Goal: Task Accomplishment & Management: Manage account settings

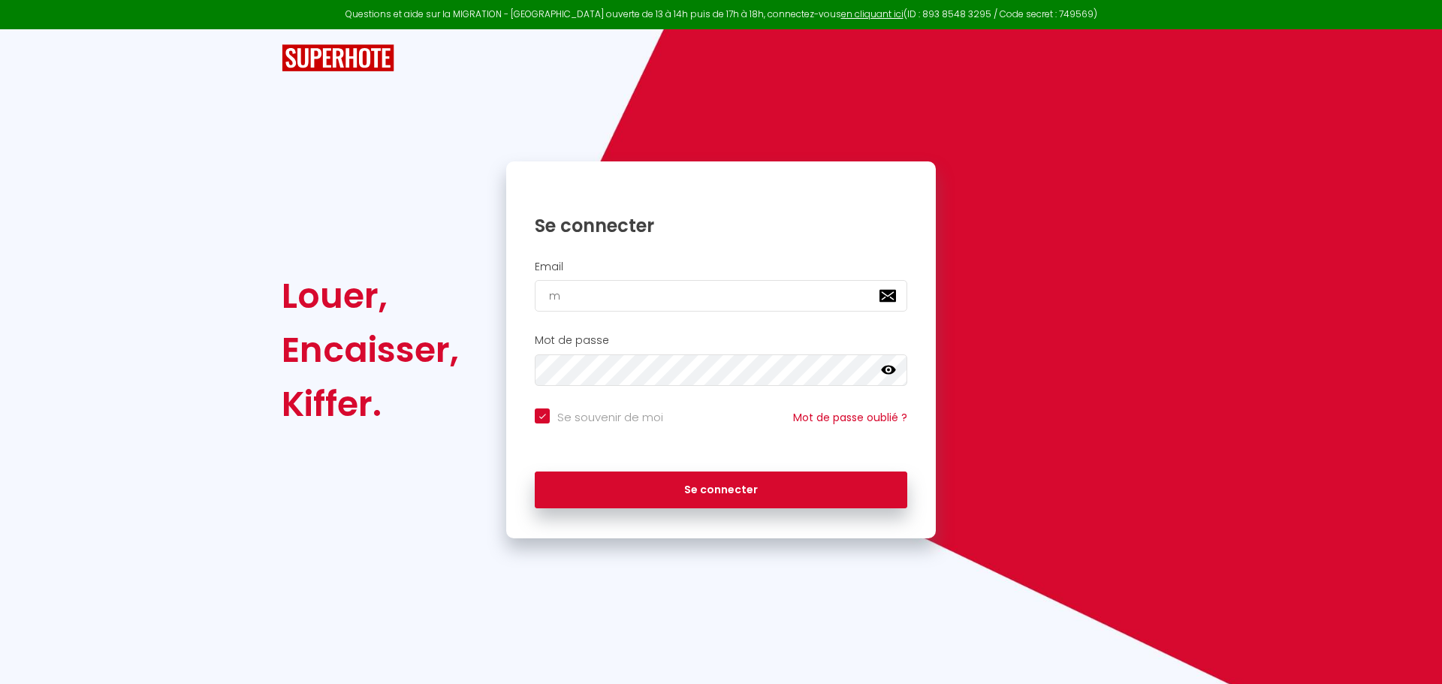
type input "mo"
checkbox input "true"
type input "mol"
checkbox input "true"
type input "moli"
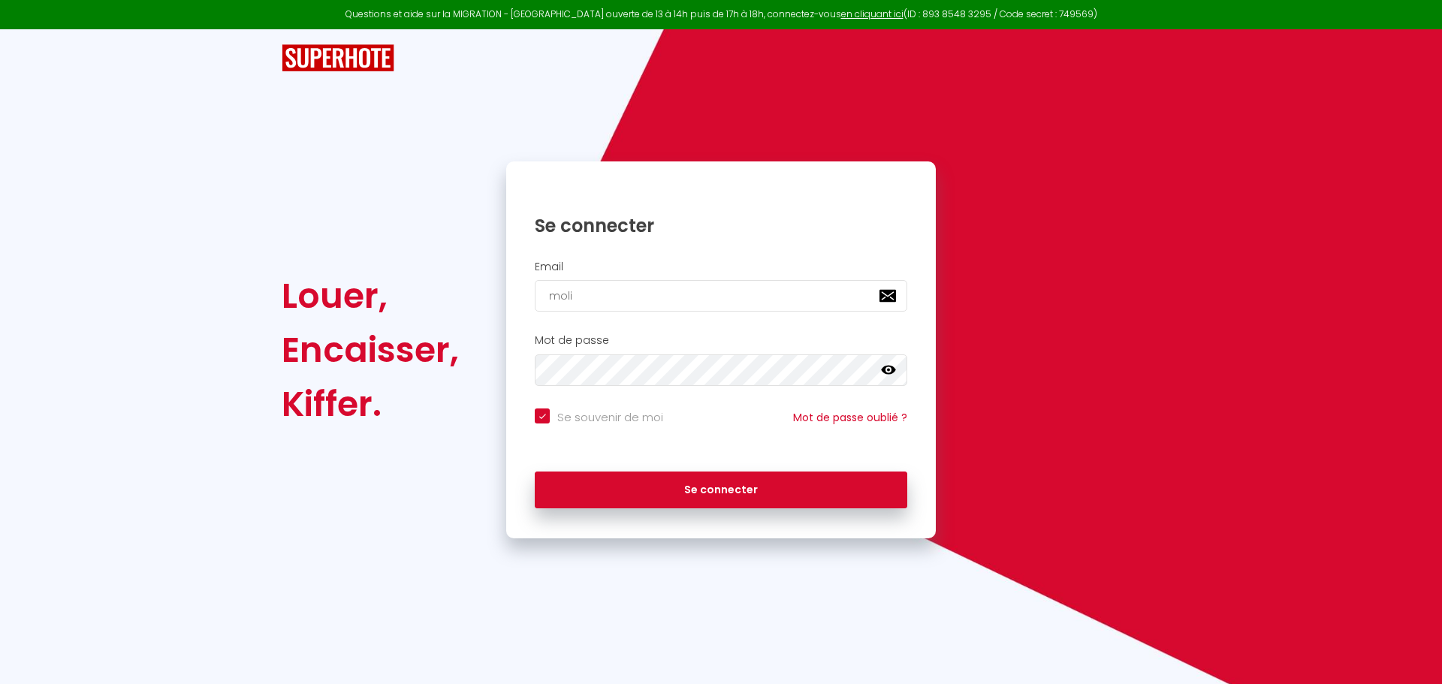
checkbox input "true"
type input "molin"
checkbox input "true"
type input "molina"
checkbox input "true"
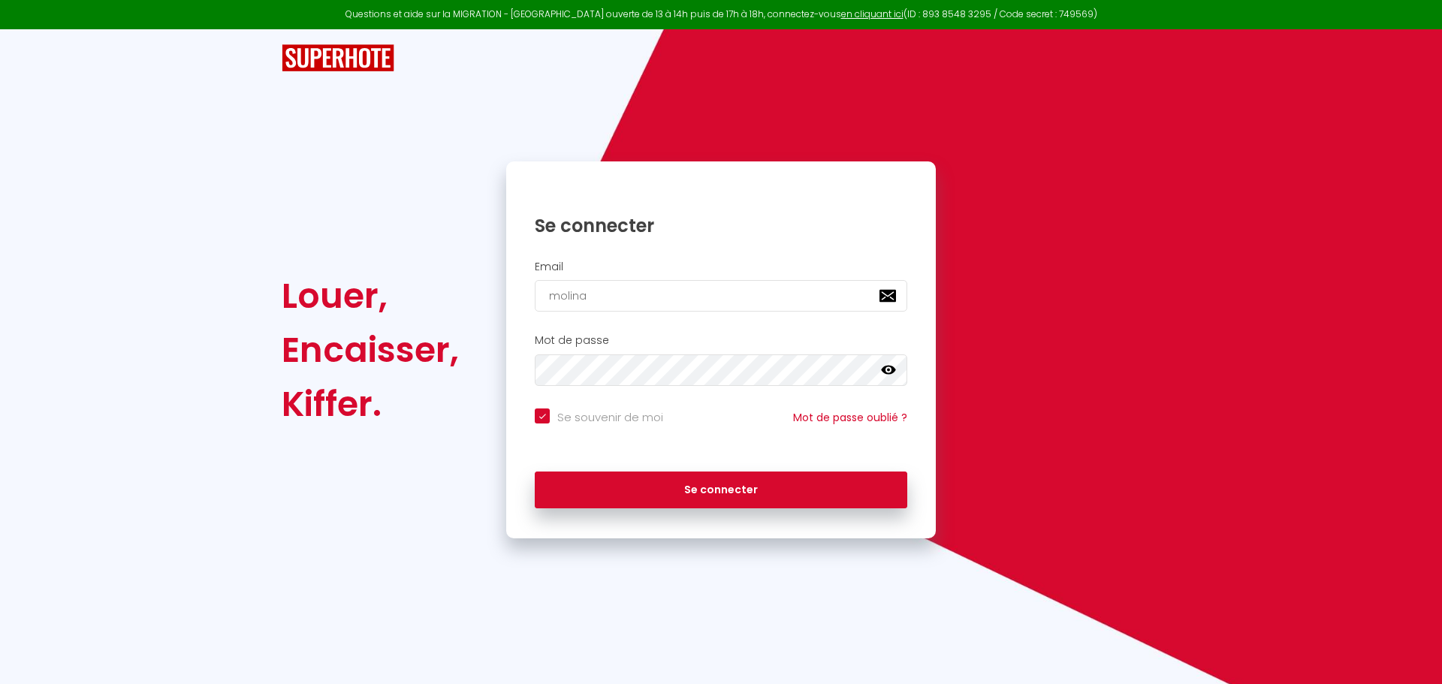
type input "molina."
checkbox input "true"
type input "molina.D"
checkbox input "true"
type input "[DOMAIN_NAME]"
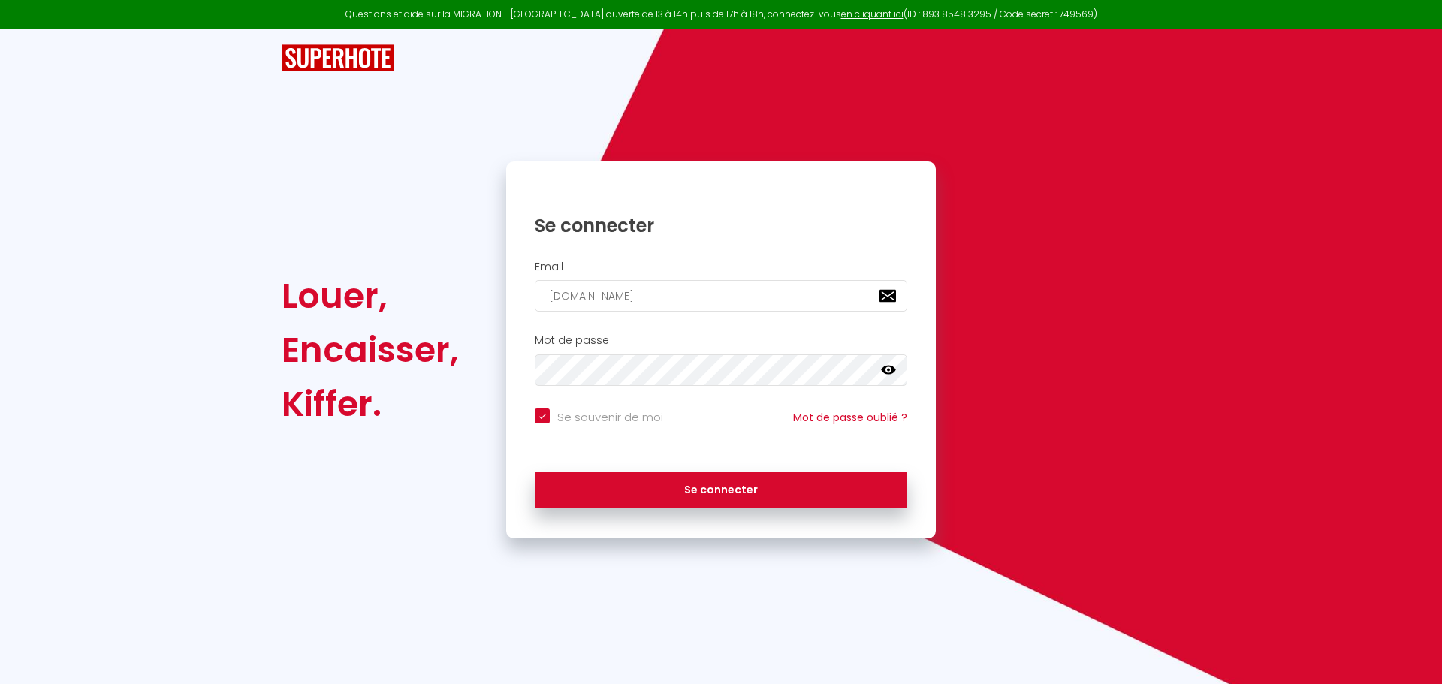
checkbox input "true"
type input "molina.Dom"
checkbox input "true"
type input "molina.Domi"
checkbox input "true"
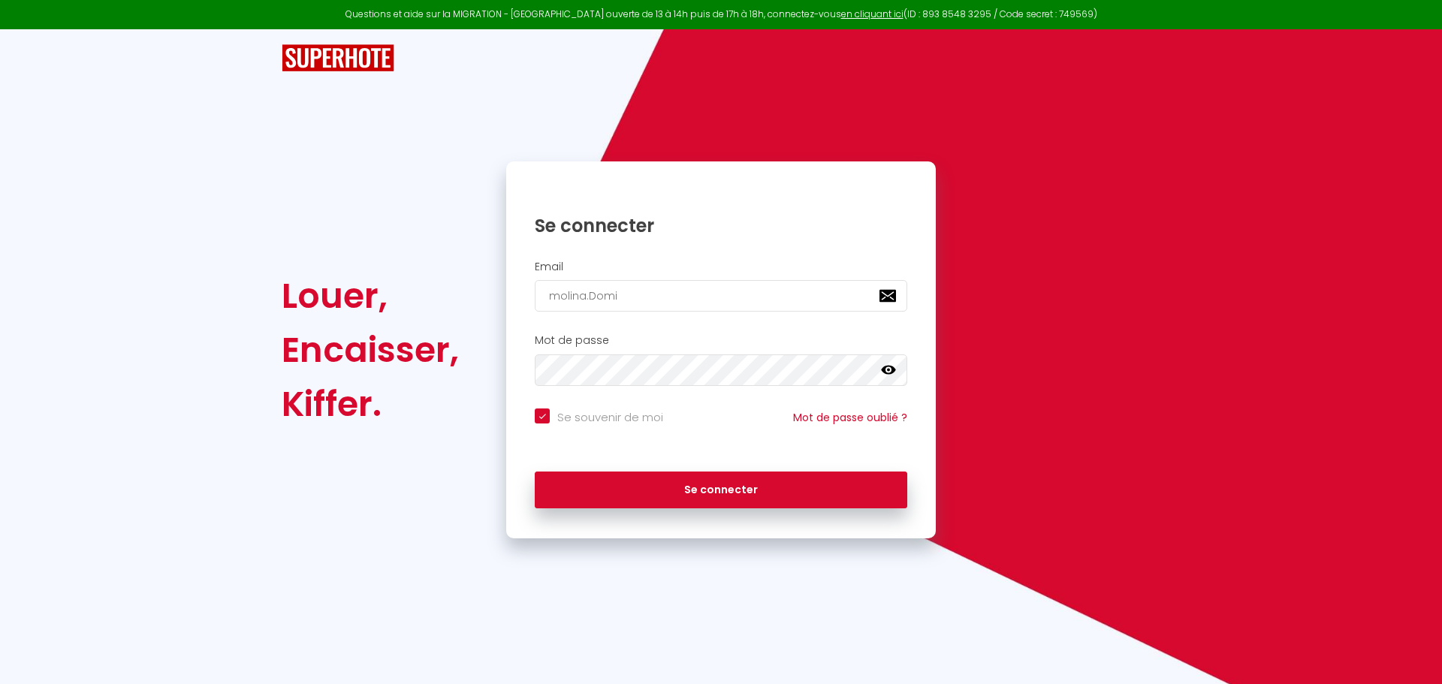
type input "molina.Domin"
checkbox input "true"
type input "molina.Domini"
checkbox input "true"
type input "molina.Dominiq"
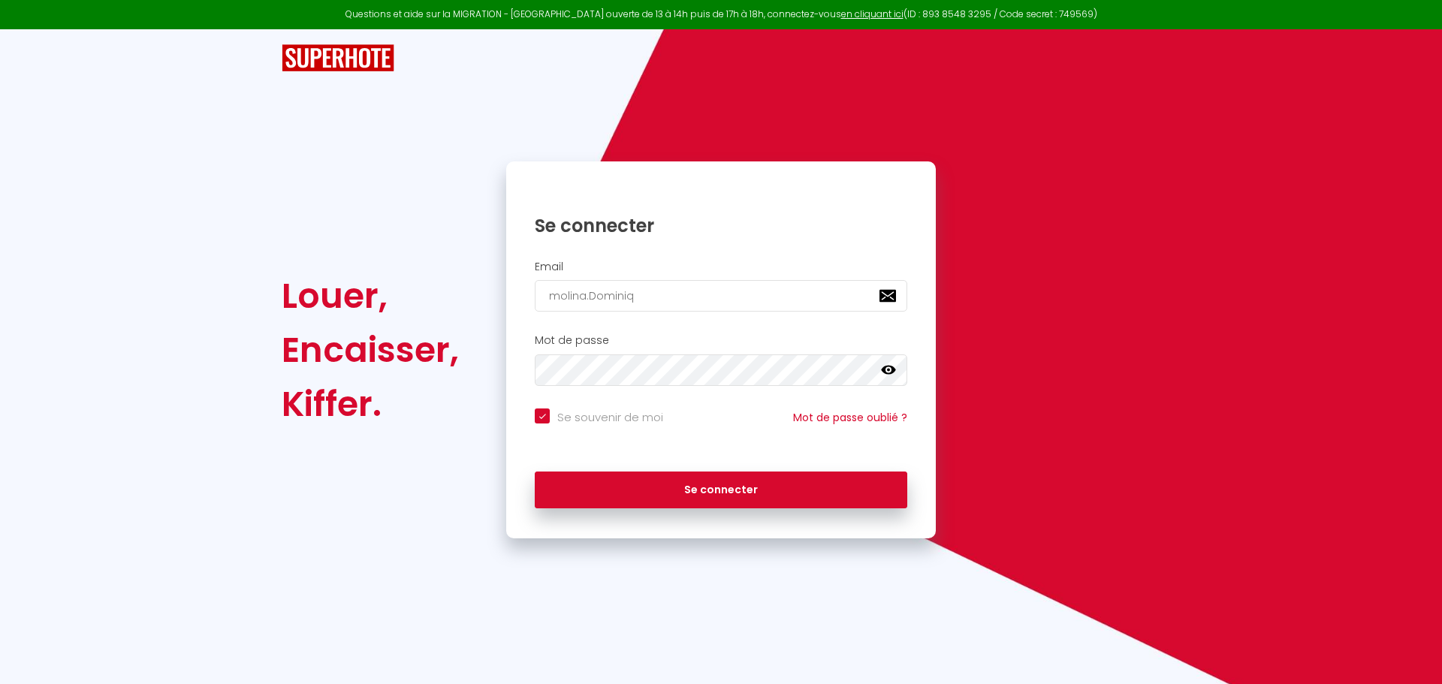
checkbox input "true"
type input "molina.Domini"
checkbox input "true"
type input "molina.Domin"
checkbox input "true"
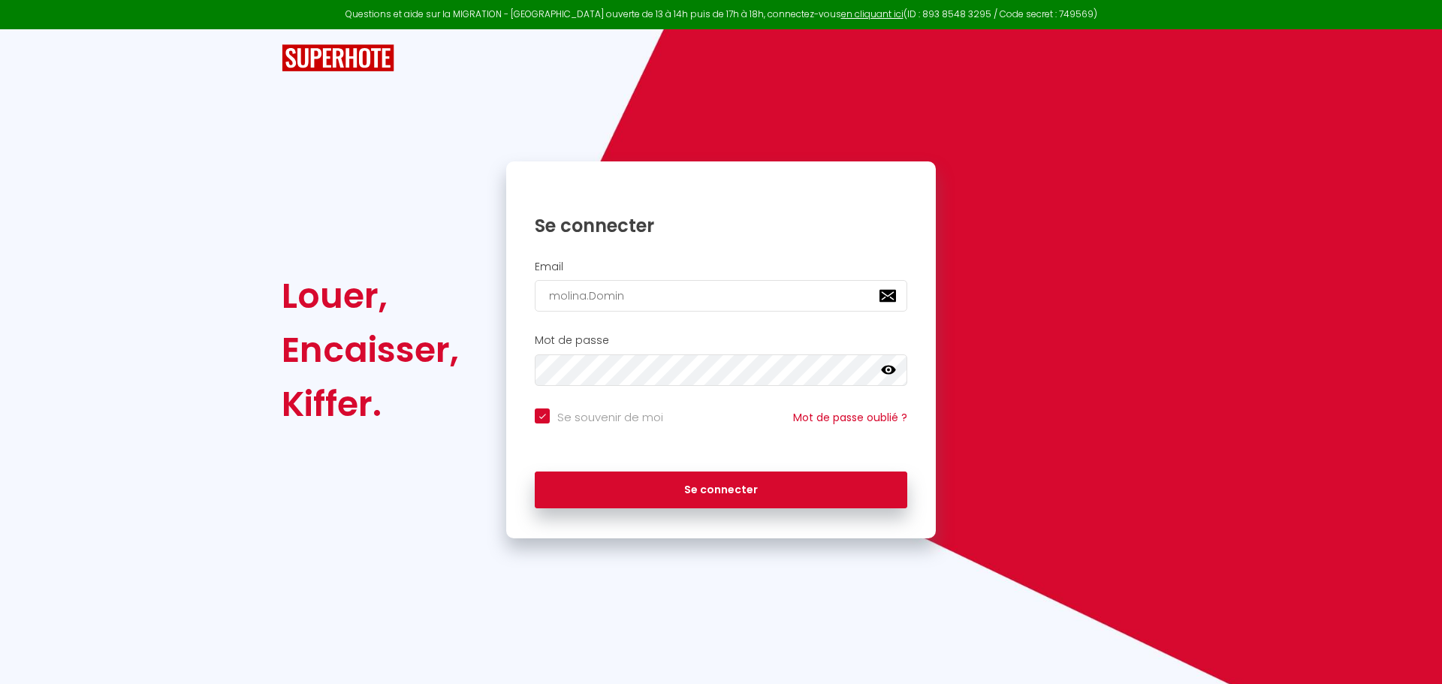
type input "molina.Domi"
checkbox input "true"
type input "molina.Dom"
checkbox input "true"
type input "[DOMAIN_NAME]"
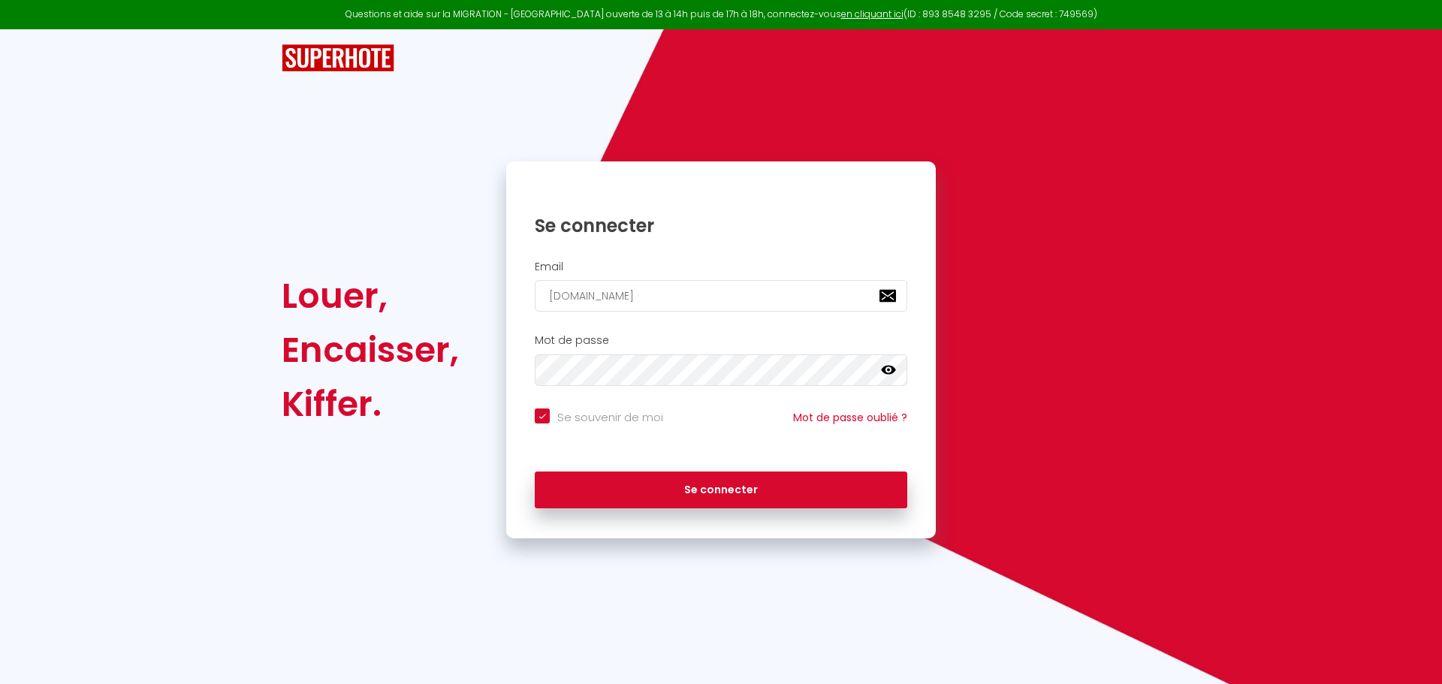
checkbox input "true"
type input "molina.D"
checkbox input "true"
type input "molina."
checkbox input "true"
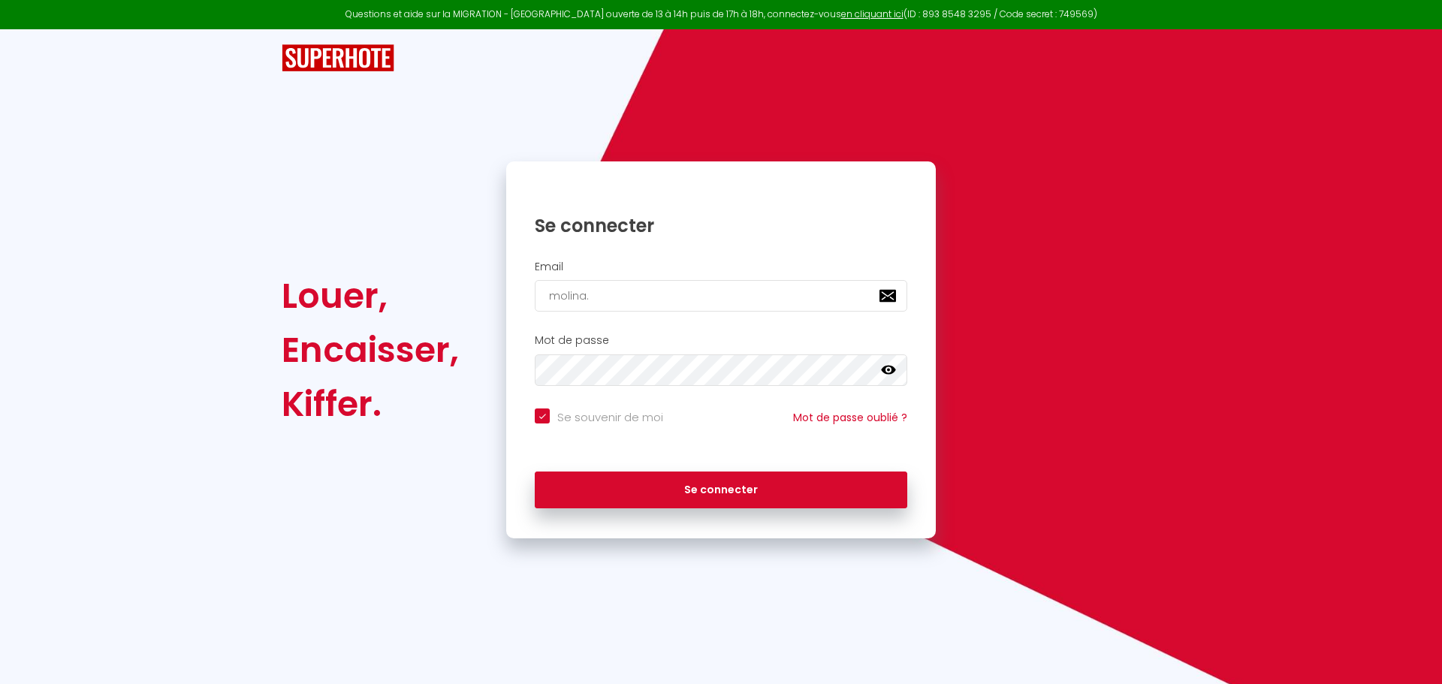
type input "molina.d"
checkbox input "true"
type input "[DOMAIN_NAME]"
checkbox input "true"
type input "molina.dom"
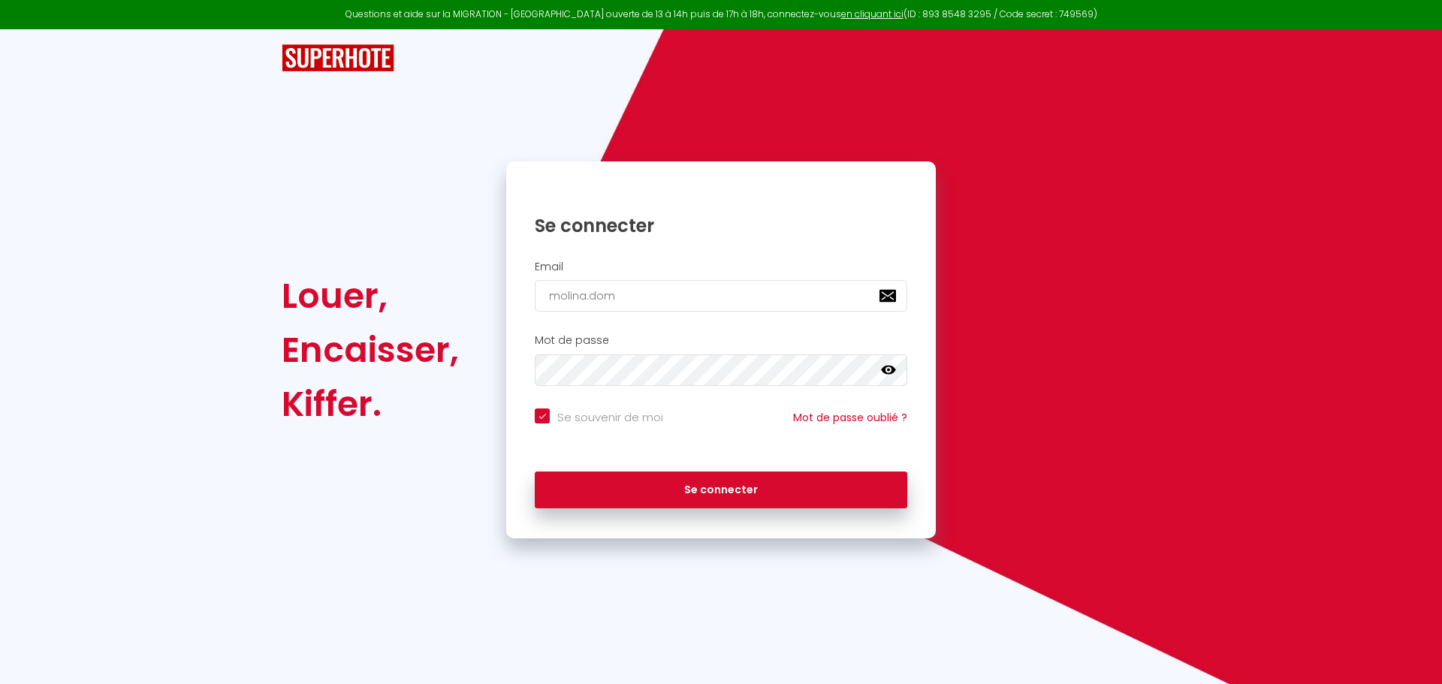
checkbox input "true"
type input "molina.domi"
checkbox input "true"
type input "molina.domin"
checkbox input "true"
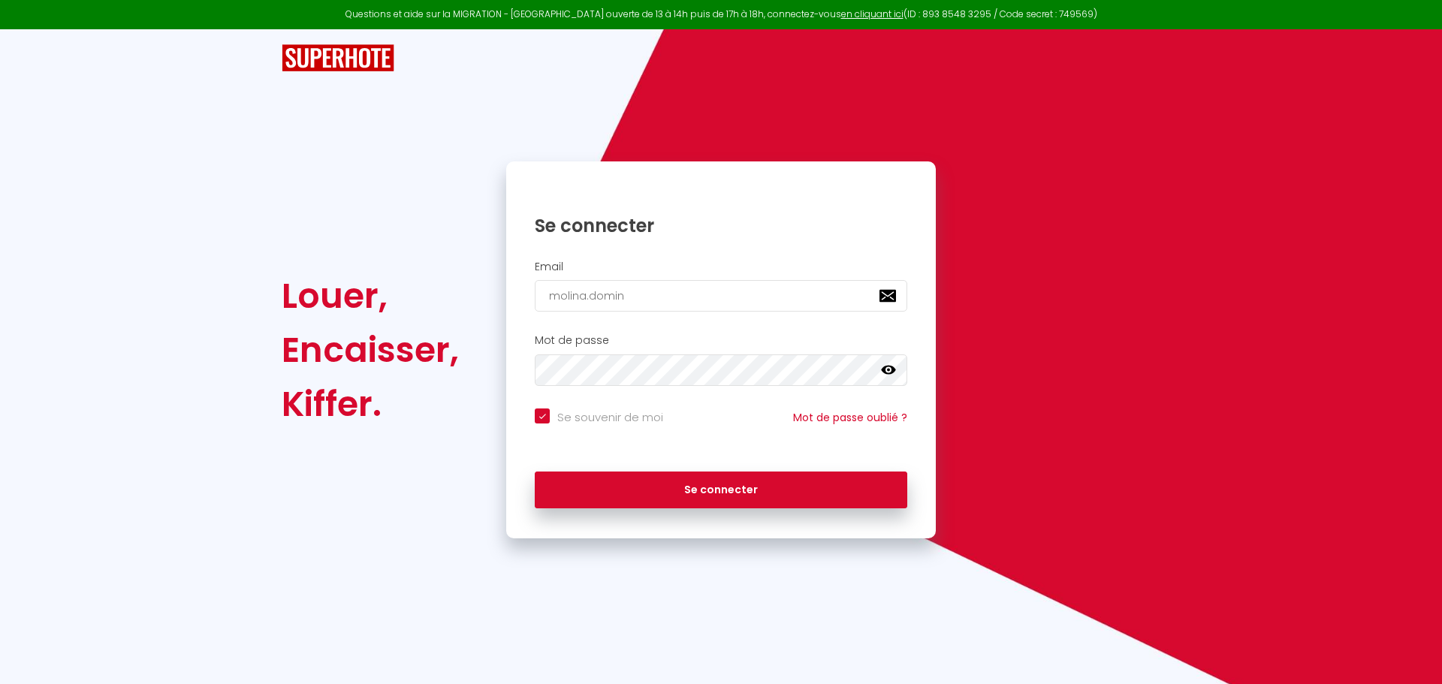
type input "molina.domini"
checkbox input "true"
type input "molina.dominiq"
checkbox input "true"
type input "molina.dominiqu"
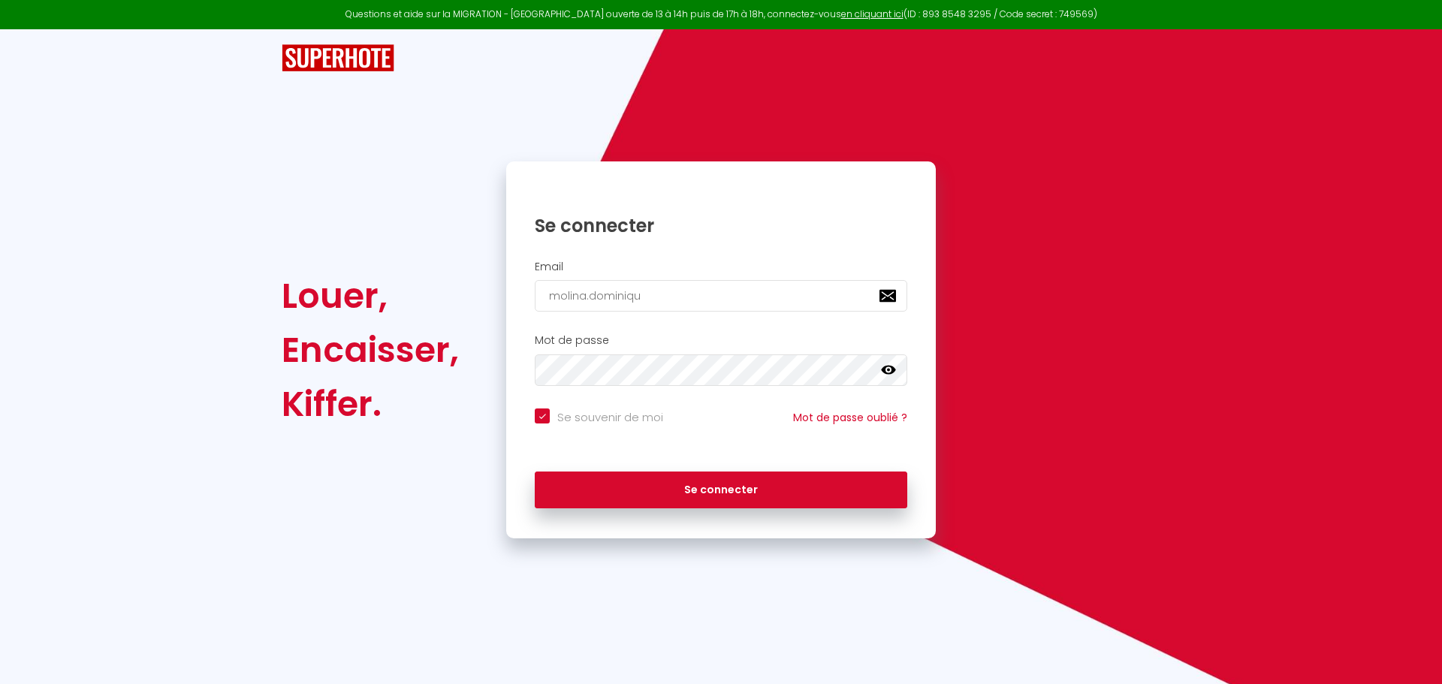
checkbox input "true"
type input "molina.[PERSON_NAME]"
checkbox input "true"
type input "molina.dominique3"
checkbox input "true"
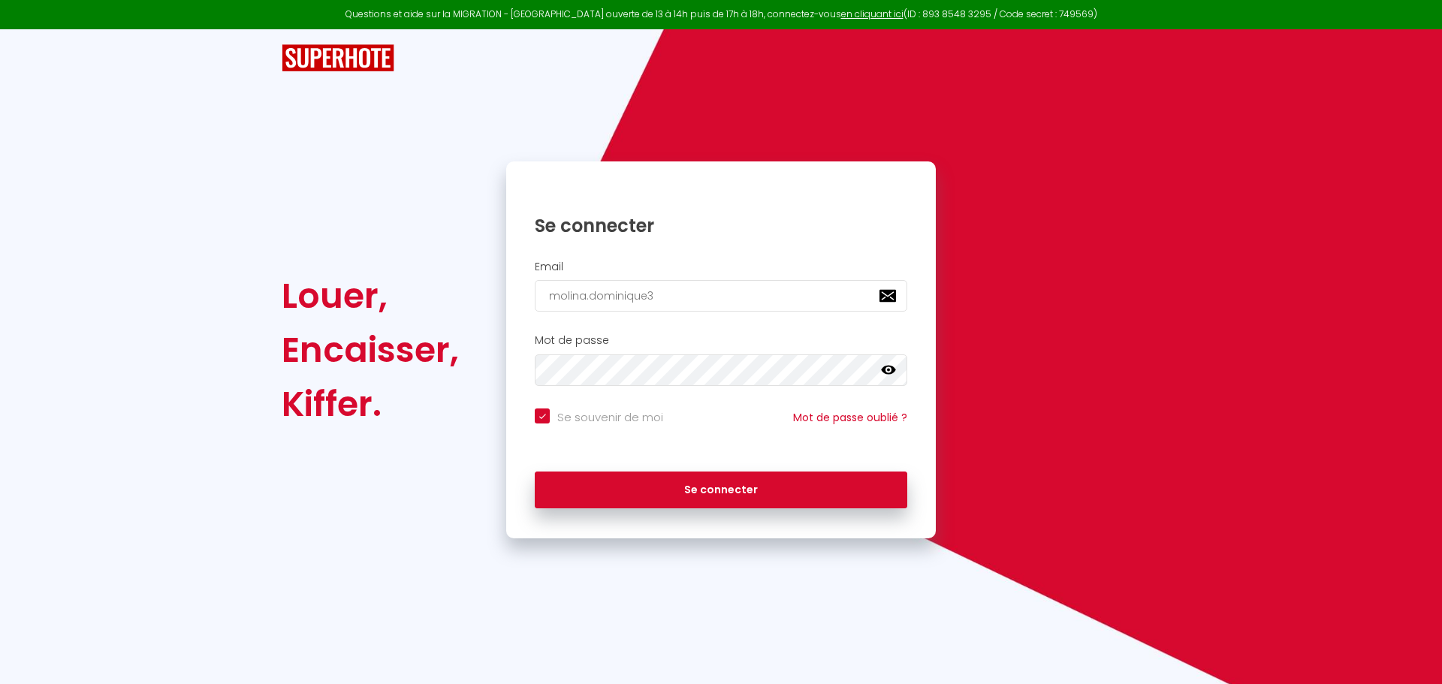
type input "molina.dominique31"
checkbox input "true"
type input "molina.dominique31@"
checkbox input "true"
type input "molina.dominique31@g"
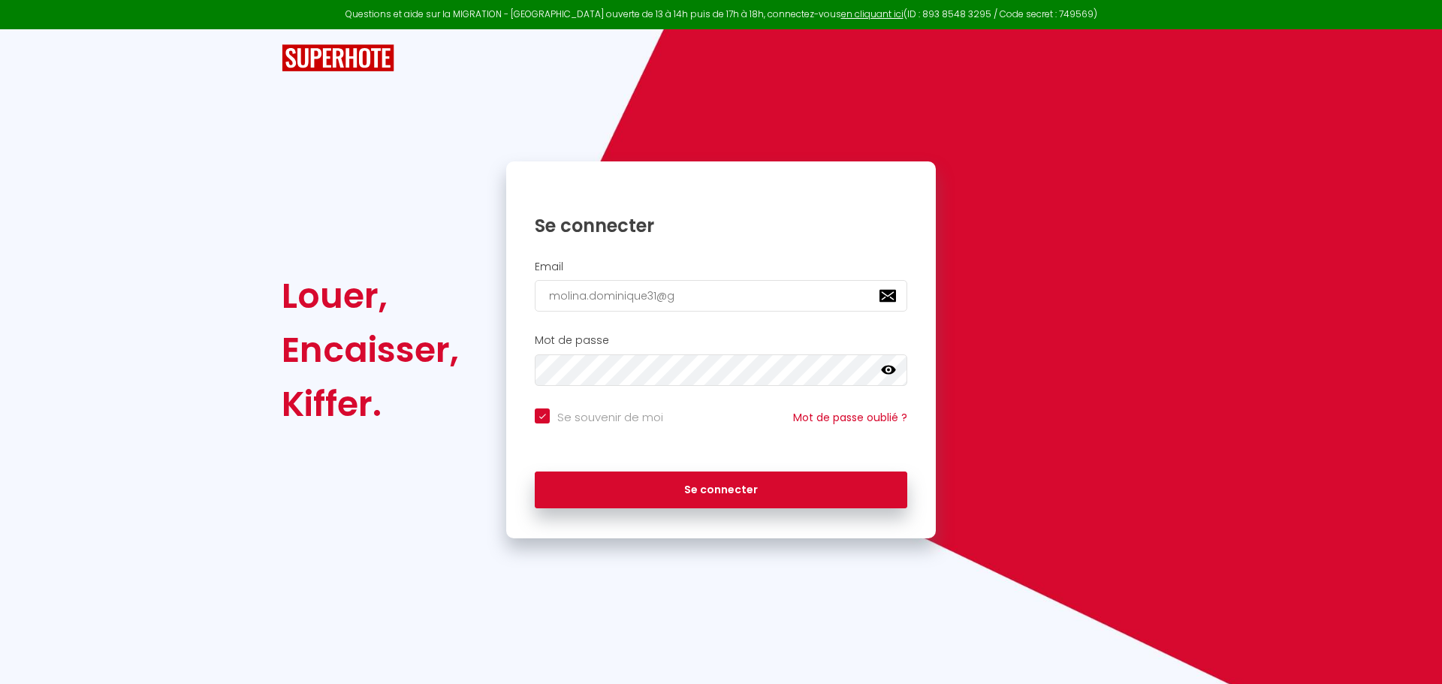
checkbox input "true"
type input "molina.dominique31@ga"
checkbox input "true"
type input "molina.dominique31@gam"
checkbox input "true"
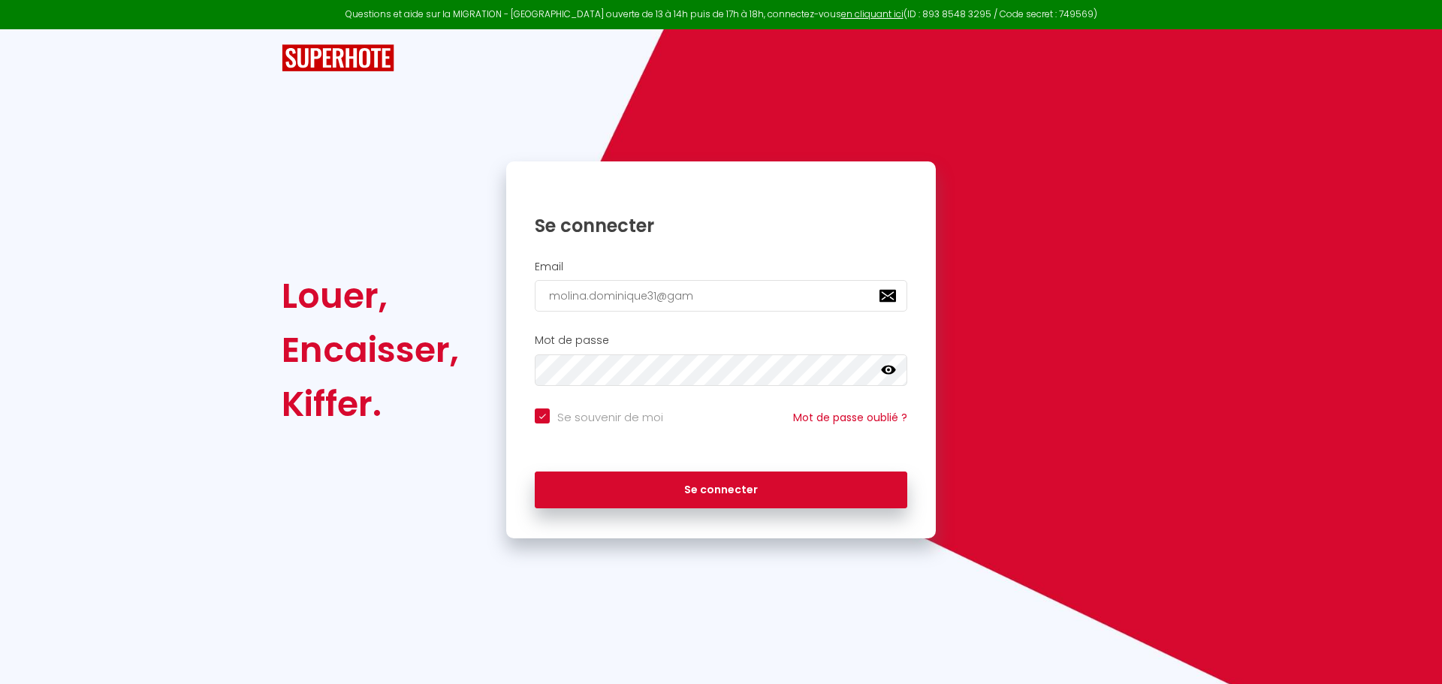
type input "molina.dominique31@gami"
checkbox input "true"
type input "molina.dominique31@g"
checkbox input "true"
type input "molina.dominique31@gm"
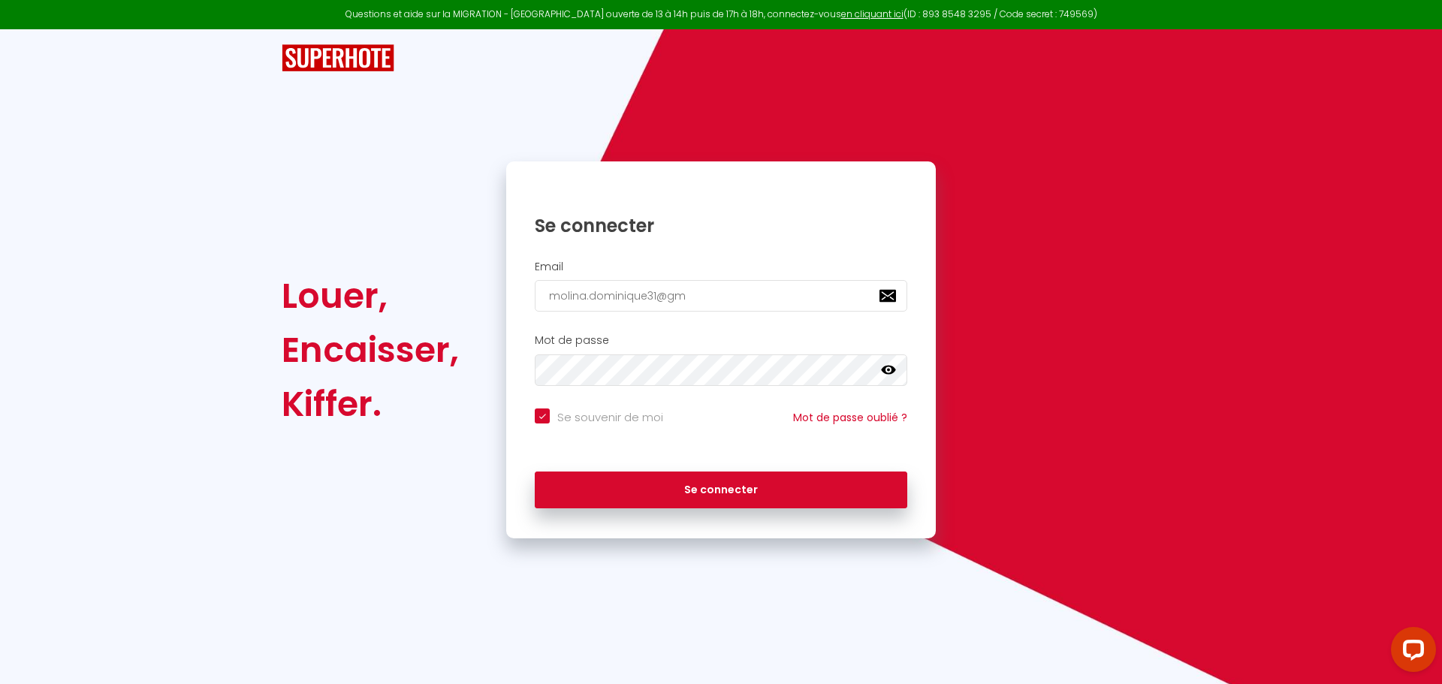
checkbox input "true"
type input "molina.dominique31@gma"
checkbox input "true"
type input "molina.dominique31@gmai"
checkbox input "true"
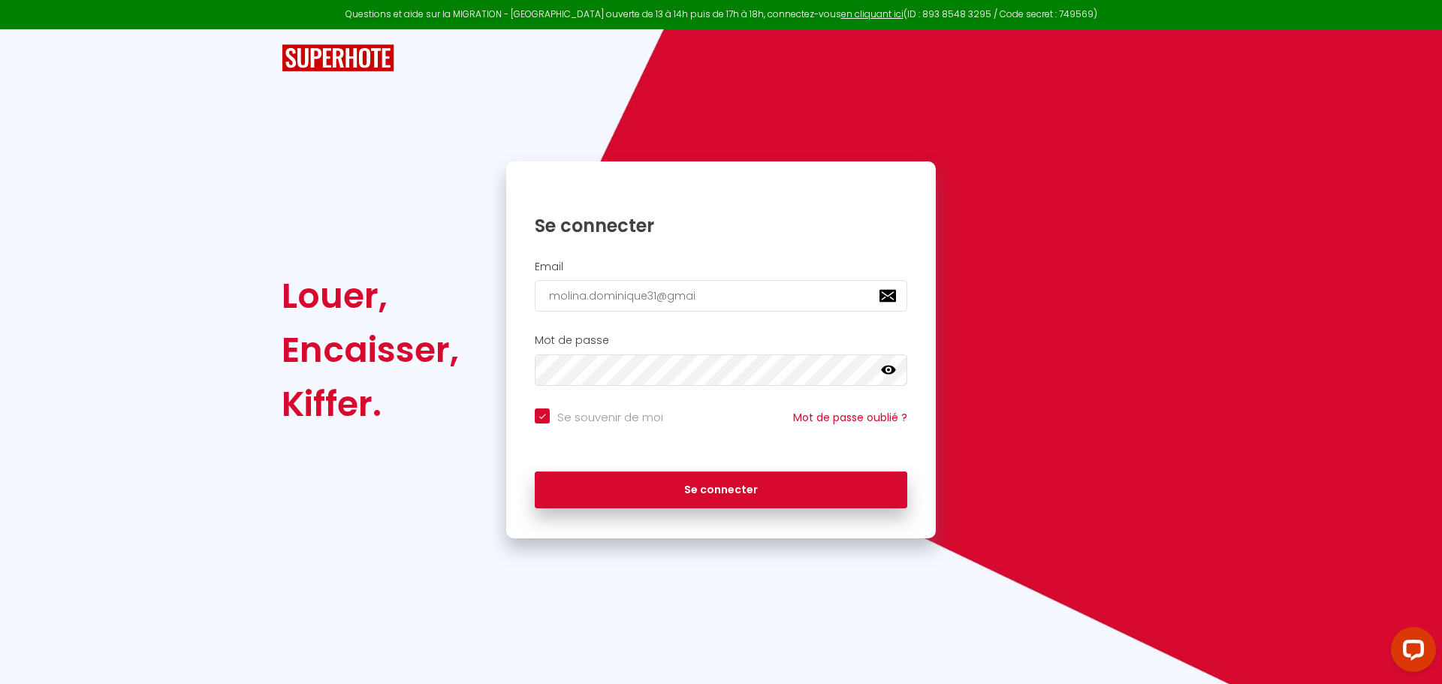
type input "[EMAIL_ADDRESS]"
checkbox input "true"
type input "[EMAIL_ADDRESS]."
checkbox input "true"
type input "molina.dominique31@gmail.c"
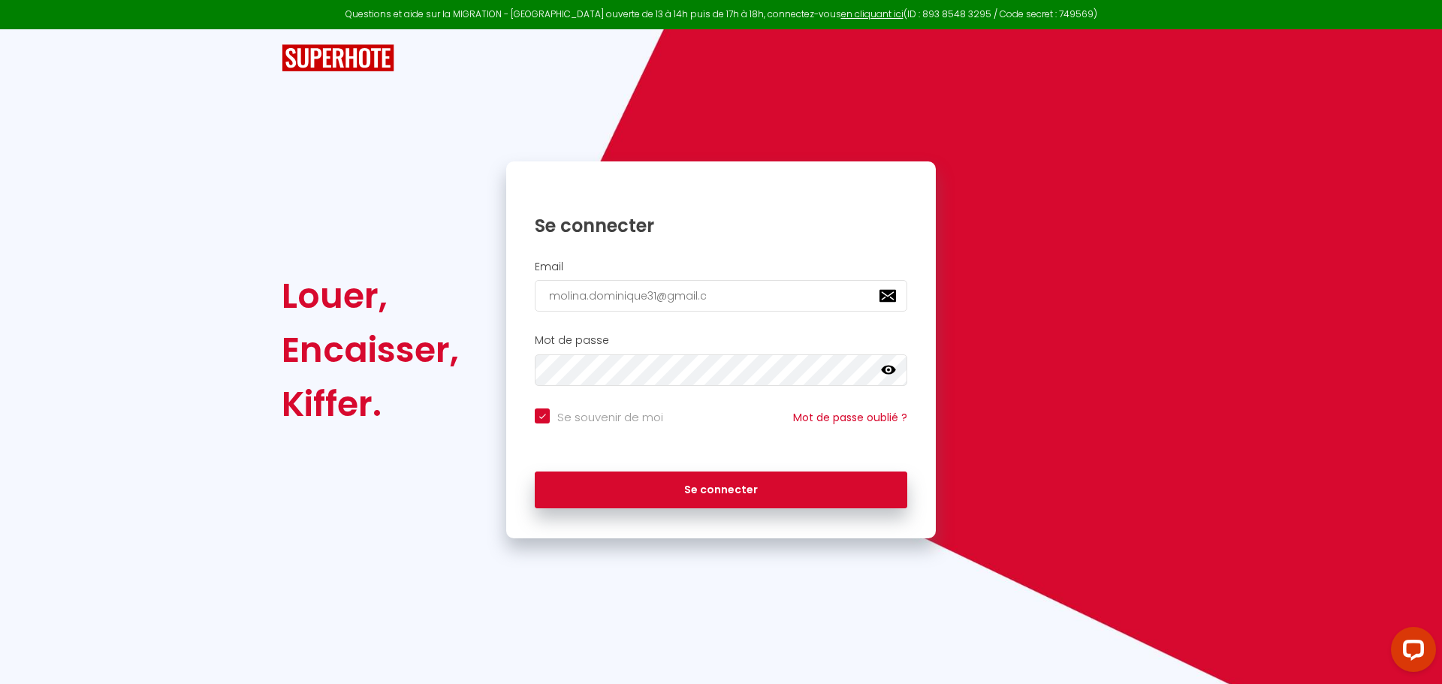
checkbox input "true"
type input "[EMAIL_ADDRESS][DOMAIN_NAME]"
checkbox input "true"
type input "[EMAIL_ADDRESS][DOMAIN_NAME]"
checkbox input "true"
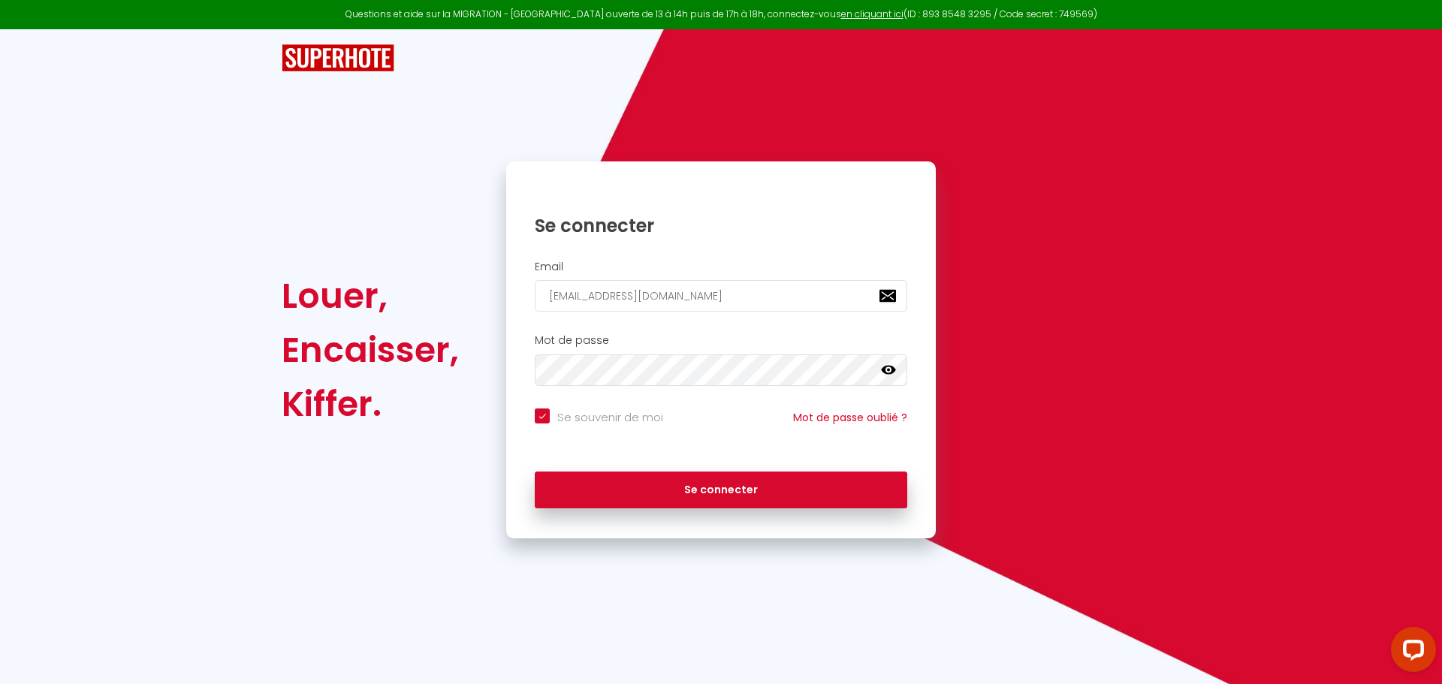
type input "[EMAIL_ADDRESS][DOMAIN_NAME]"
click at [535, 471] on button "Se connecter" at bounding box center [721, 490] width 372 height 38
checkbox input "true"
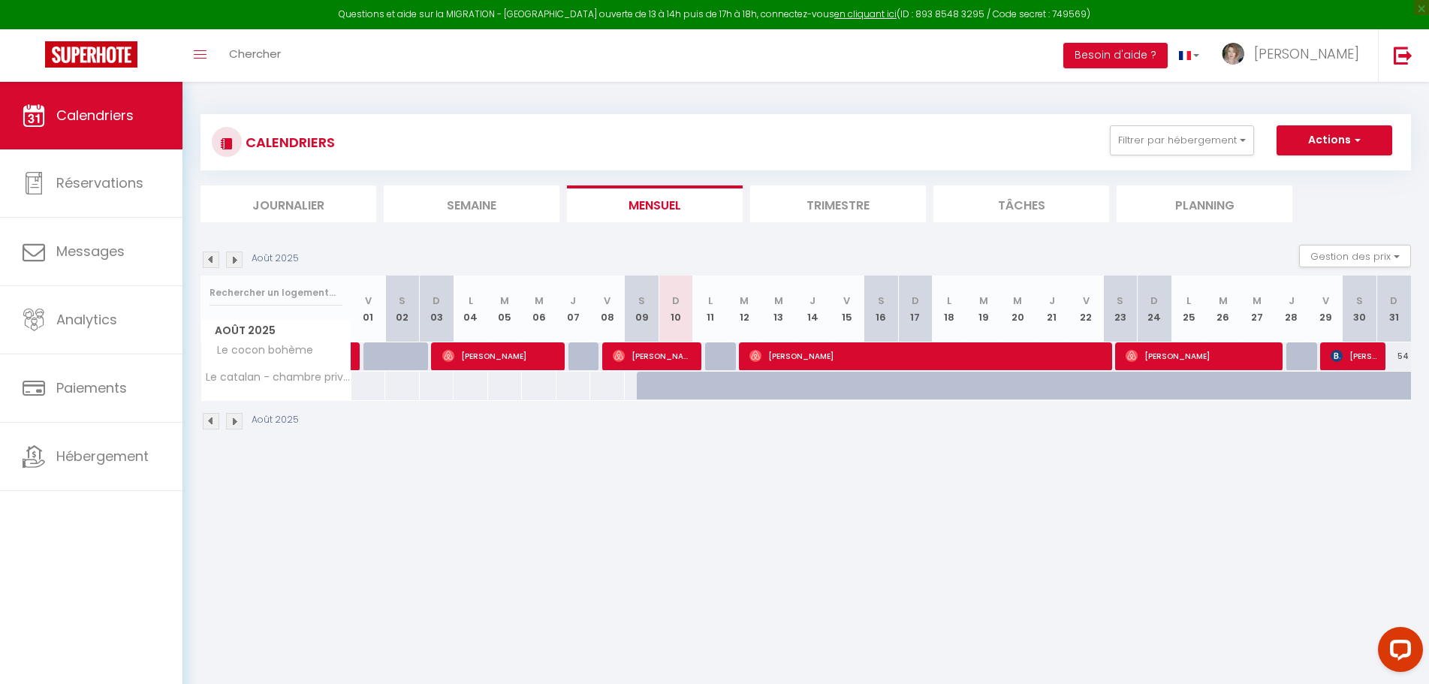
click at [899, 565] on body "Questions et aide sur la MIGRATION - [GEOGRAPHIC_DATA] ouverte de 13 à 14h puis…" at bounding box center [714, 424] width 1429 height 684
click at [1324, 384] on div at bounding box center [1338, 394] width 35 height 29
type input "150"
type input "Ven 29 Août 2025"
type input "[DATE]"
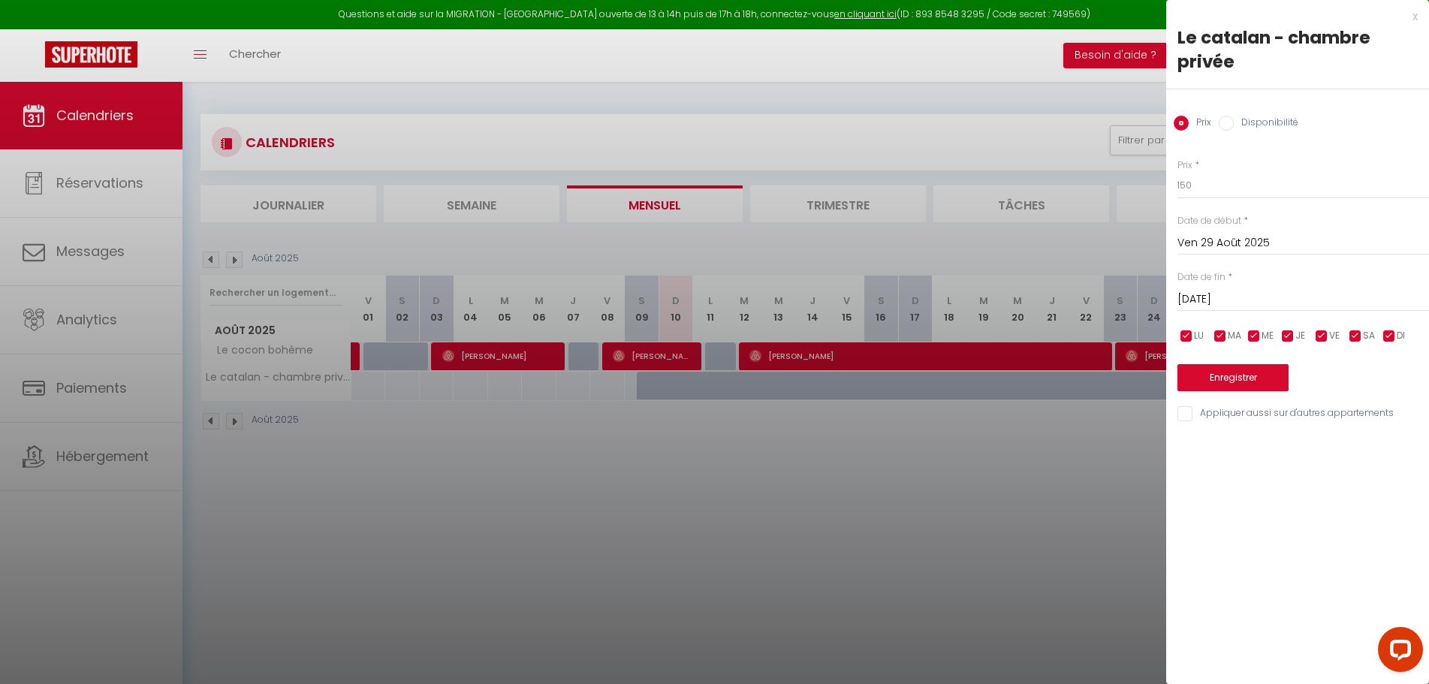
click at [1324, 384] on body "Questions et aide sur la MIGRATION - [GEOGRAPHIC_DATA] ouverte de 13 à 14h puis…" at bounding box center [714, 424] width 1429 height 684
click at [1035, 523] on div at bounding box center [714, 342] width 1429 height 684
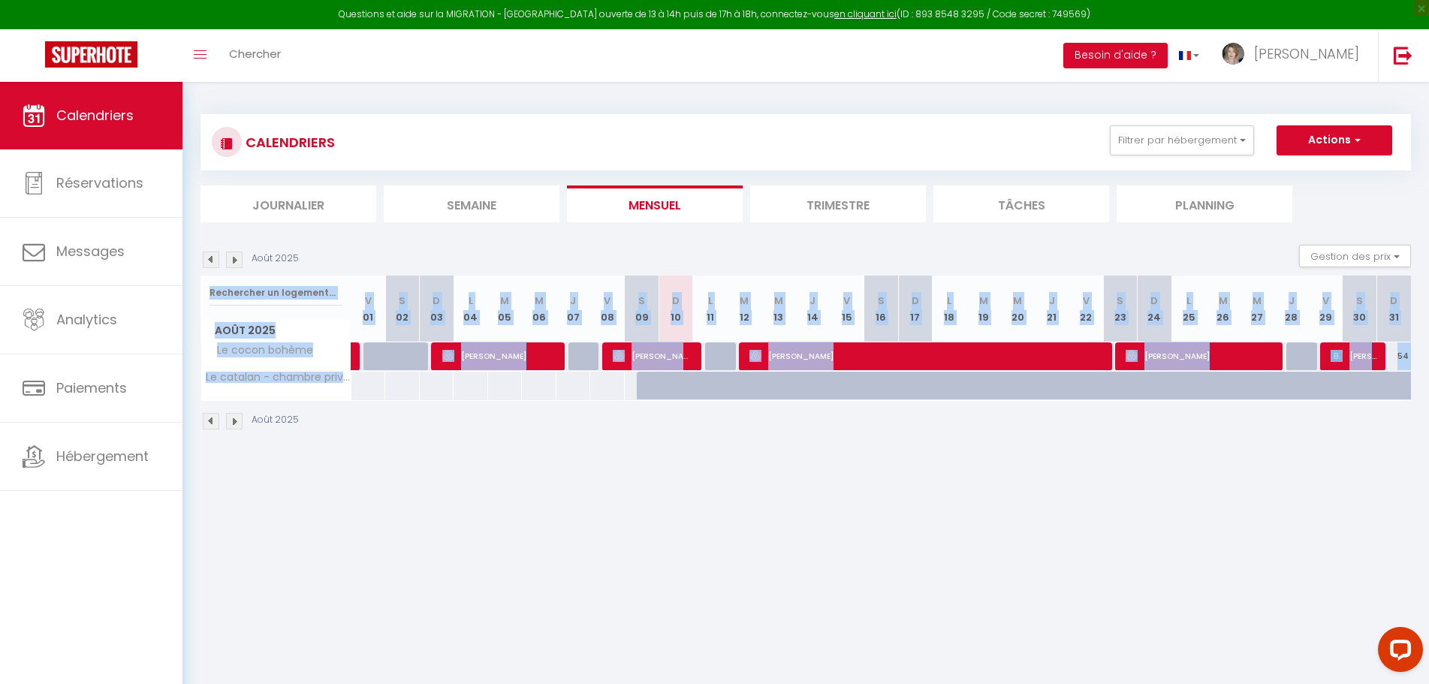
drag, startPoint x: 1350, startPoint y: 396, endPoint x: 1441, endPoint y: 369, distance: 94.8
click at [1429, 369] on html "Questions et aide sur la MIGRATION - [GEOGRAPHIC_DATA] ouverte de 13 à 14h puis…" at bounding box center [714, 342] width 1429 height 684
click at [1366, 360] on span "[PERSON_NAME]" at bounding box center [1353, 356] width 46 height 29
select select "OK"
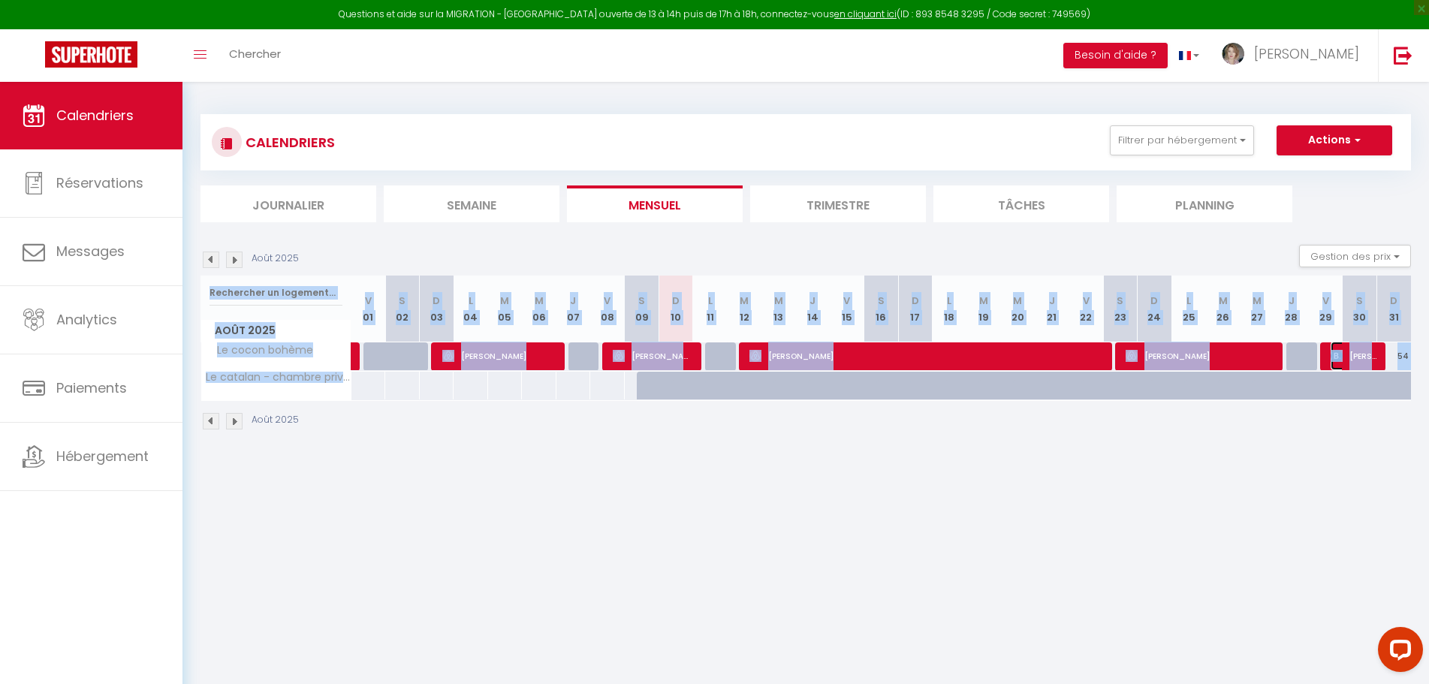
select select "1"
select select "0"
select select "1"
select select
select select "25145"
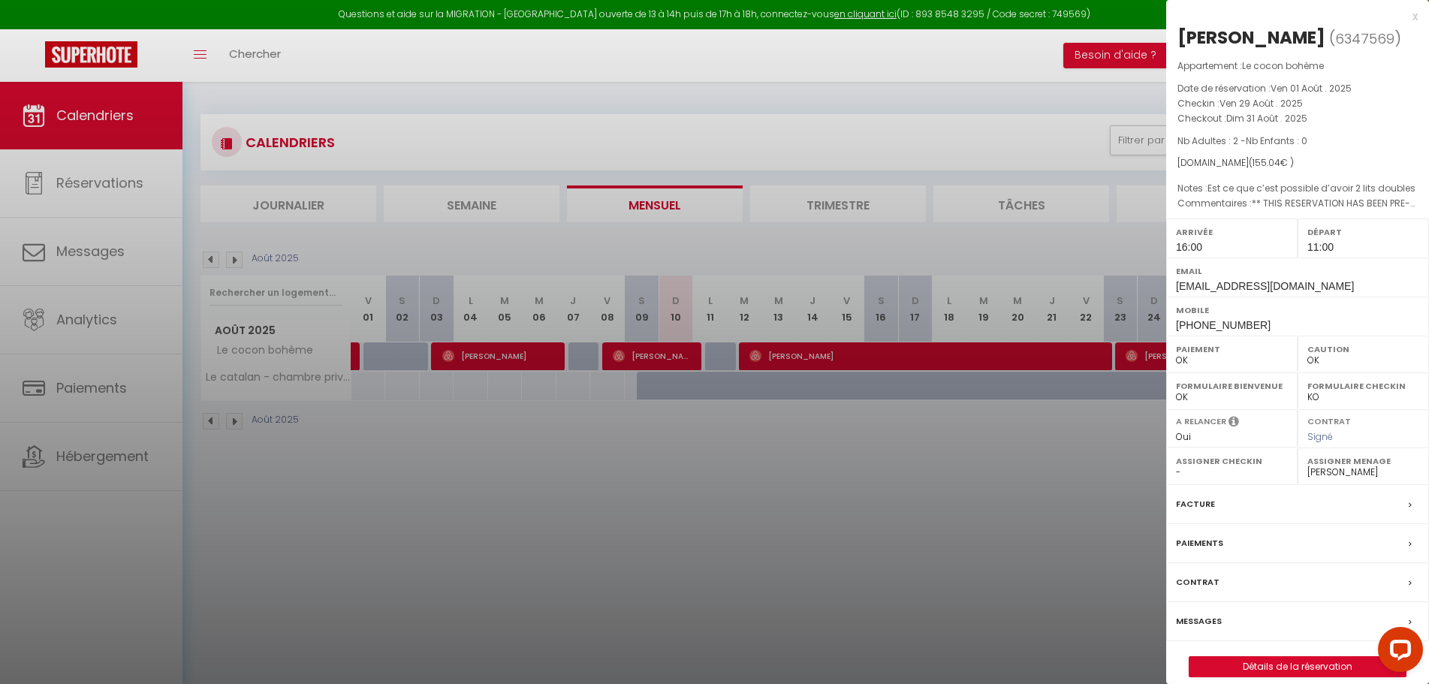
click at [1041, 524] on div at bounding box center [714, 342] width 1429 height 684
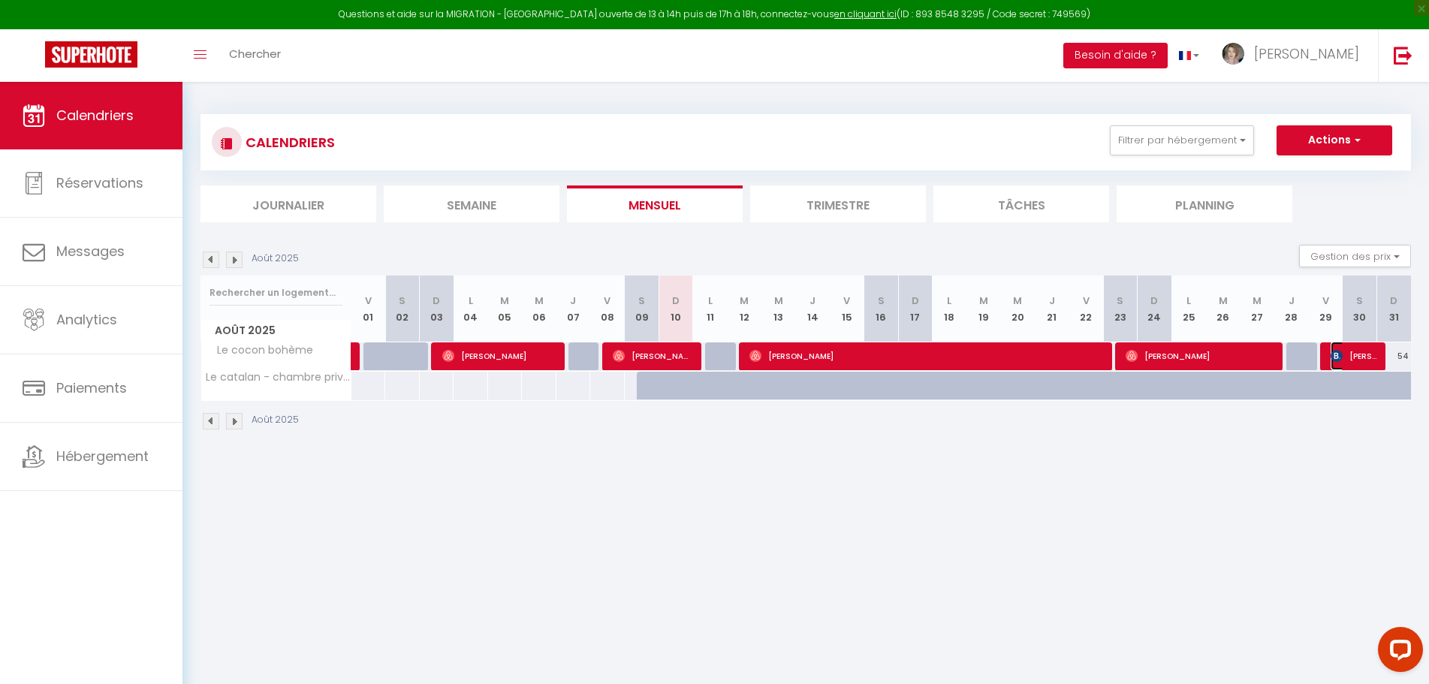
click at [1351, 358] on span "[PERSON_NAME]" at bounding box center [1353, 356] width 46 height 29
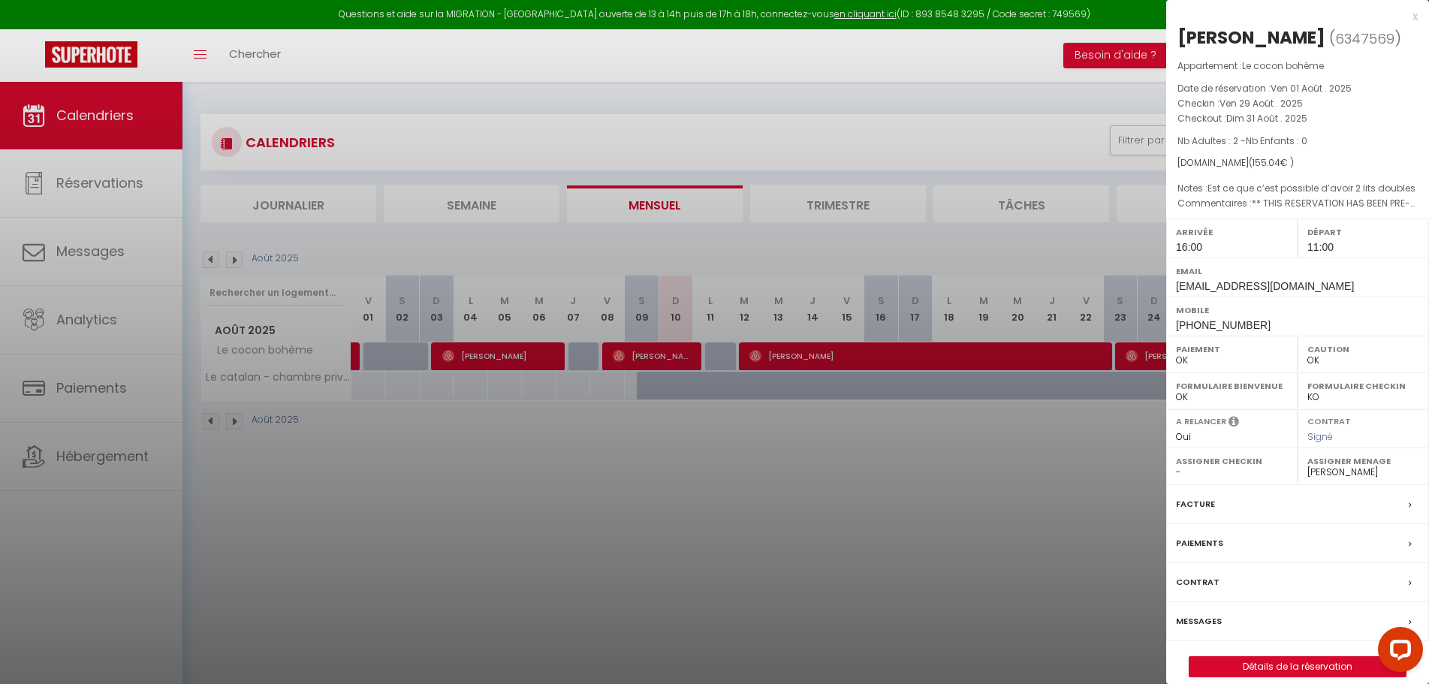
click at [814, 360] on div at bounding box center [714, 342] width 1429 height 684
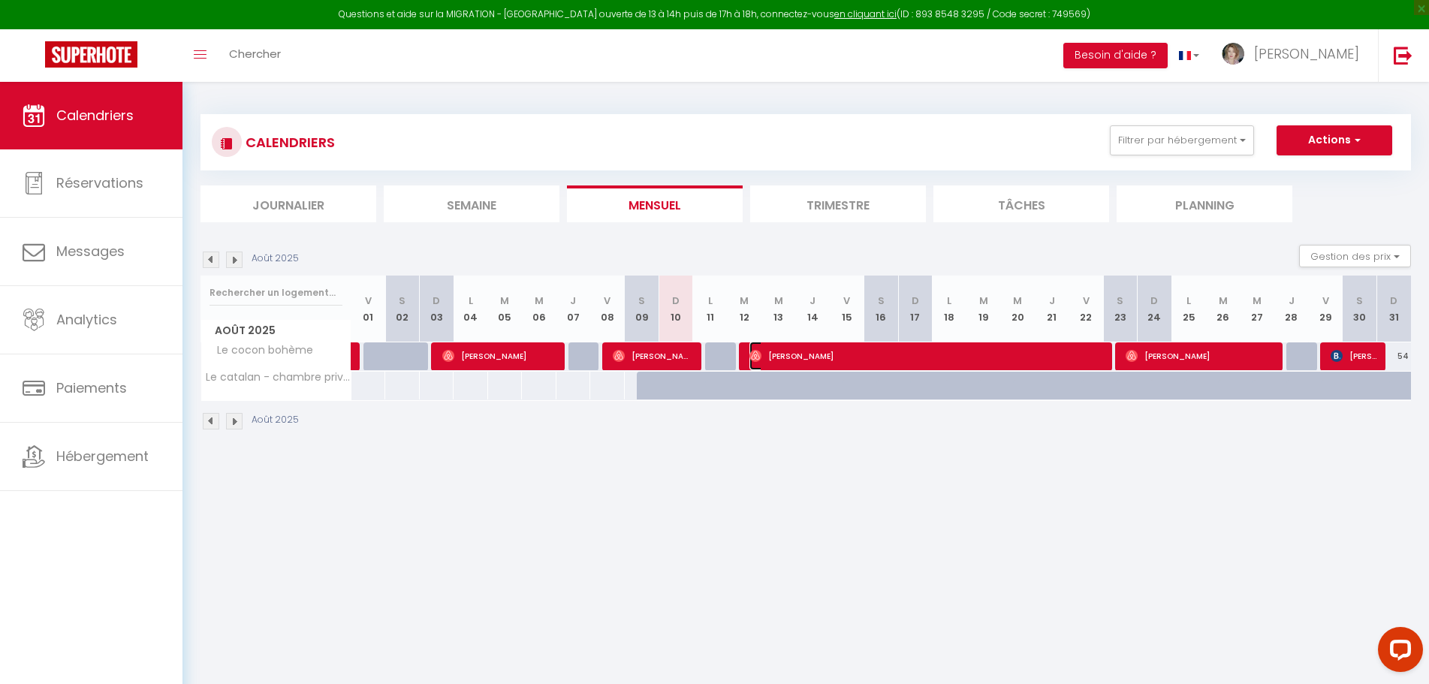
click at [853, 351] on span "[PERSON_NAME]" at bounding box center [927, 356] width 357 height 29
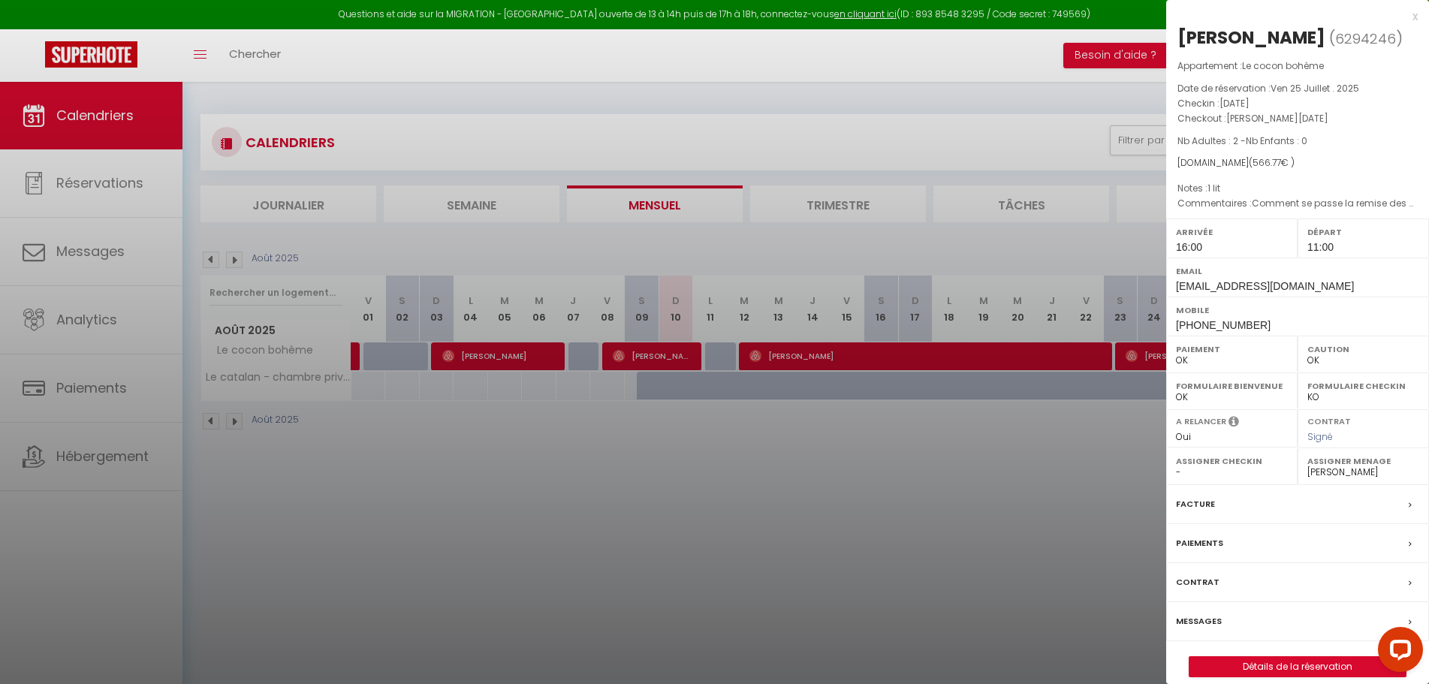
click at [899, 481] on div at bounding box center [714, 342] width 1429 height 684
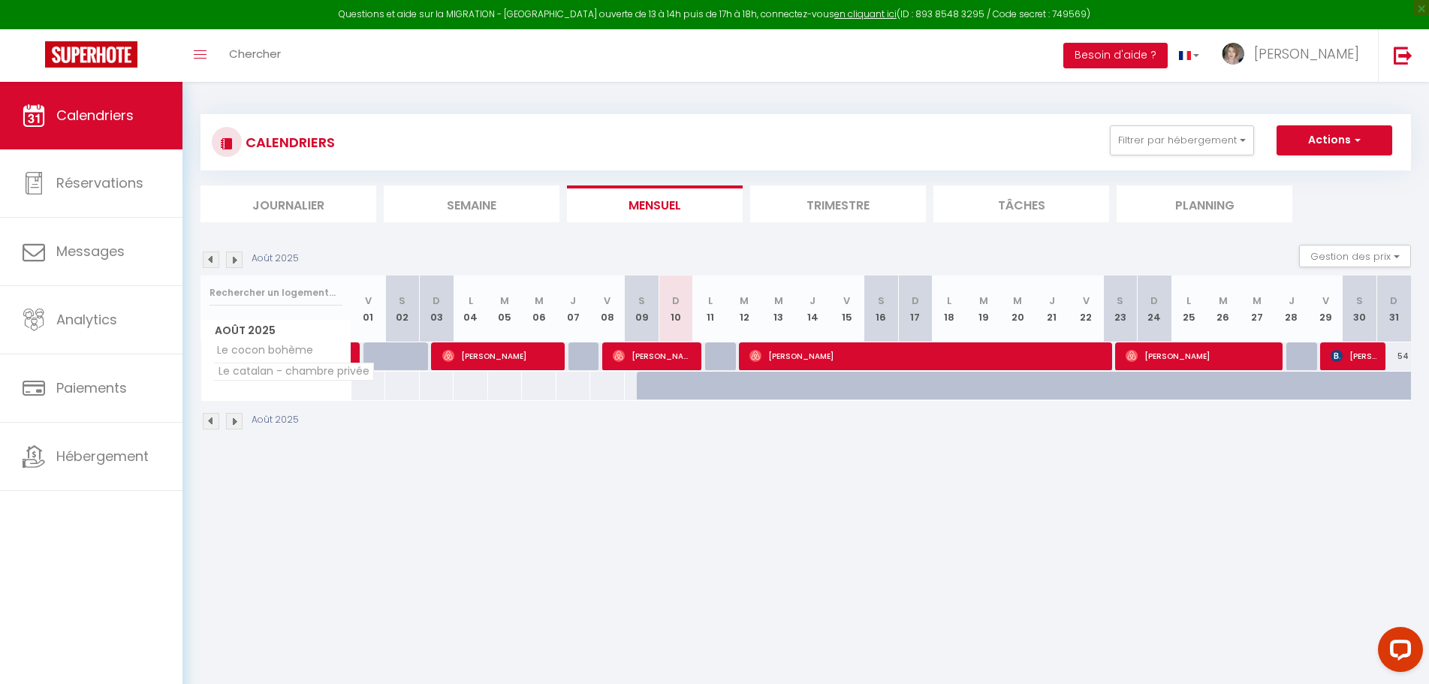
click at [268, 375] on span "Le catalan - chambre privée" at bounding box center [292, 372] width 161 height 18
click at [310, 376] on span "Le catalan - chambre privée" at bounding box center [292, 372] width 161 height 18
click at [1210, 140] on button "Filtrer par hébergement" at bounding box center [1182, 140] width 144 height 30
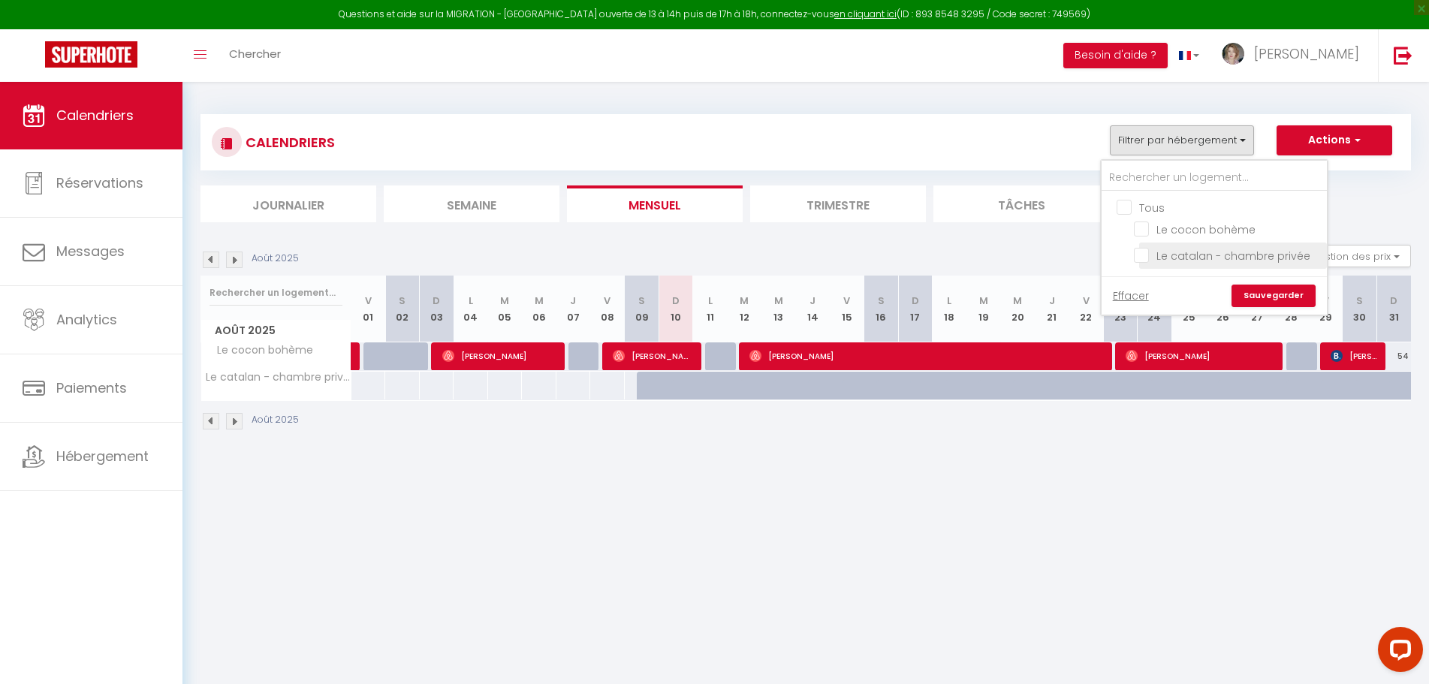
click at [1163, 258] on input "Le catalan - chambre privée" at bounding box center [1228, 254] width 188 height 15
checkbox input "true"
checkbox input "false"
click at [1129, 203] on input "Tous" at bounding box center [1228, 206] width 225 height 15
checkbox input "true"
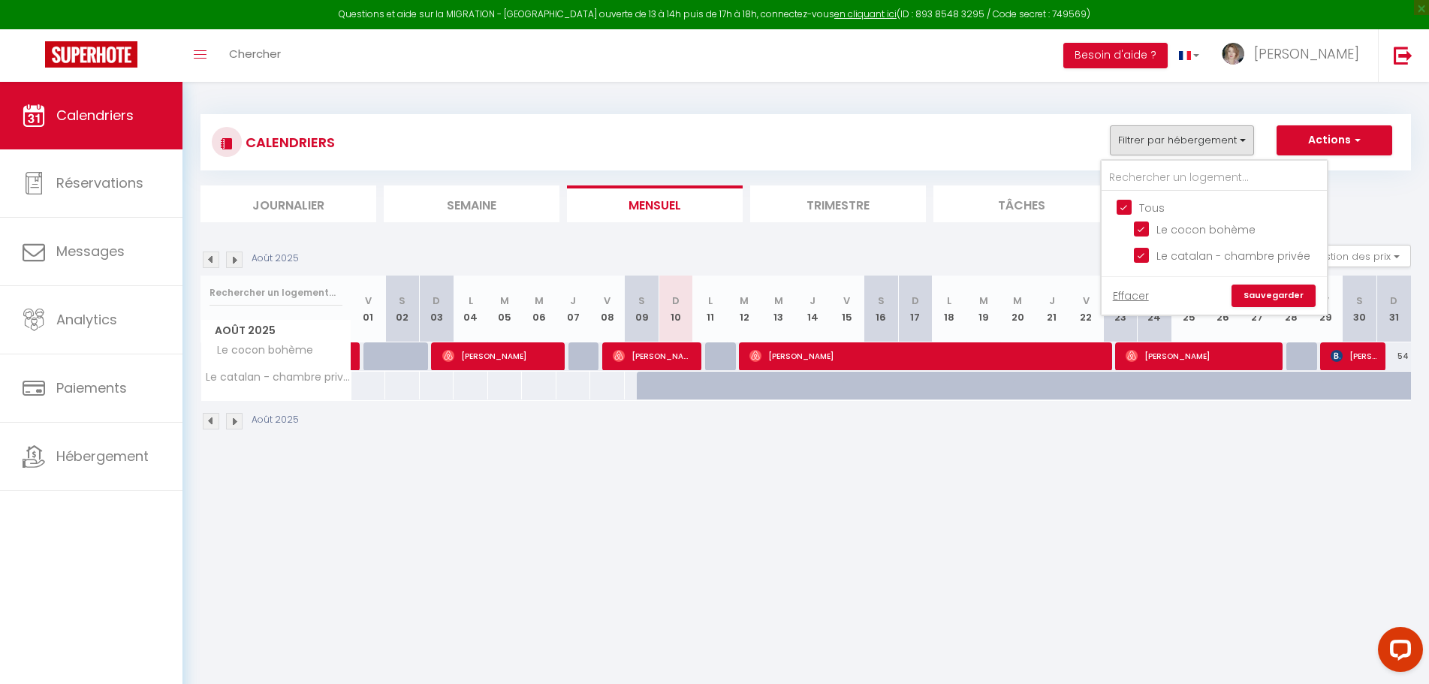
checkbox input "true"
click at [1288, 296] on link "Sauvegarder" at bounding box center [1273, 296] width 84 height 23
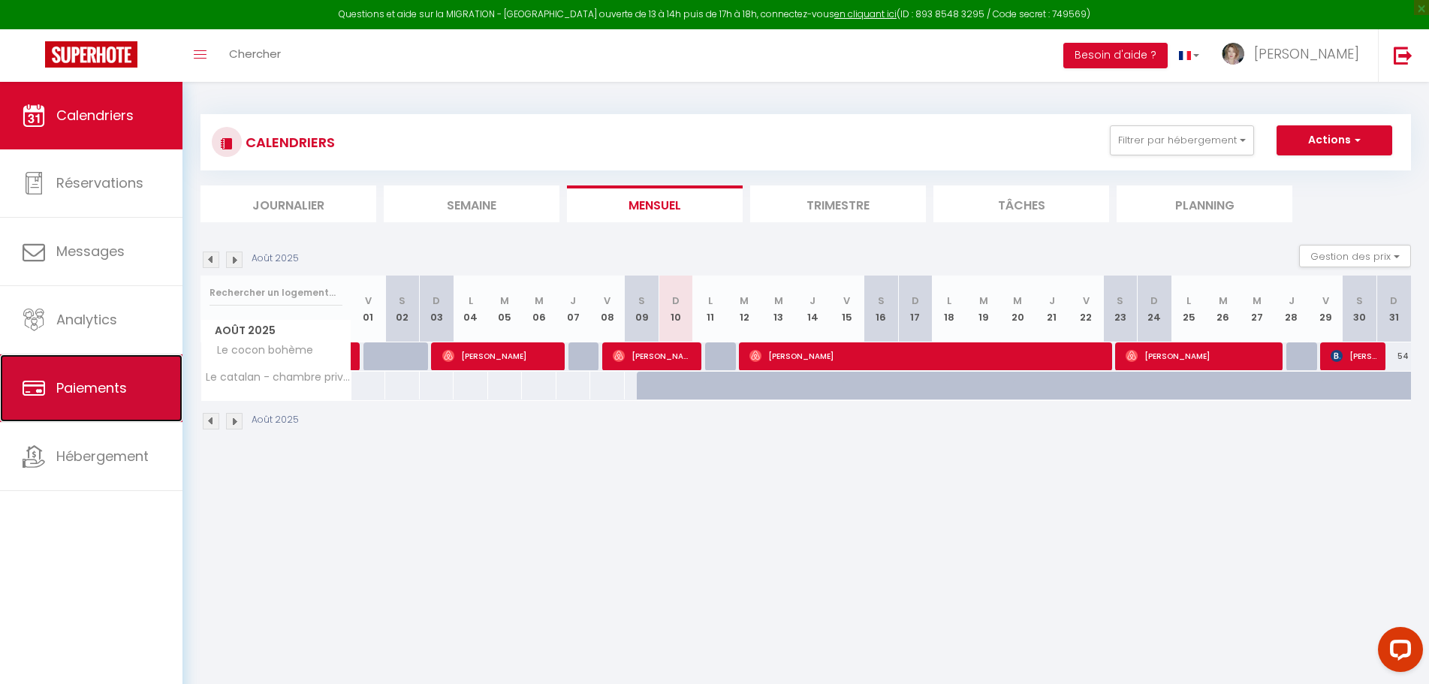
click at [117, 401] on link "Paiements" at bounding box center [91, 388] width 182 height 68
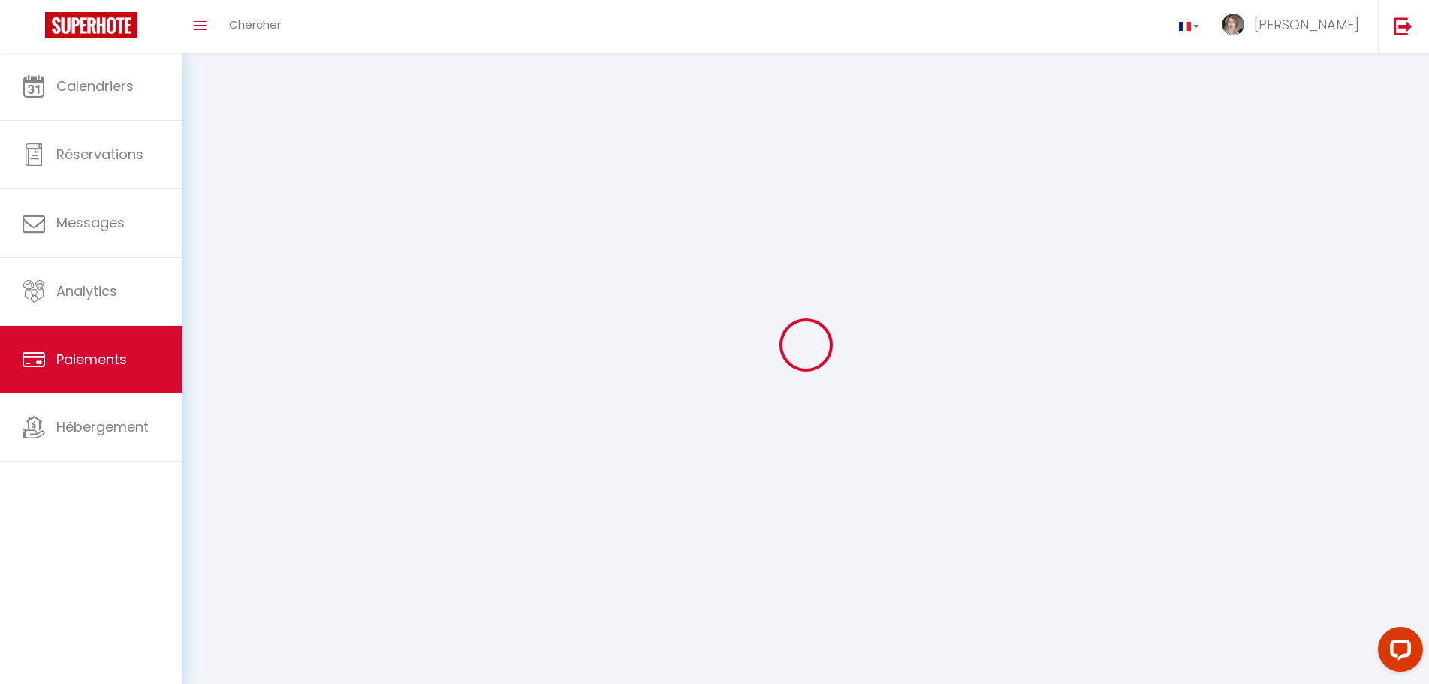
select select "2"
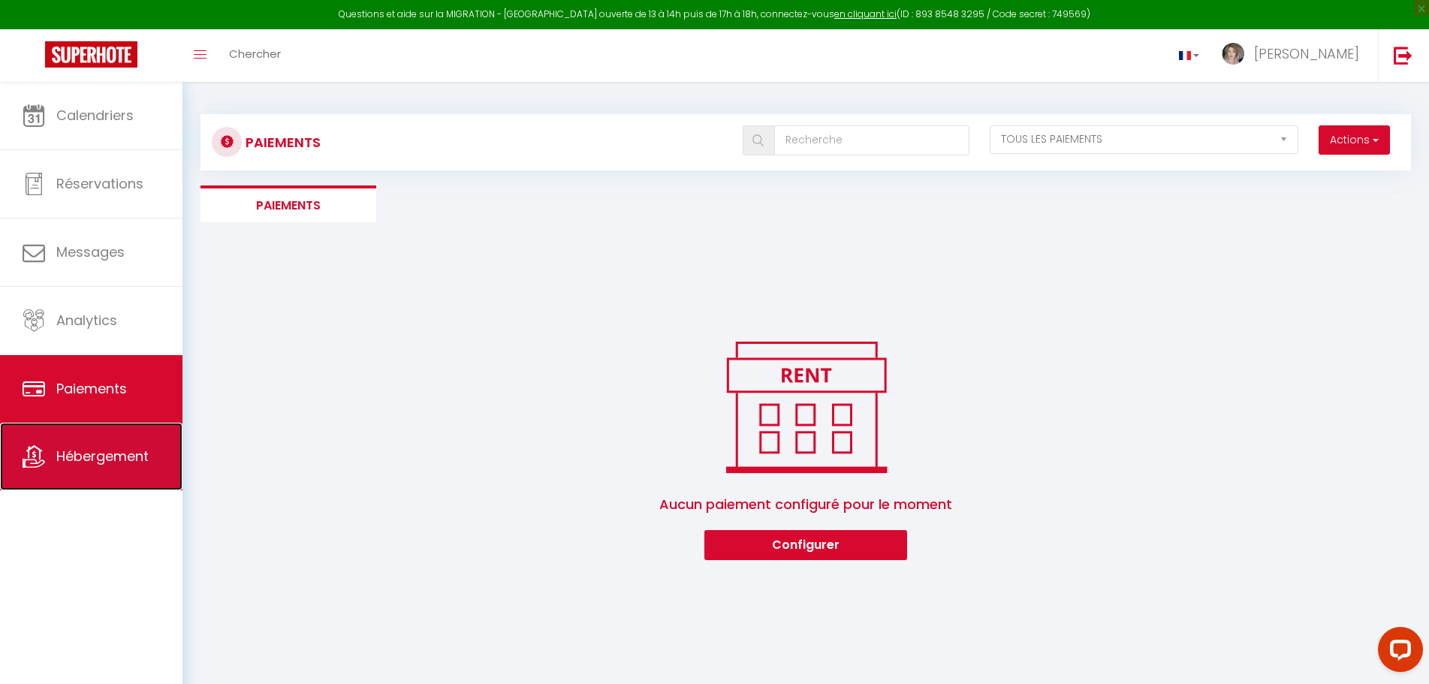
click at [93, 450] on span "Hébergement" at bounding box center [102, 456] width 92 height 19
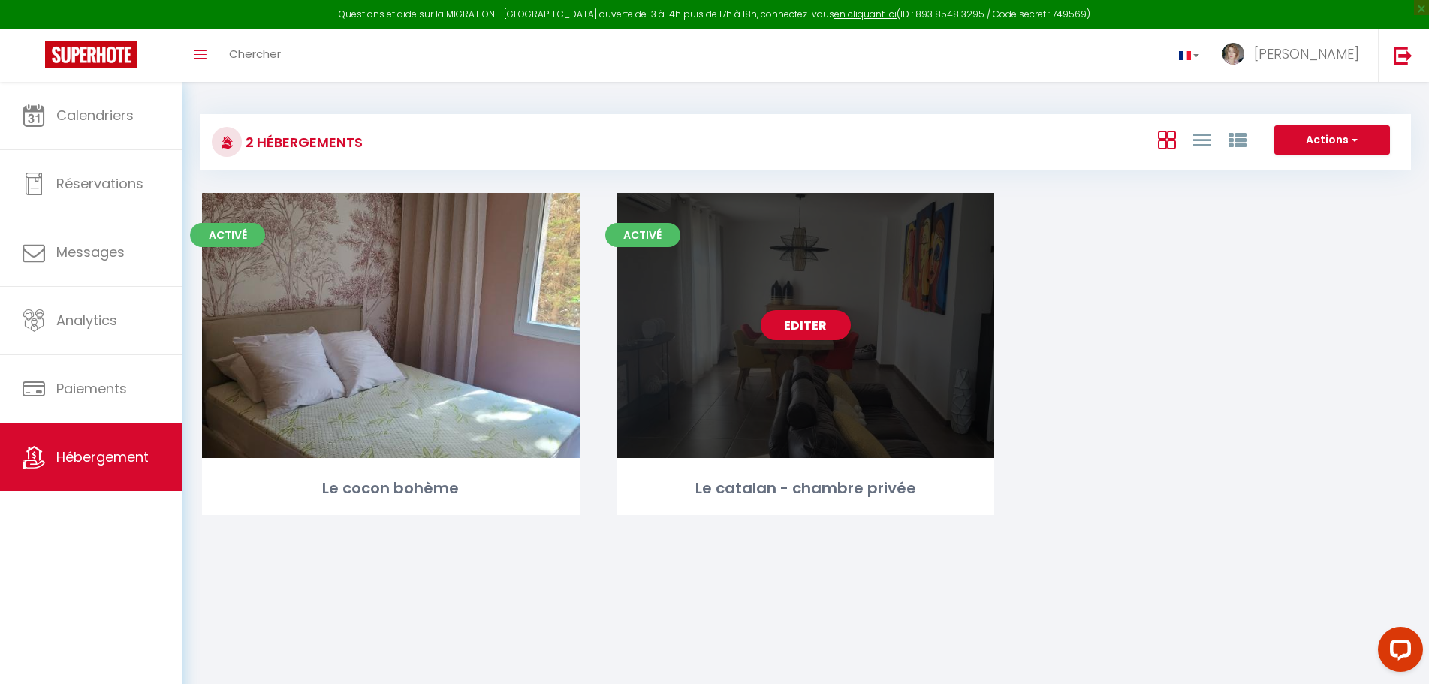
click at [886, 408] on div "Editer" at bounding box center [806, 325] width 378 height 265
click at [802, 330] on link "Editer" at bounding box center [806, 325] width 90 height 30
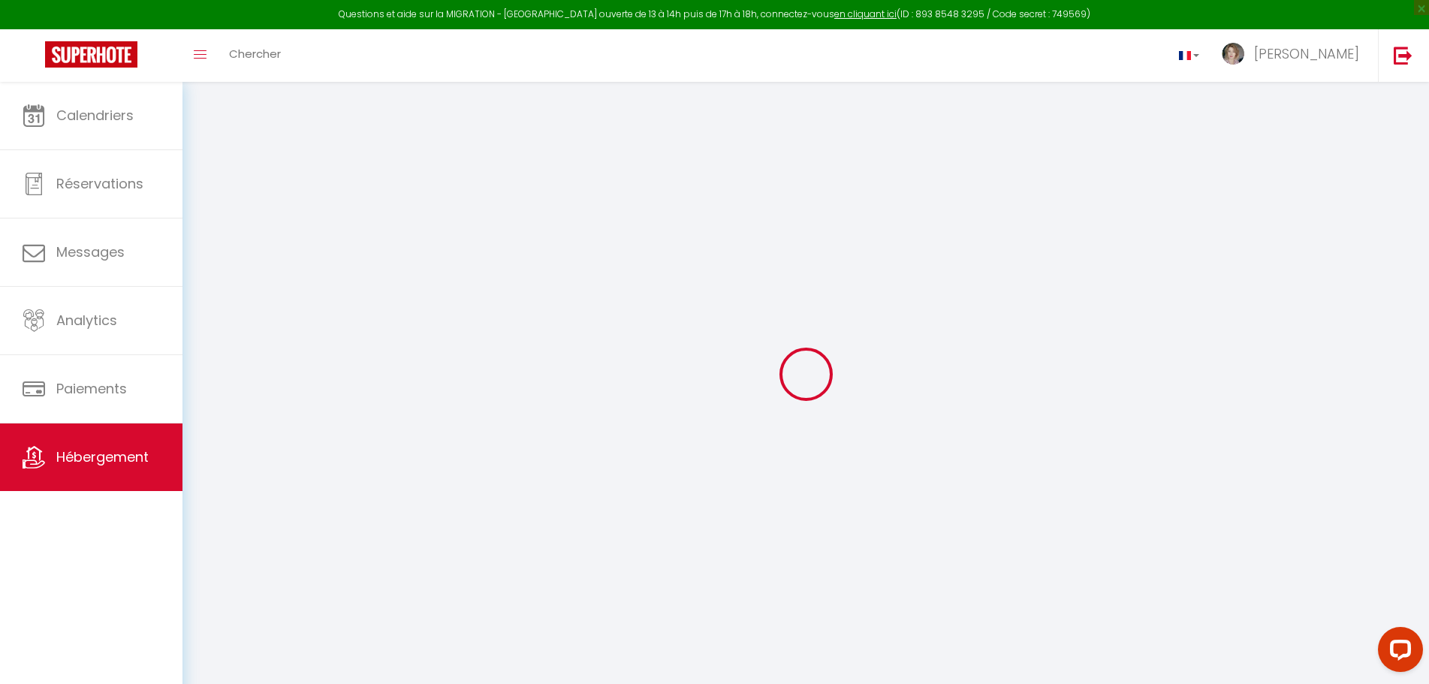
type input "Le catalan - chambre privée"
type input "[PERSON_NAME]"
type input "[STREET_ADDRESS]"
type input "66270"
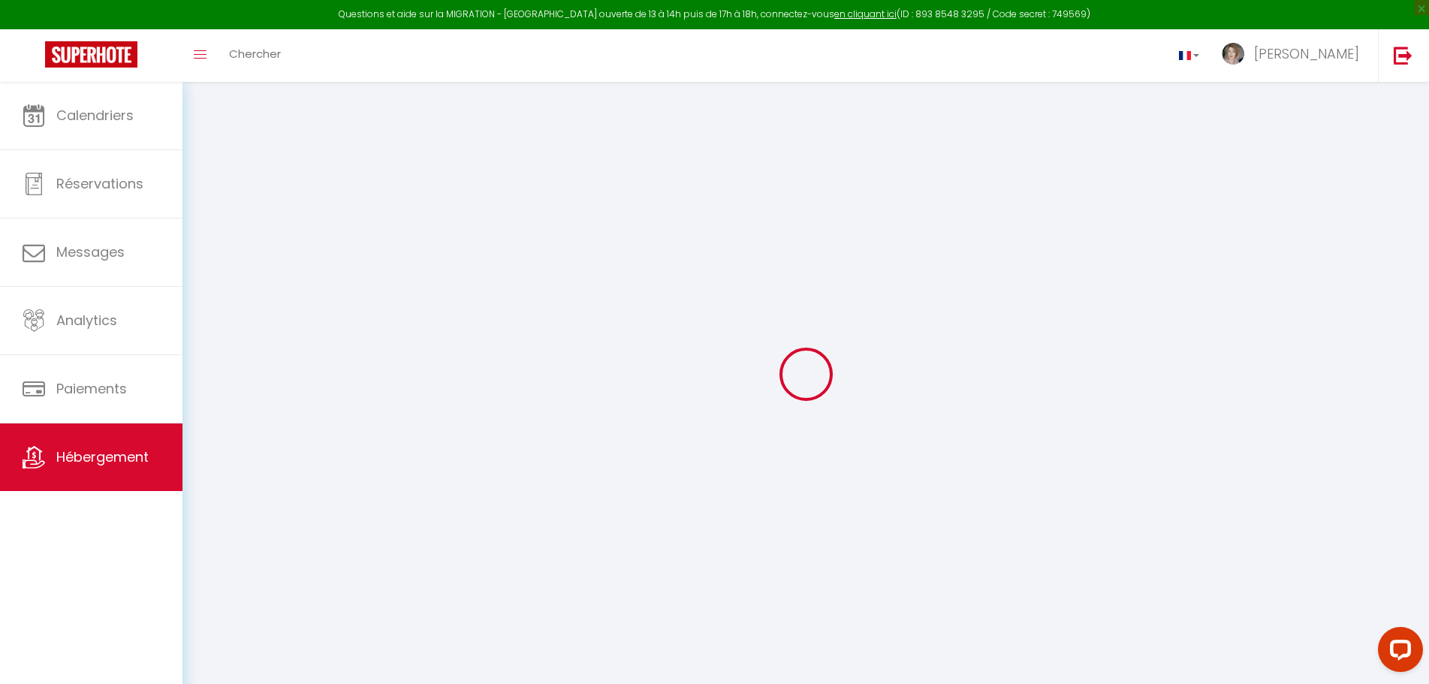
type input "Le Soler"
select select "2"
type input "42"
type input "10"
type input "30"
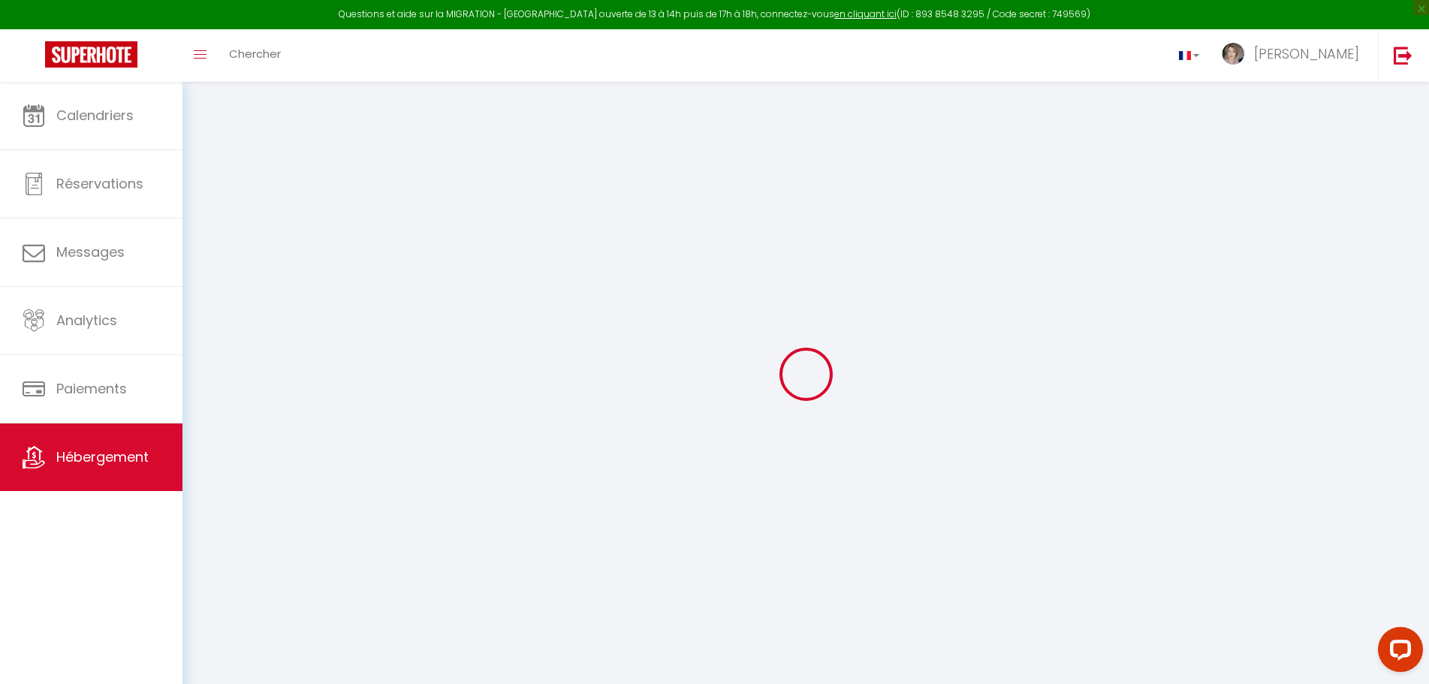
type input "5"
type input "4"
type input "250"
select select
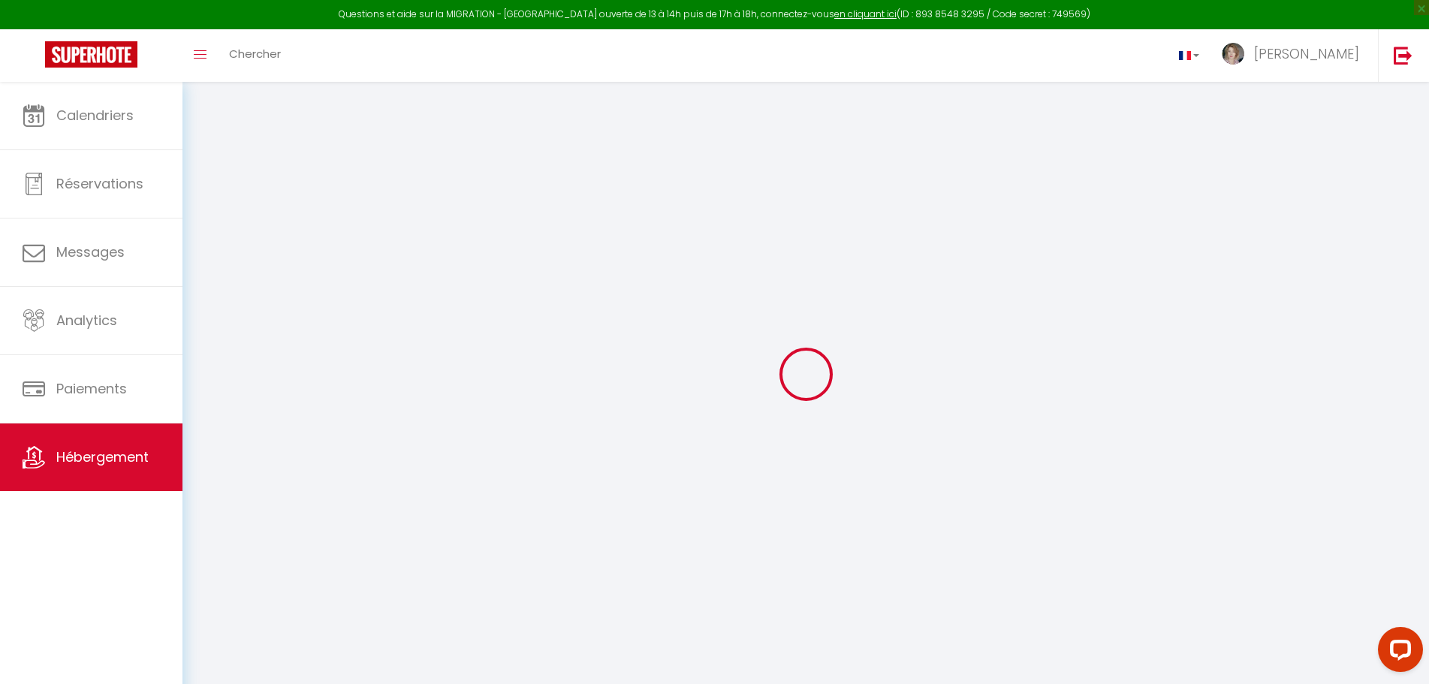
select select
type input "[STREET_ADDRESS][PERSON_NAME]"
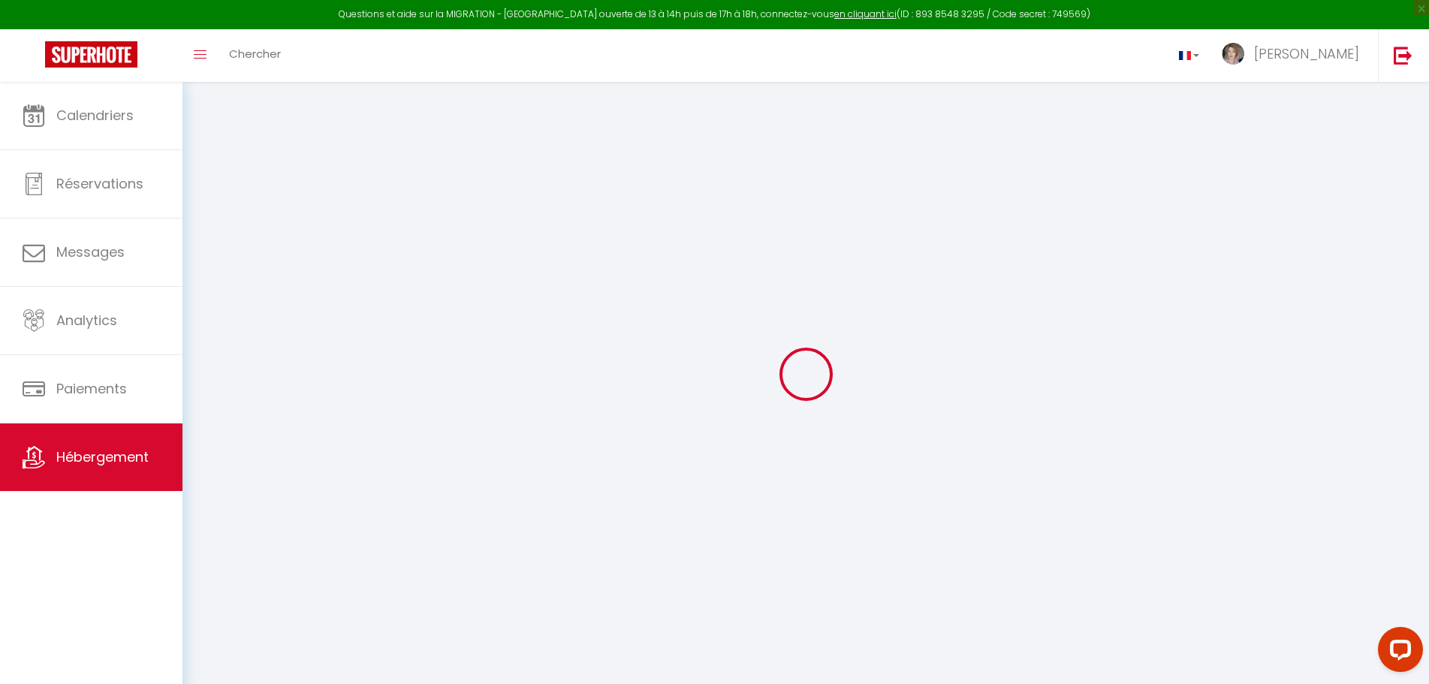
type input "31400"
type input "[GEOGRAPHIC_DATA]"
type input "[EMAIL_ADDRESS][DOMAIN_NAME]"
select select
checkbox input "false"
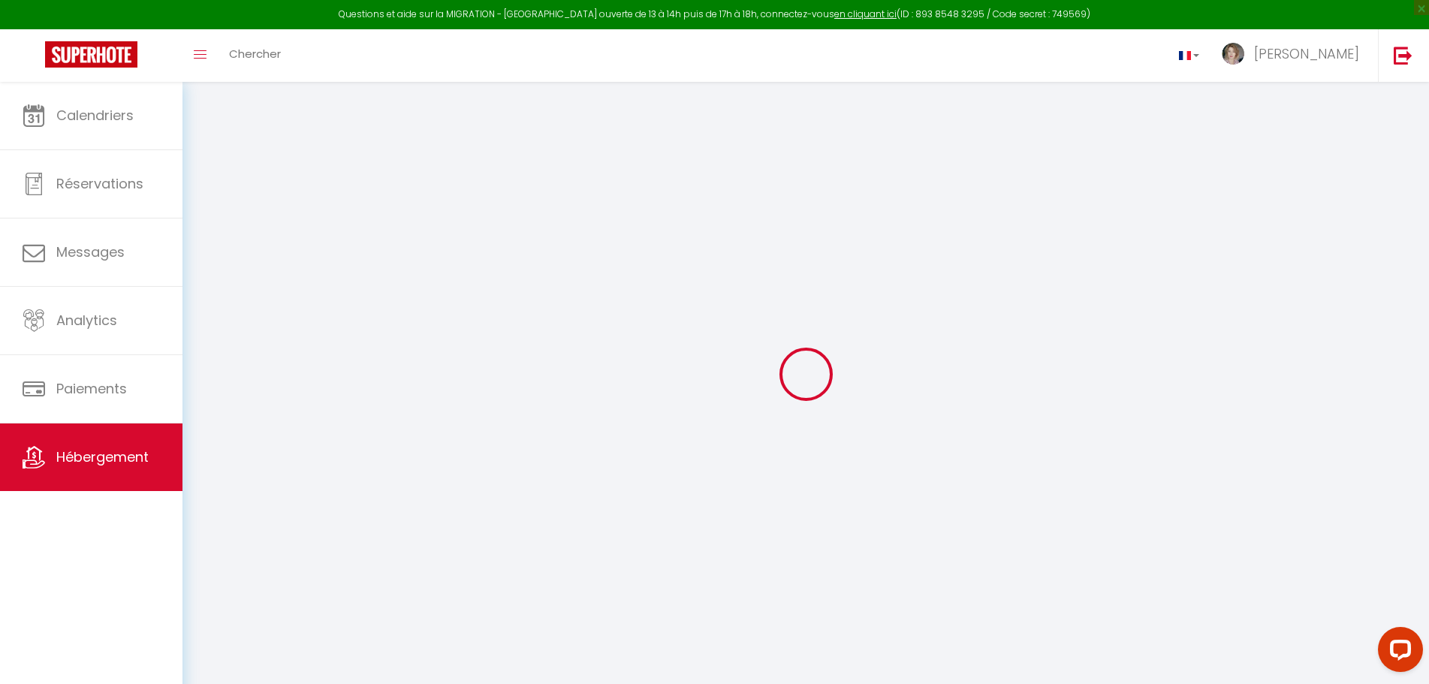
checkbox input "false"
radio input "true"
select select
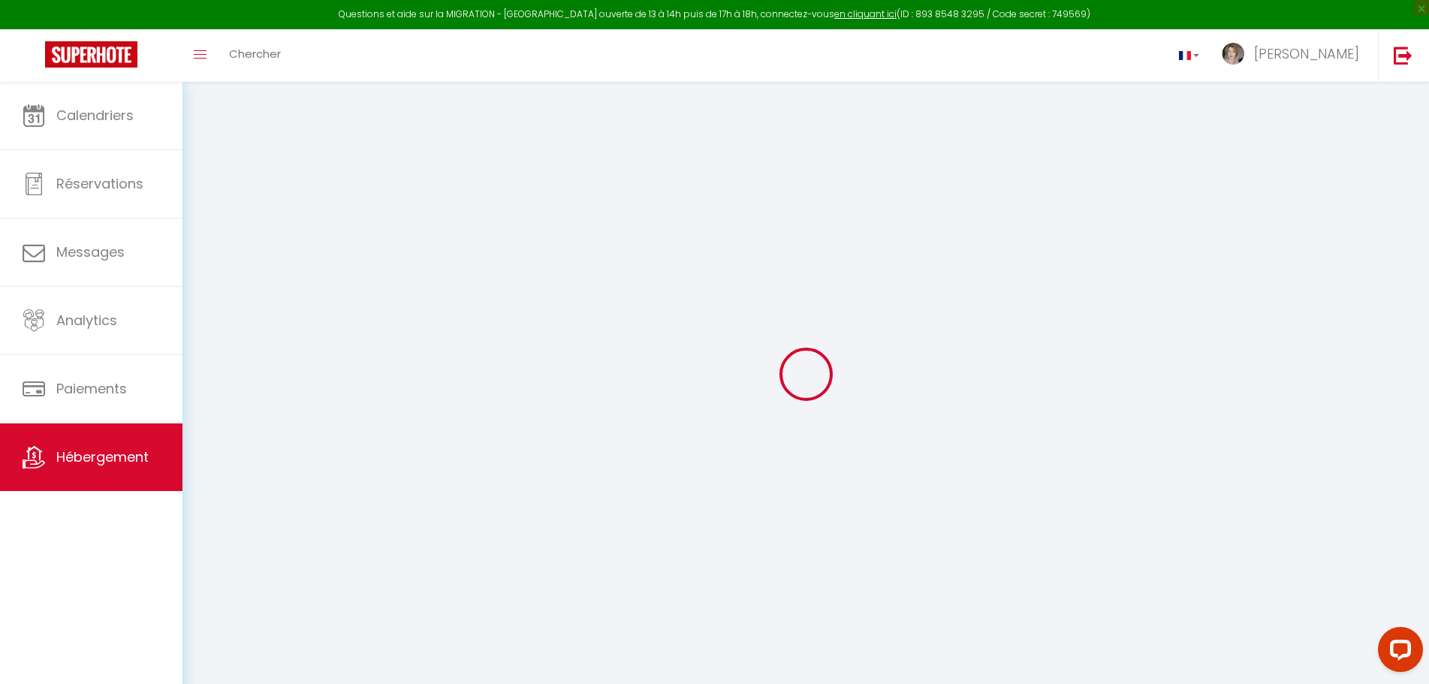
select select
type input "15"
type input "0"
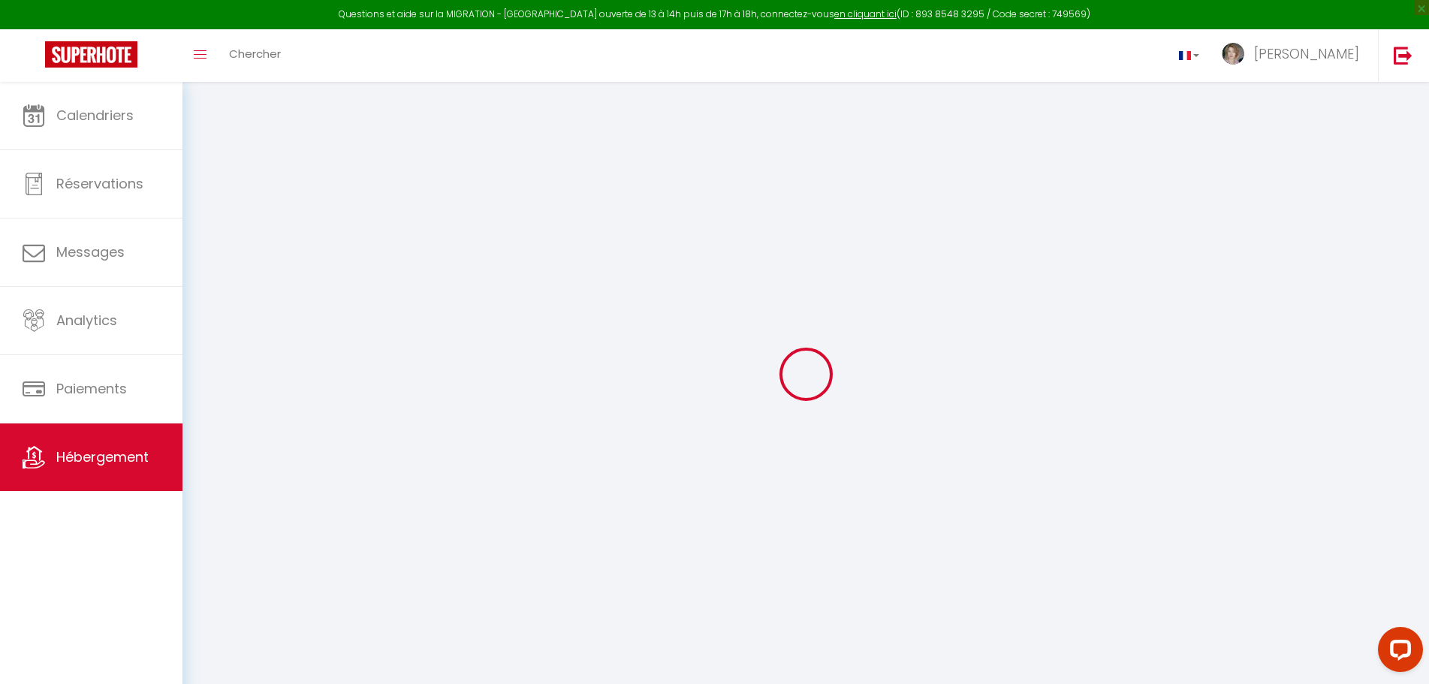
select select
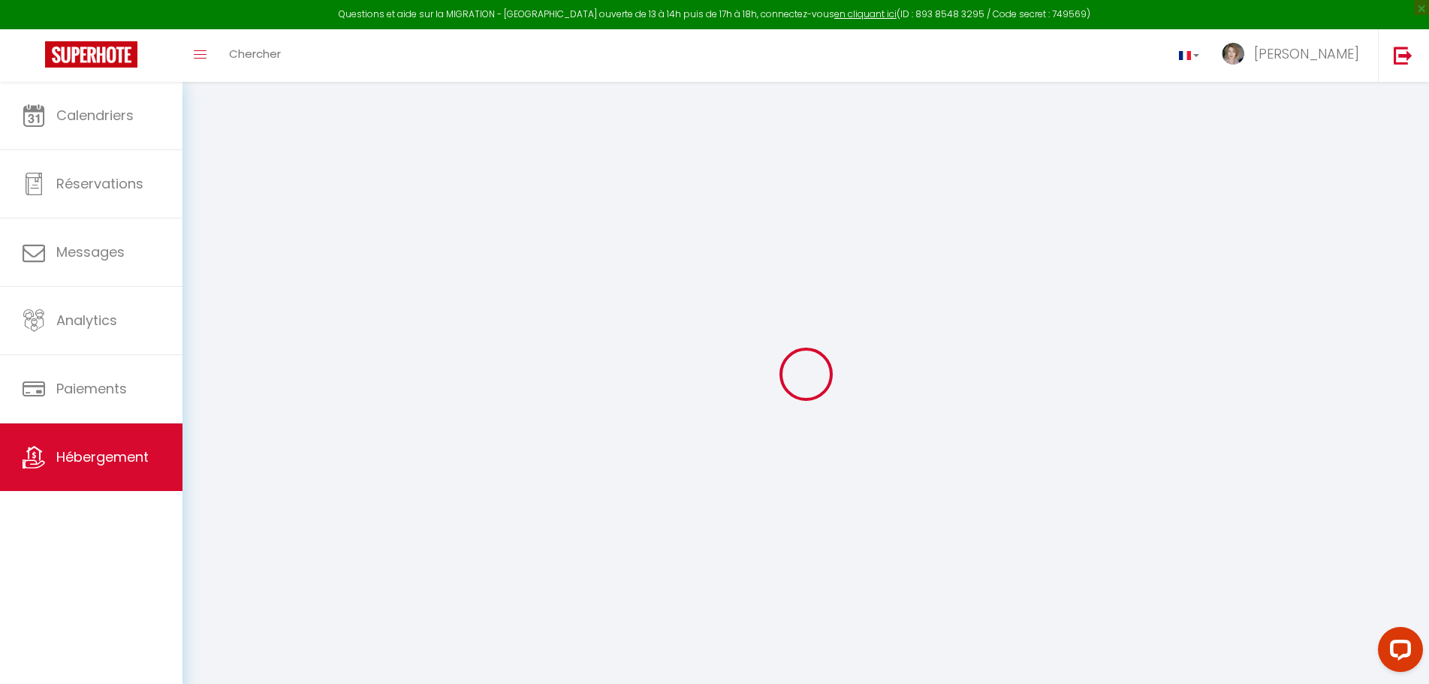
select select
checkbox input "false"
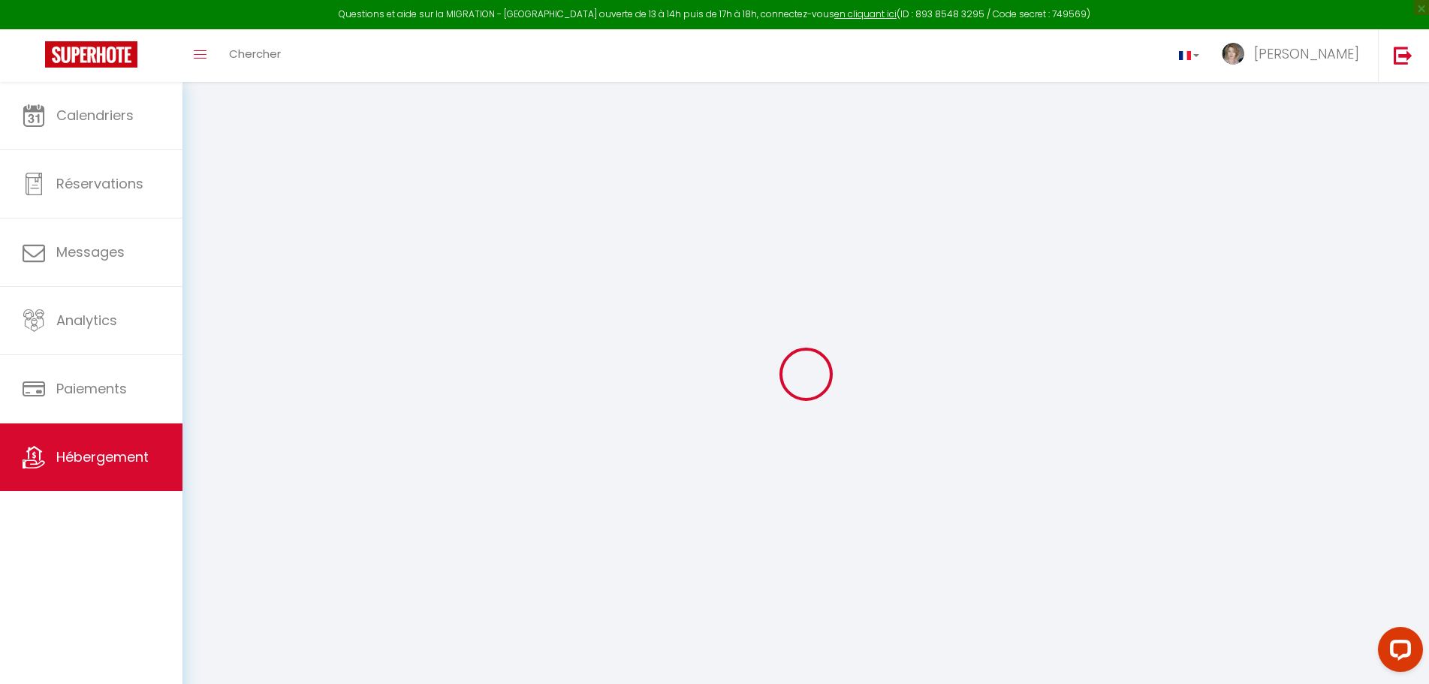
checkbox input "false"
select select
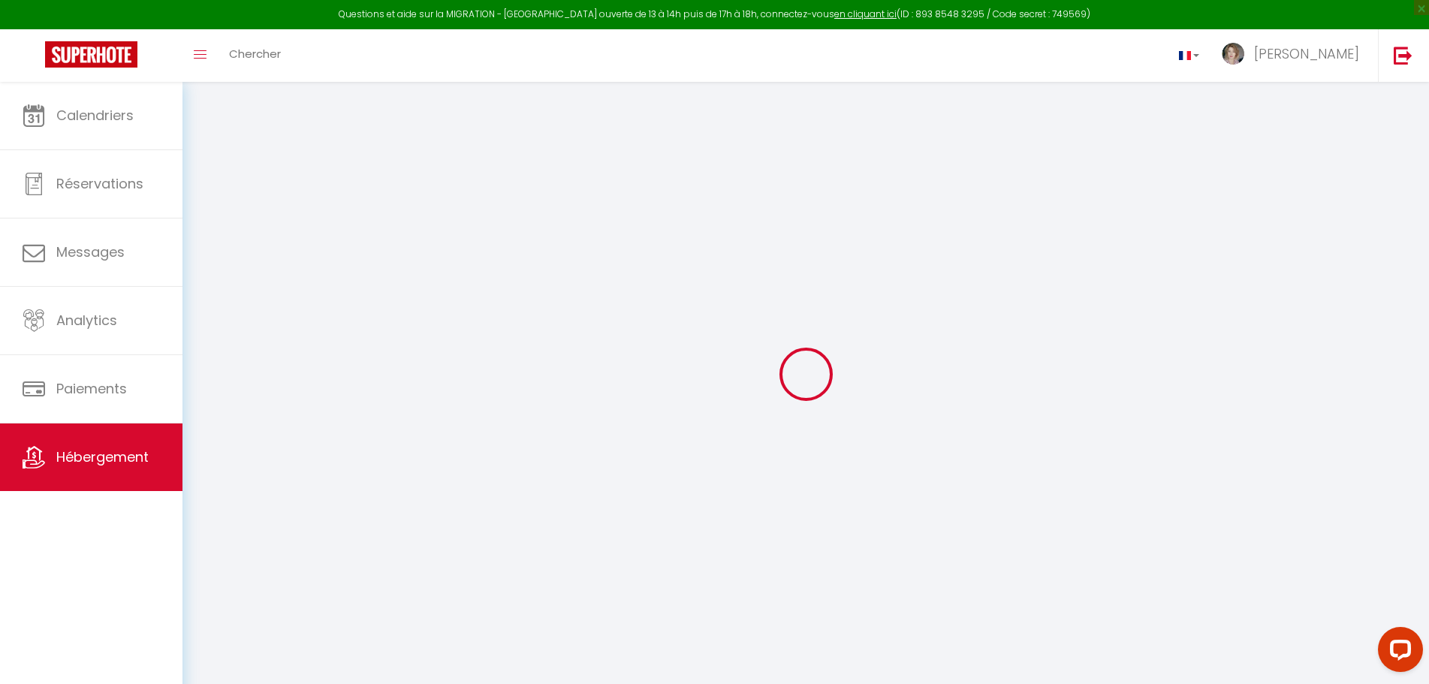
select select
checkbox input "false"
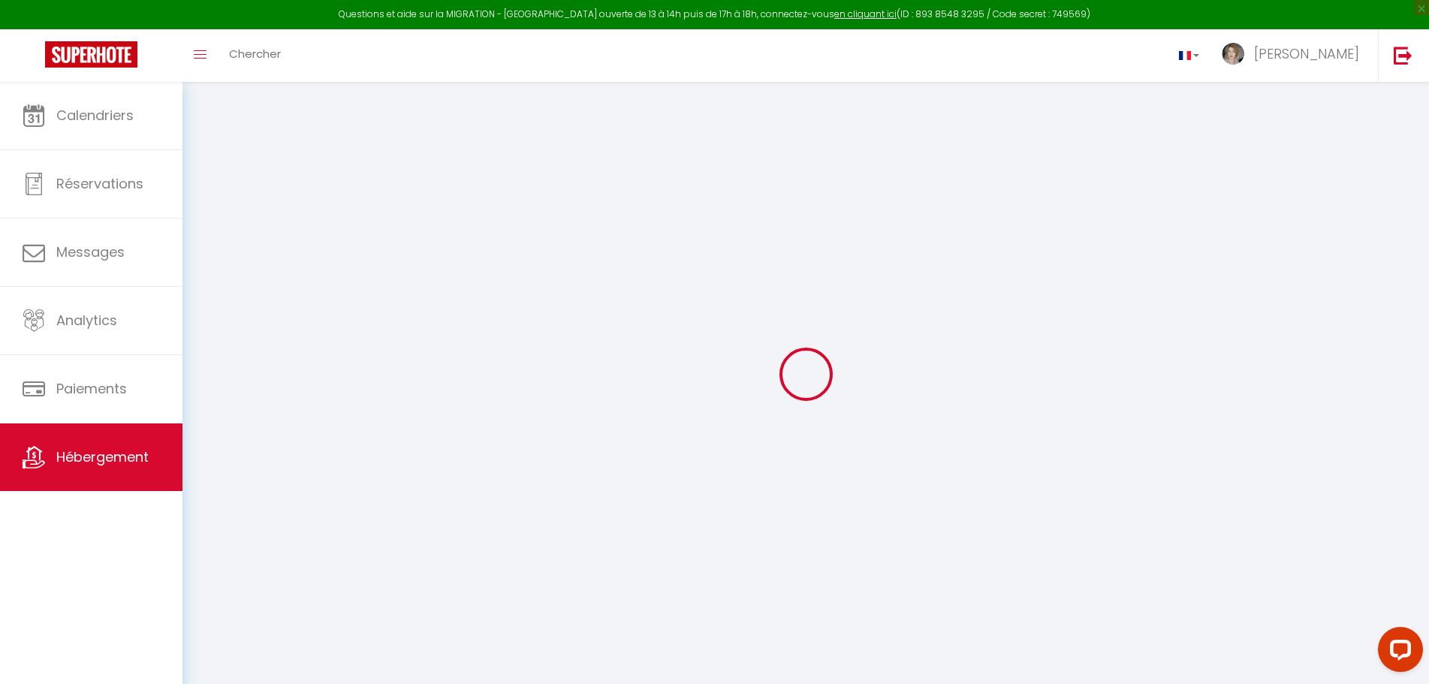
checkbox input "false"
select select
checkbox input "false"
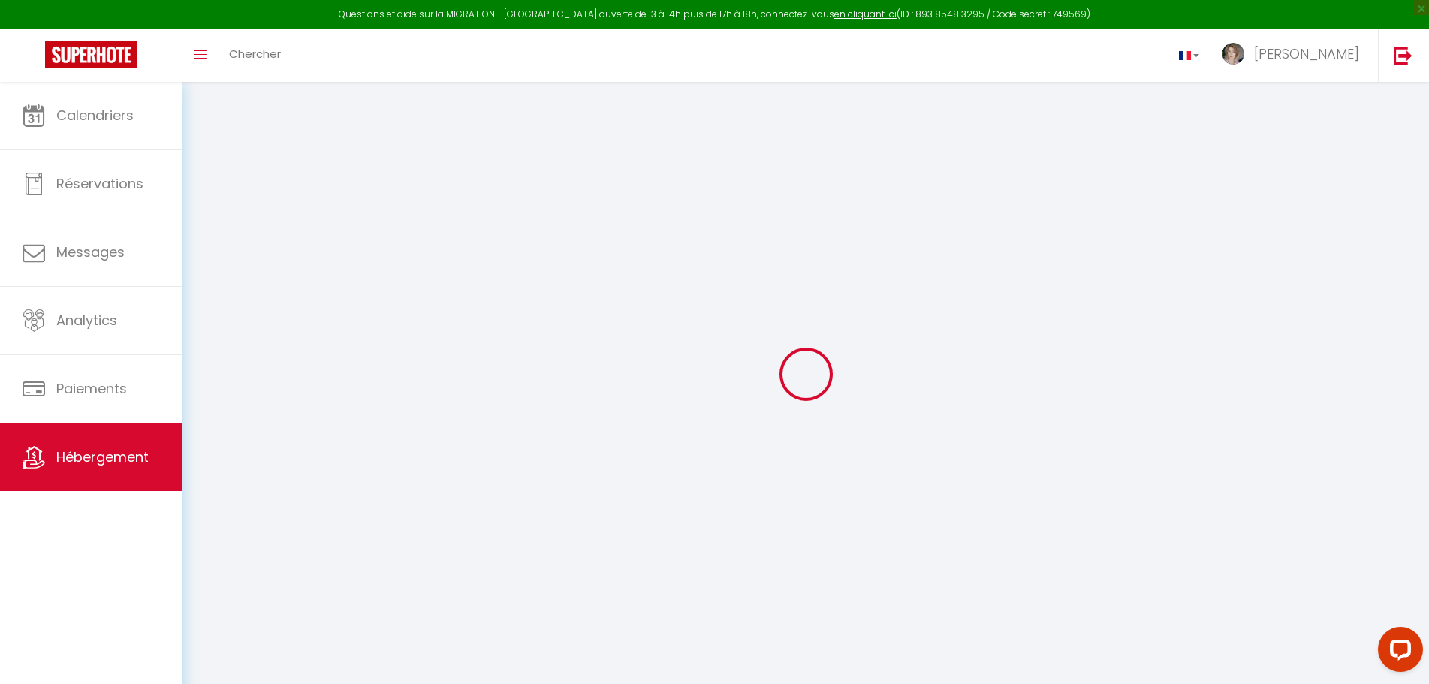
checkbox input "false"
select select "16:00"
select select "22:00"
select select "11:00"
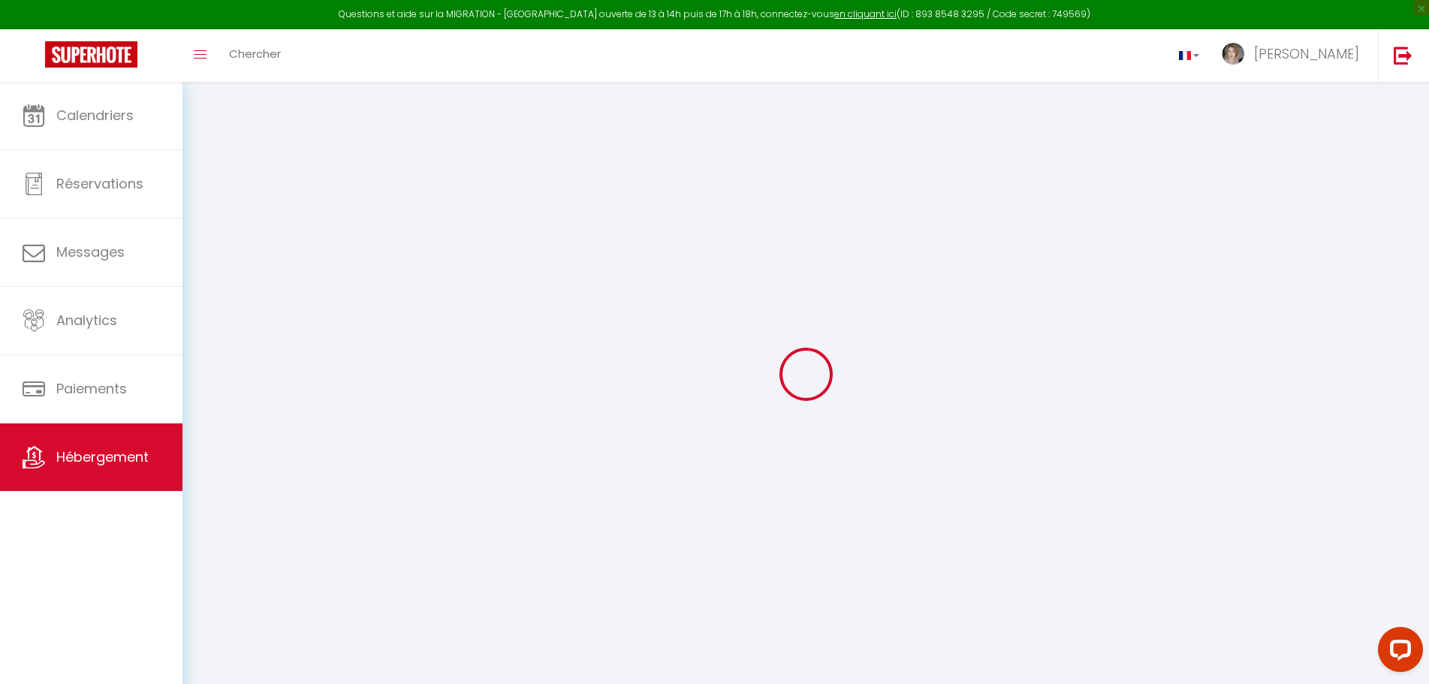
select select "120"
select select "30"
select select "21:00"
select select
checkbox input "false"
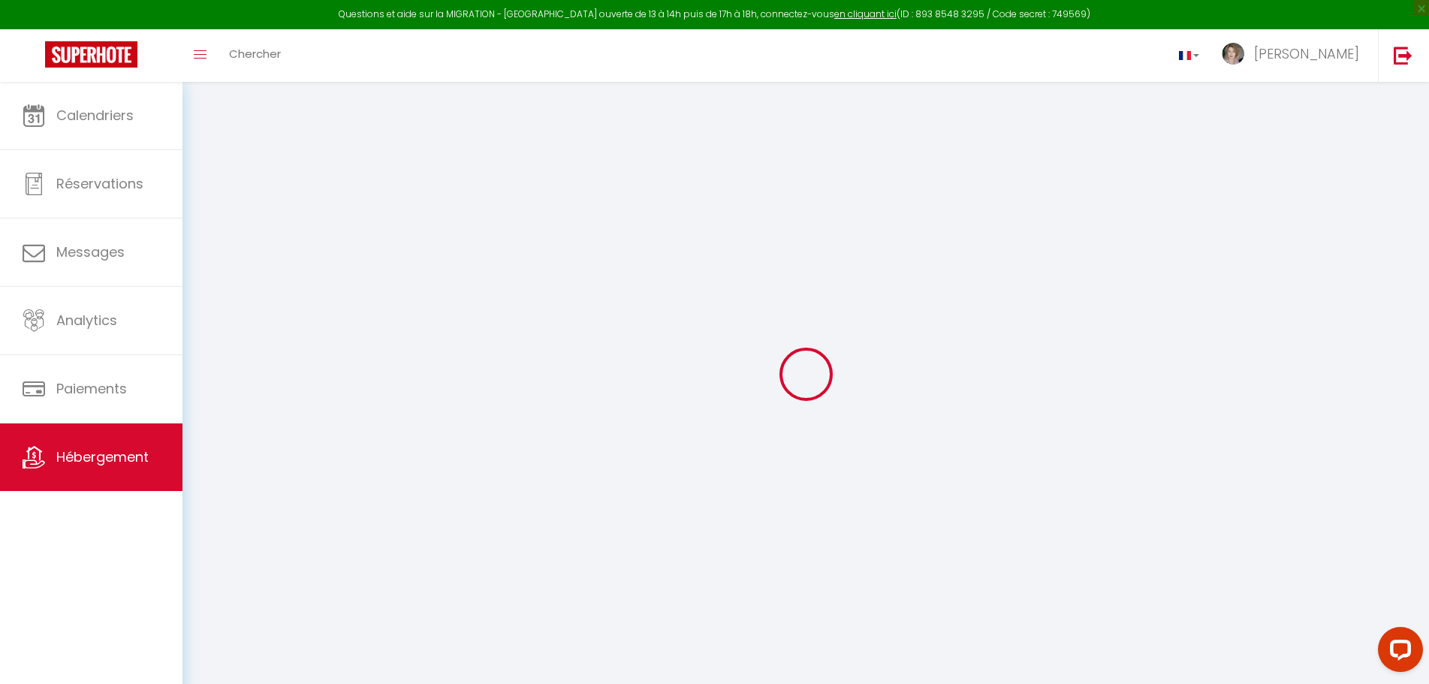
checkbox input "false"
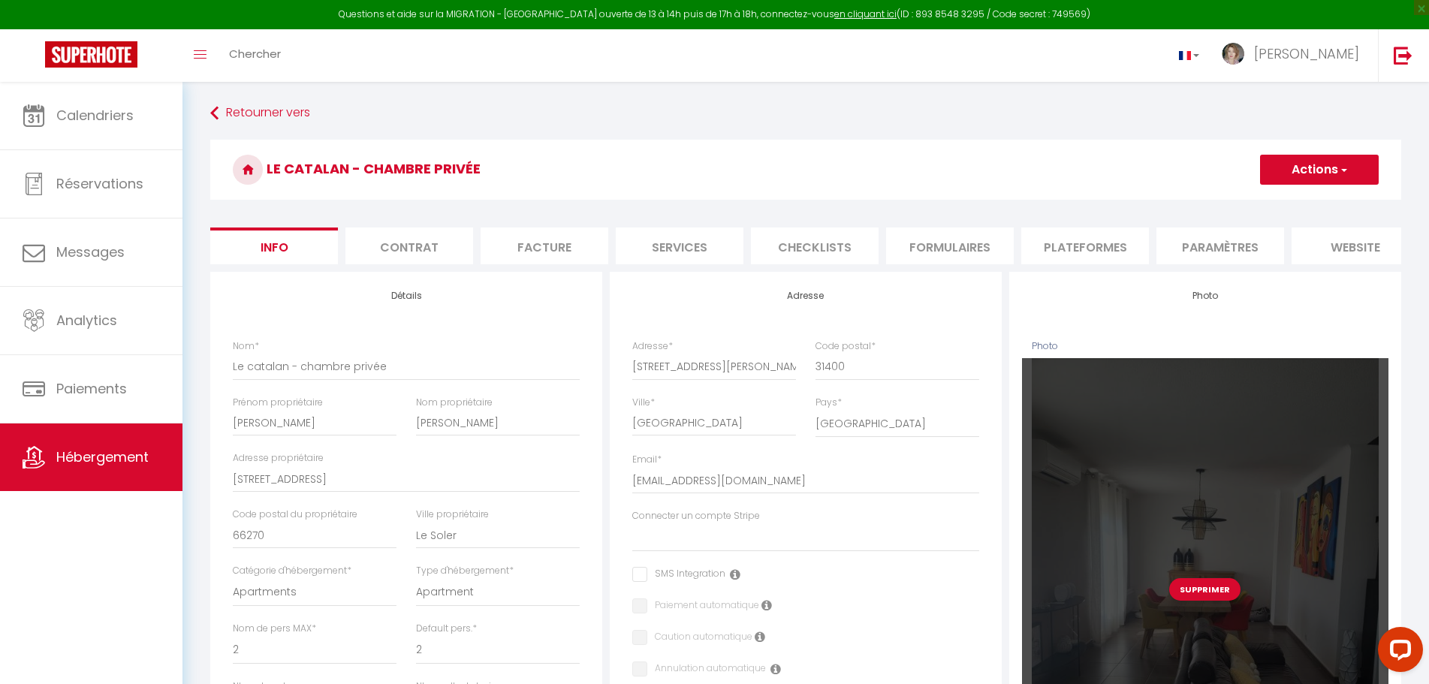
select select
checkbox input "false"
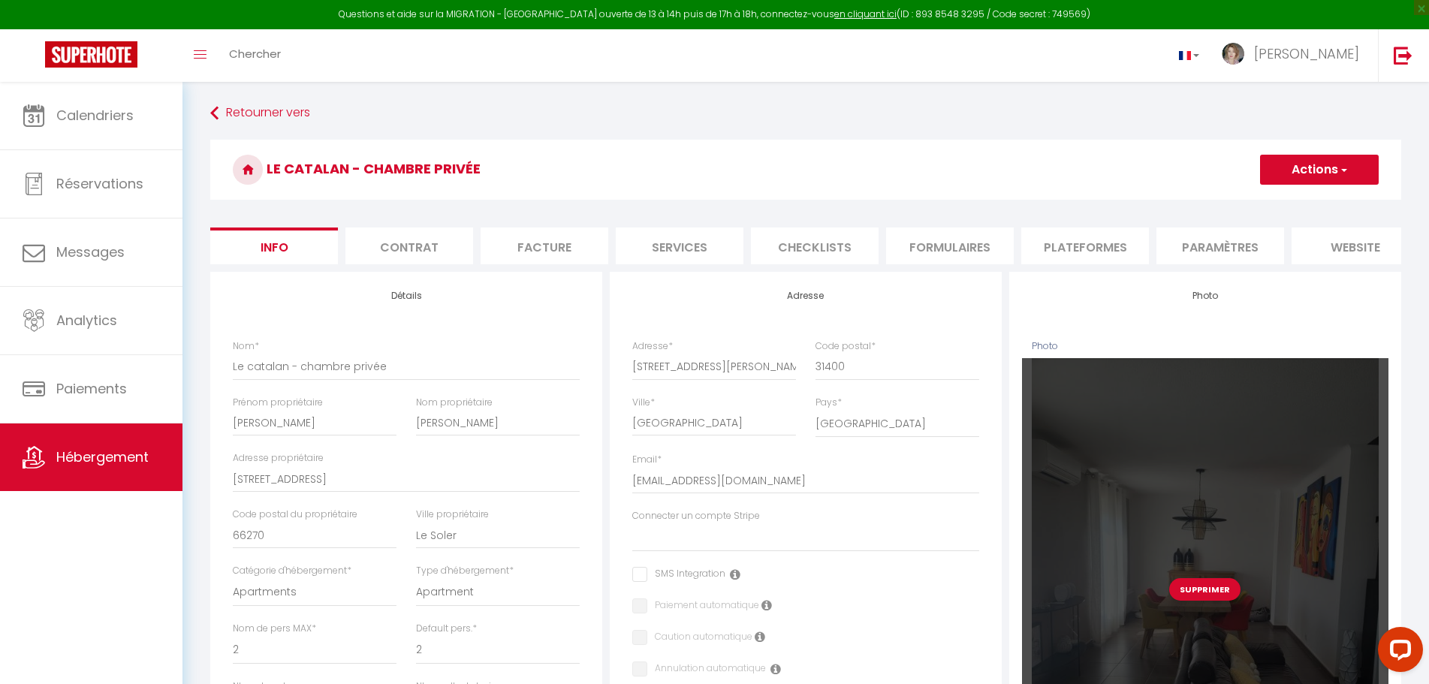
select select
checkbox input "false"
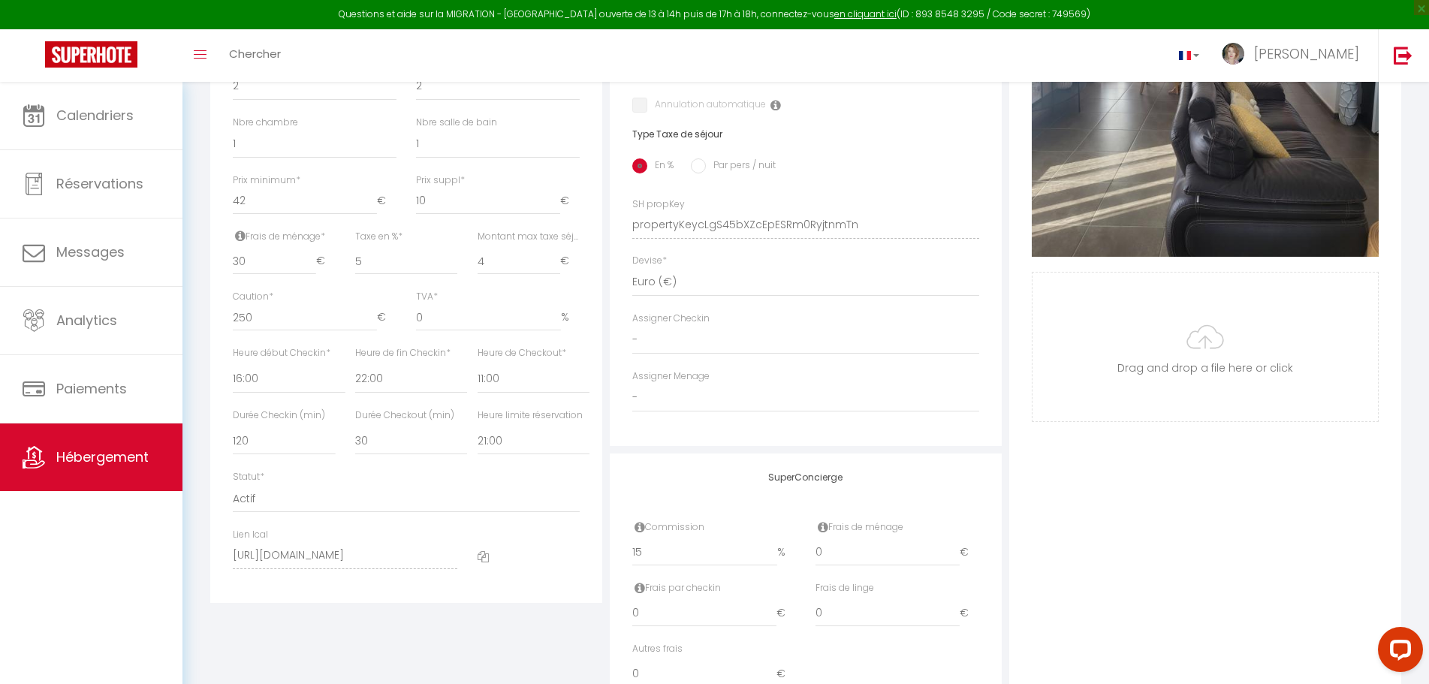
scroll to position [426, 0]
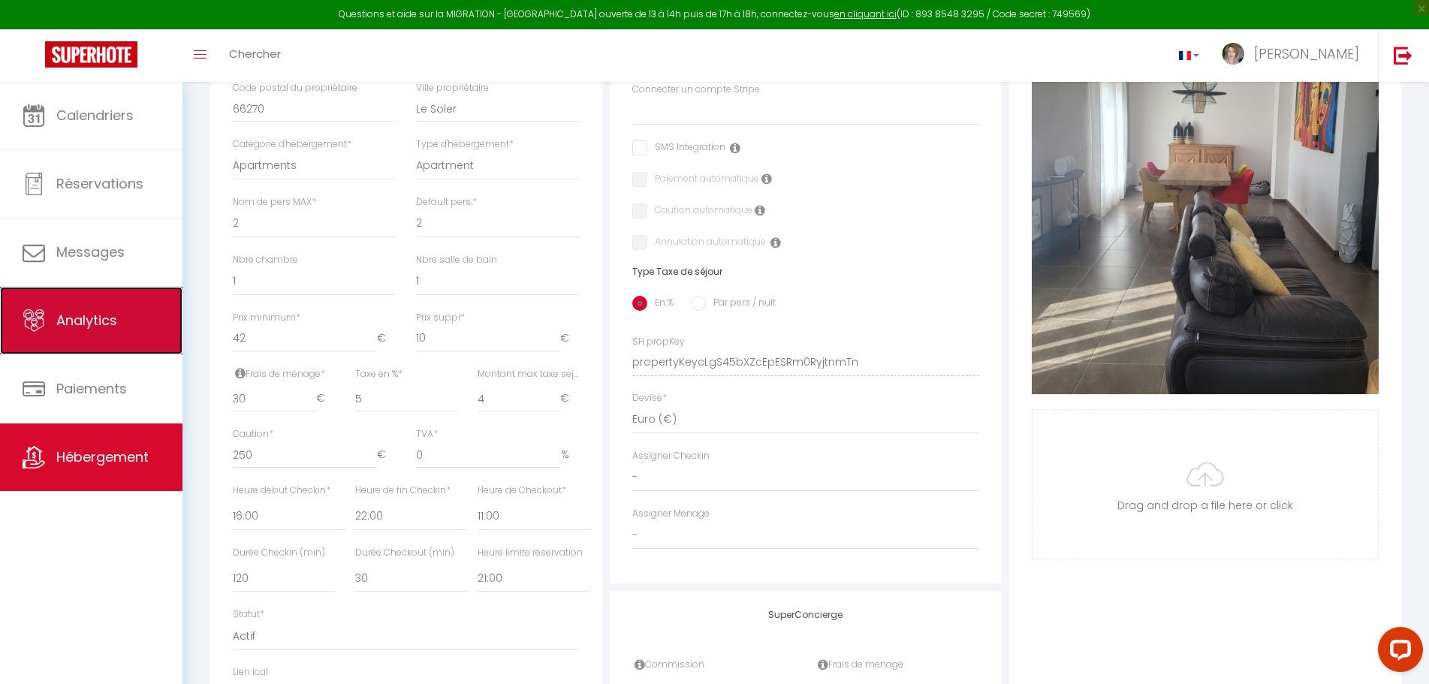
click at [73, 325] on span "Analytics" at bounding box center [86, 320] width 61 height 19
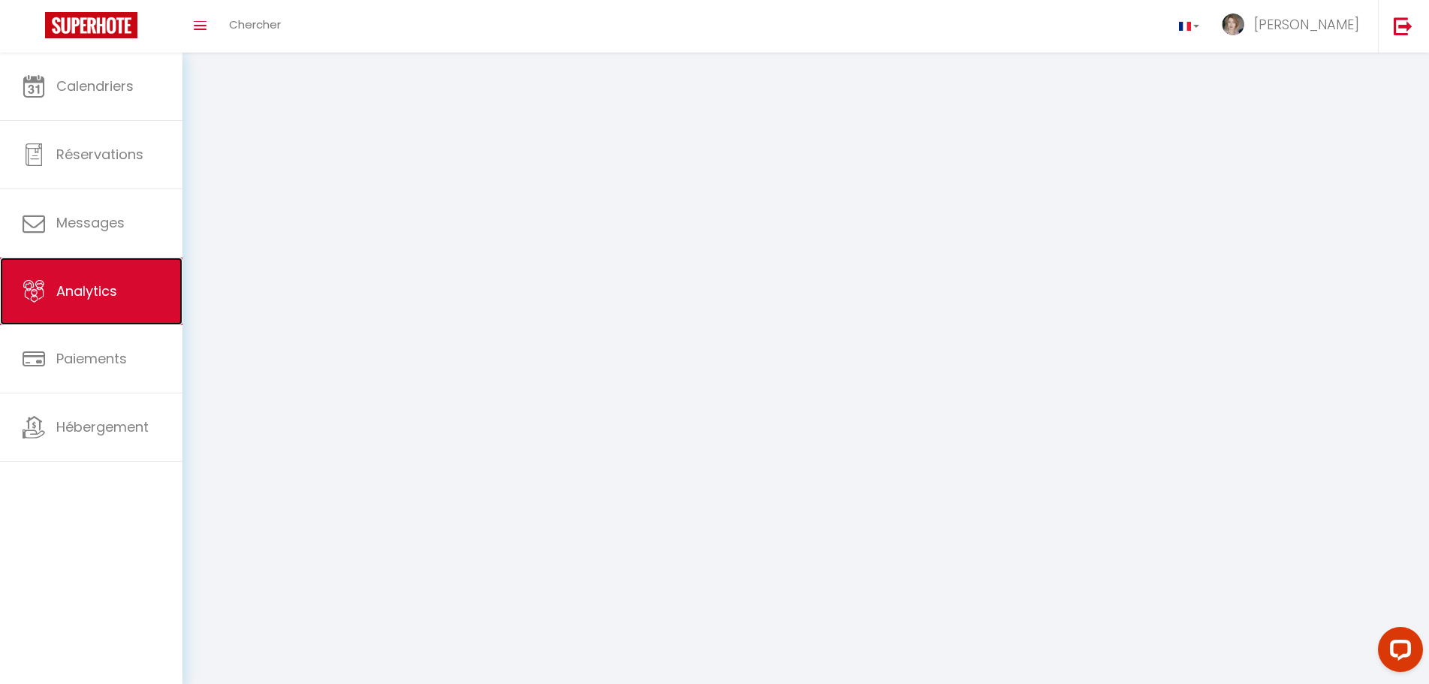
click at [89, 294] on span "Analytics" at bounding box center [86, 291] width 61 height 19
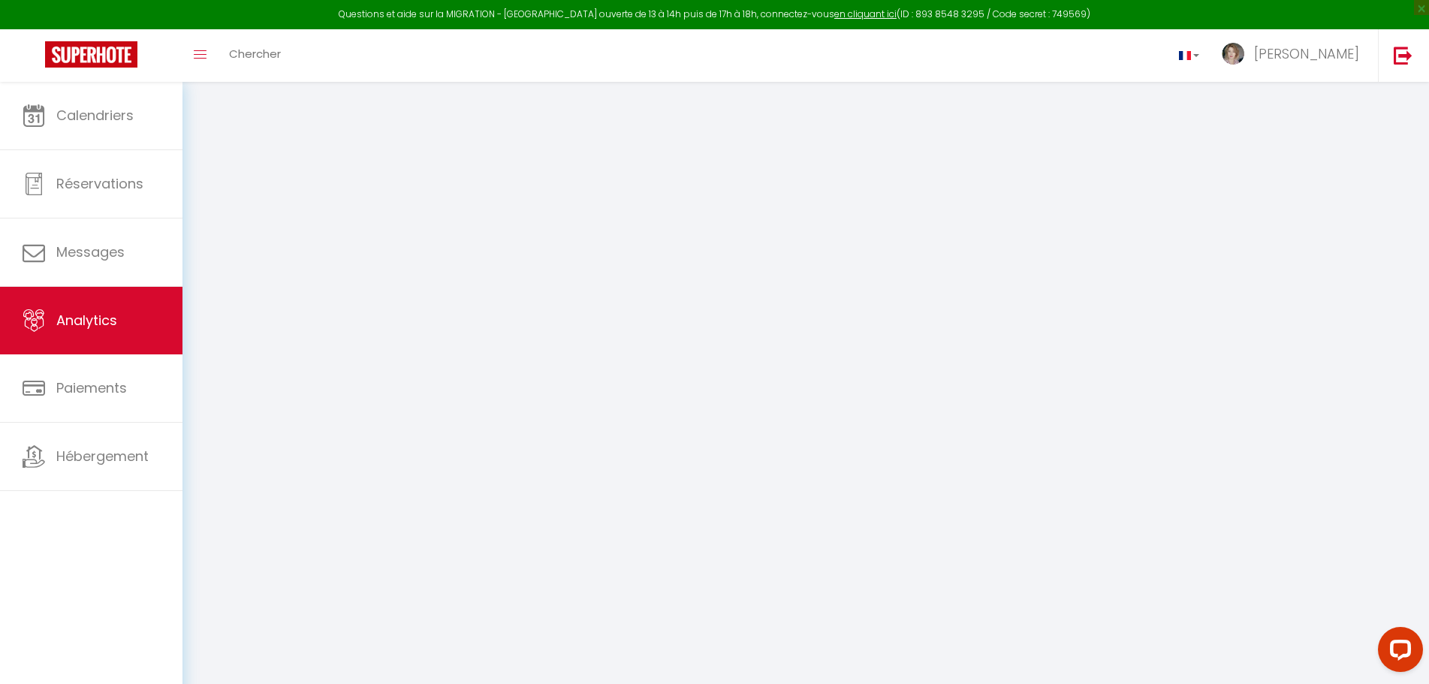
select select "2025"
select select "8"
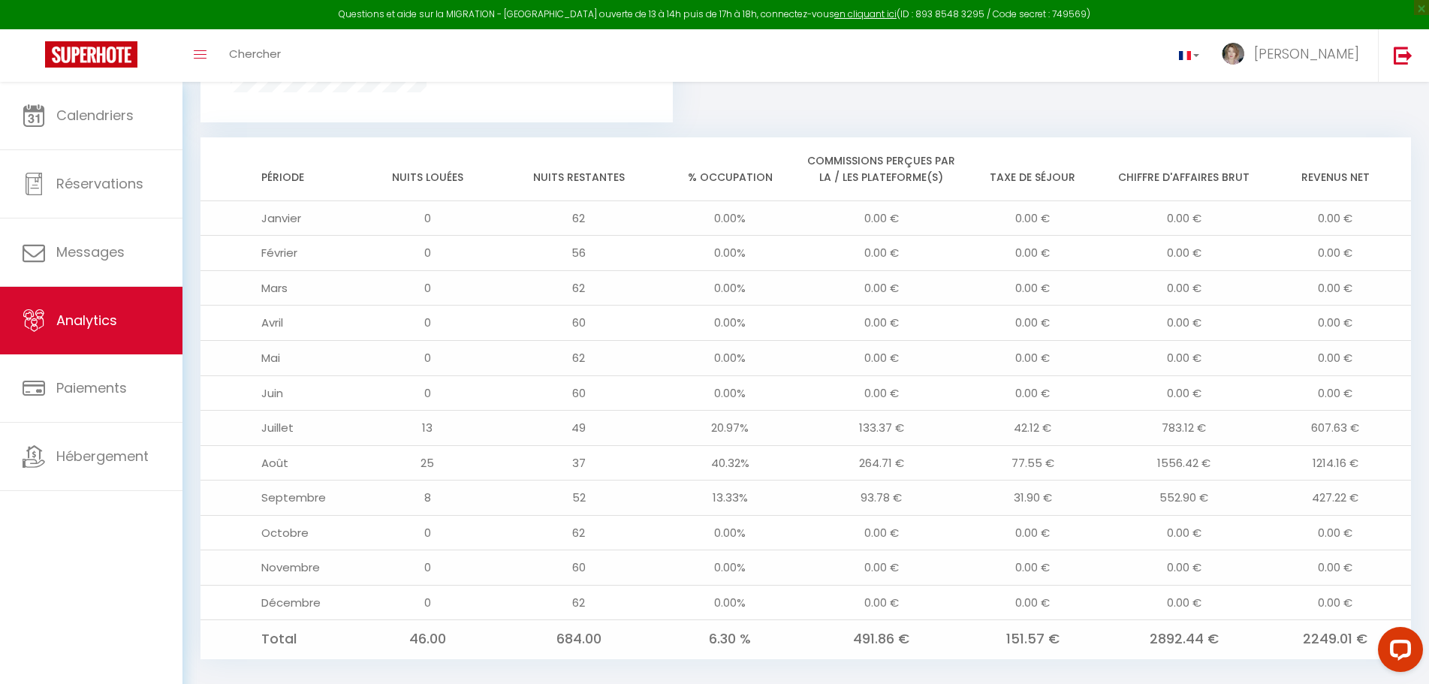
scroll to position [1188, 0]
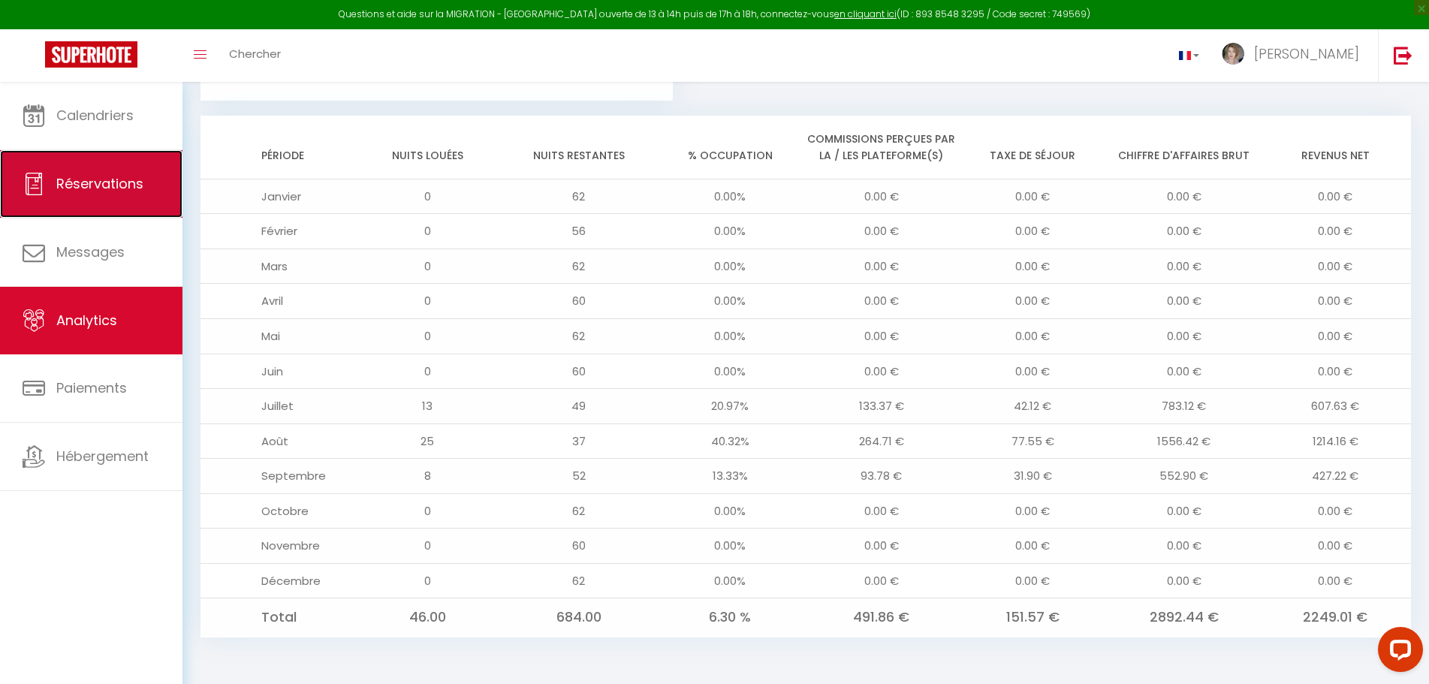
click at [95, 196] on link "Réservations" at bounding box center [91, 184] width 182 height 68
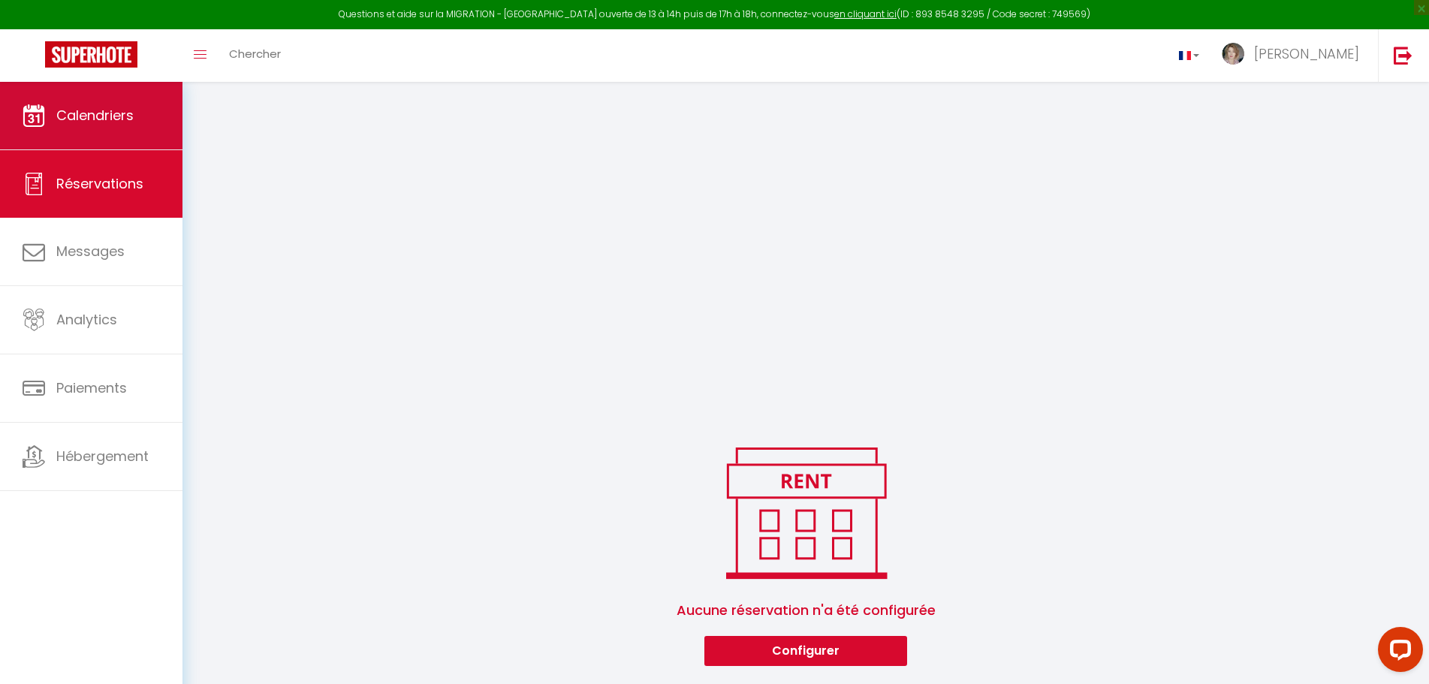
scroll to position [185, 0]
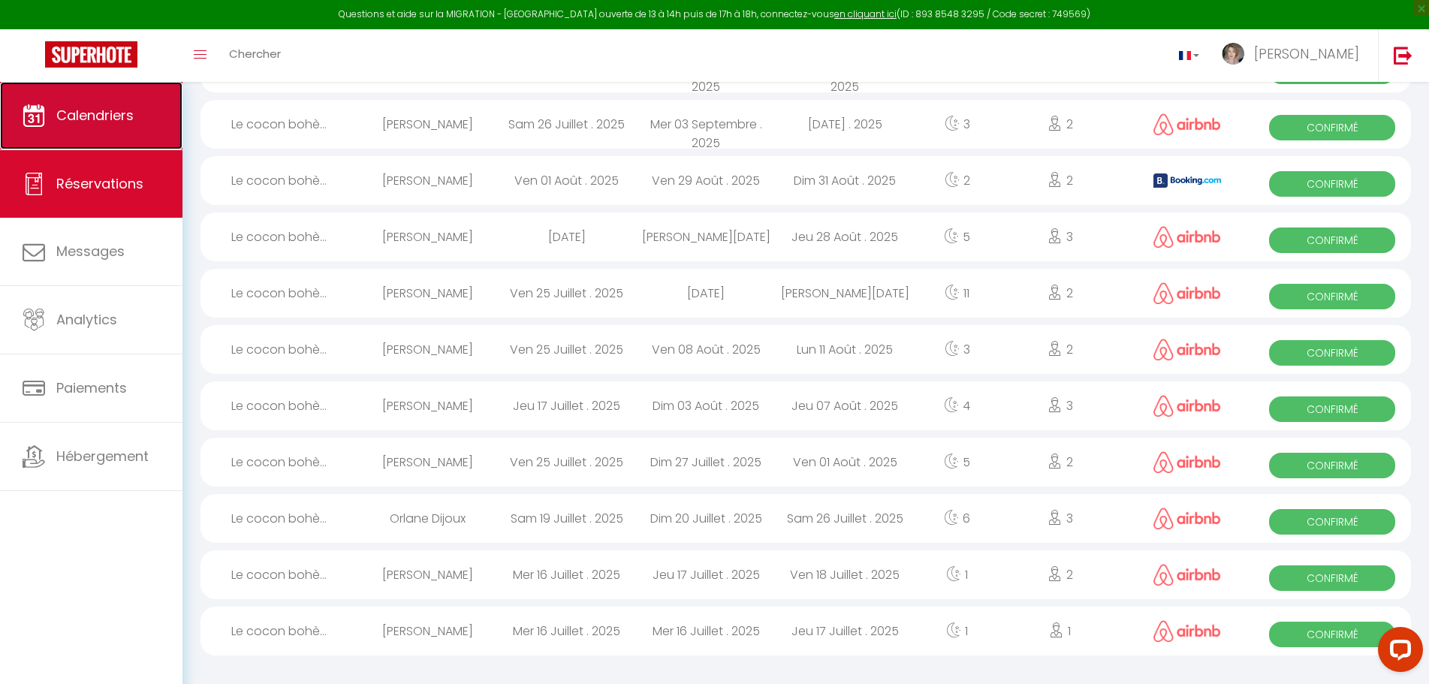
click at [102, 126] on link "Calendriers" at bounding box center [91, 116] width 182 height 68
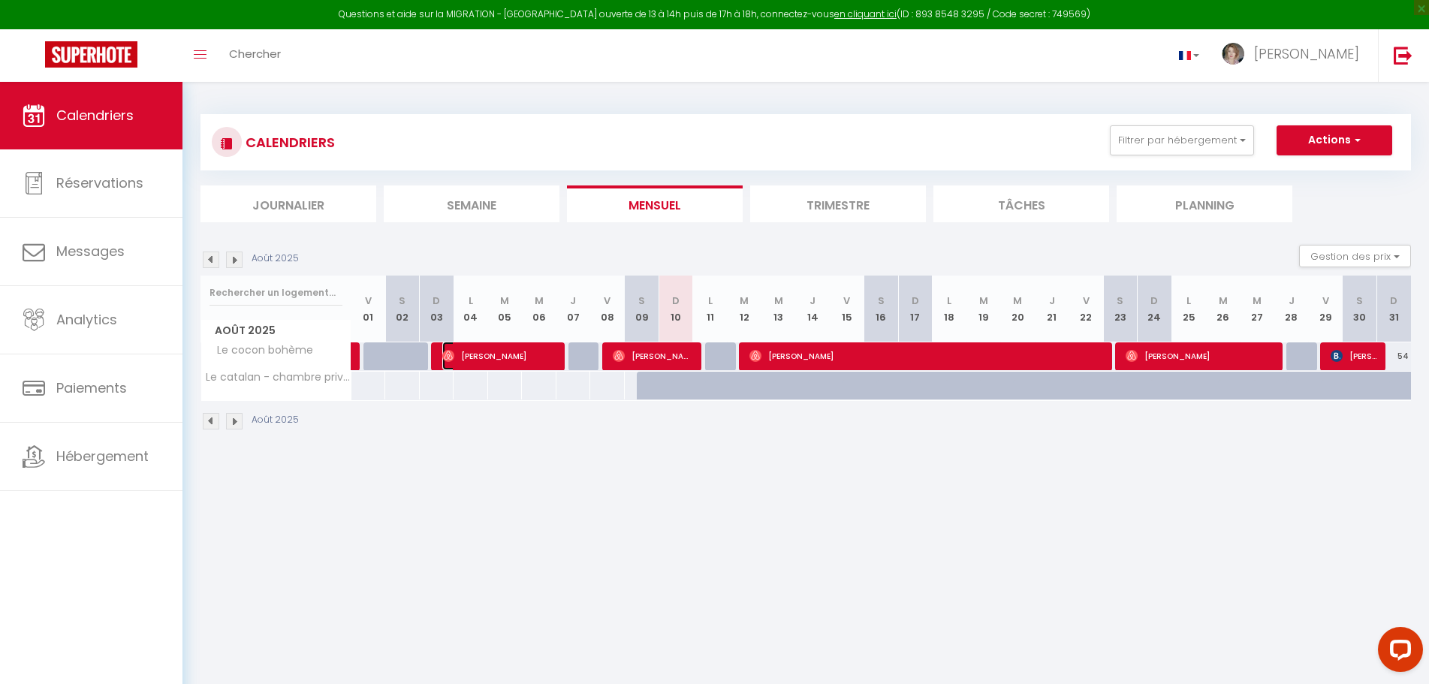
click at [474, 361] on span "[PERSON_NAME]" at bounding box center [499, 356] width 115 height 29
select select "OK"
select select "1"
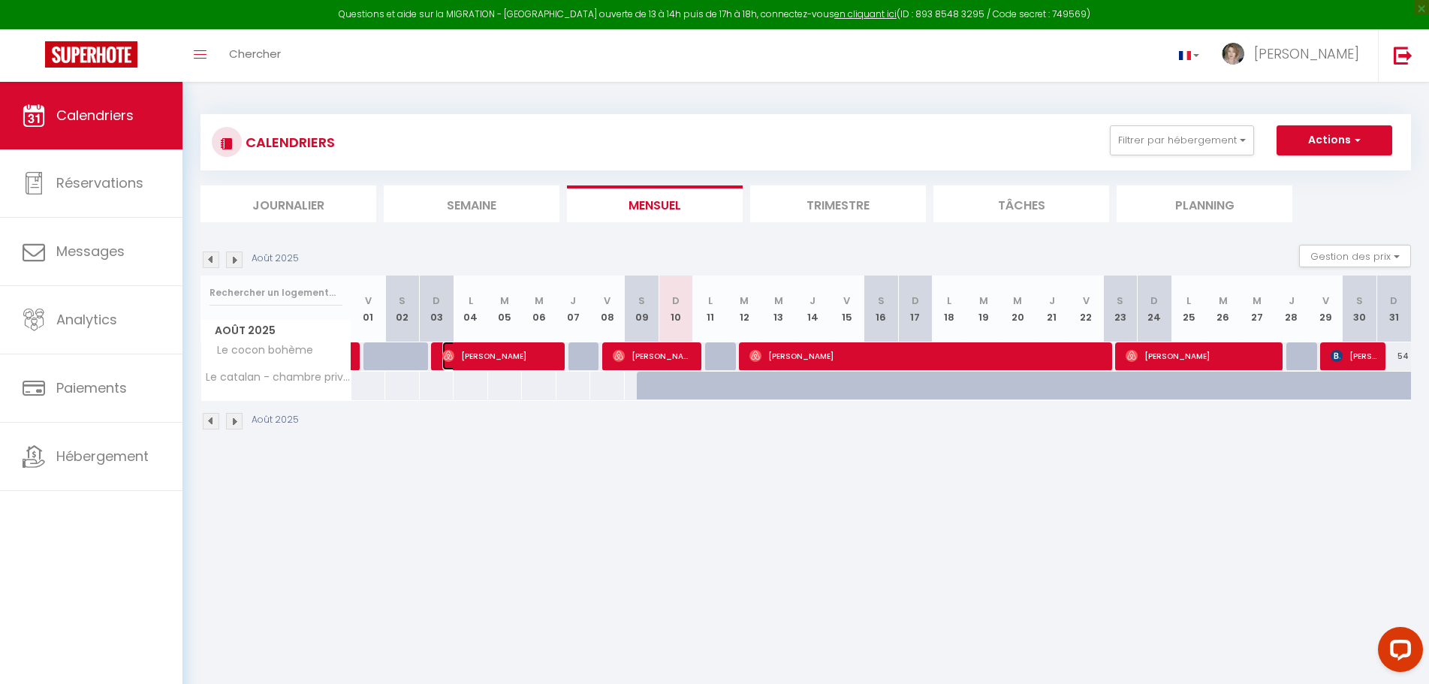
select select "1"
select select
select select "25145"
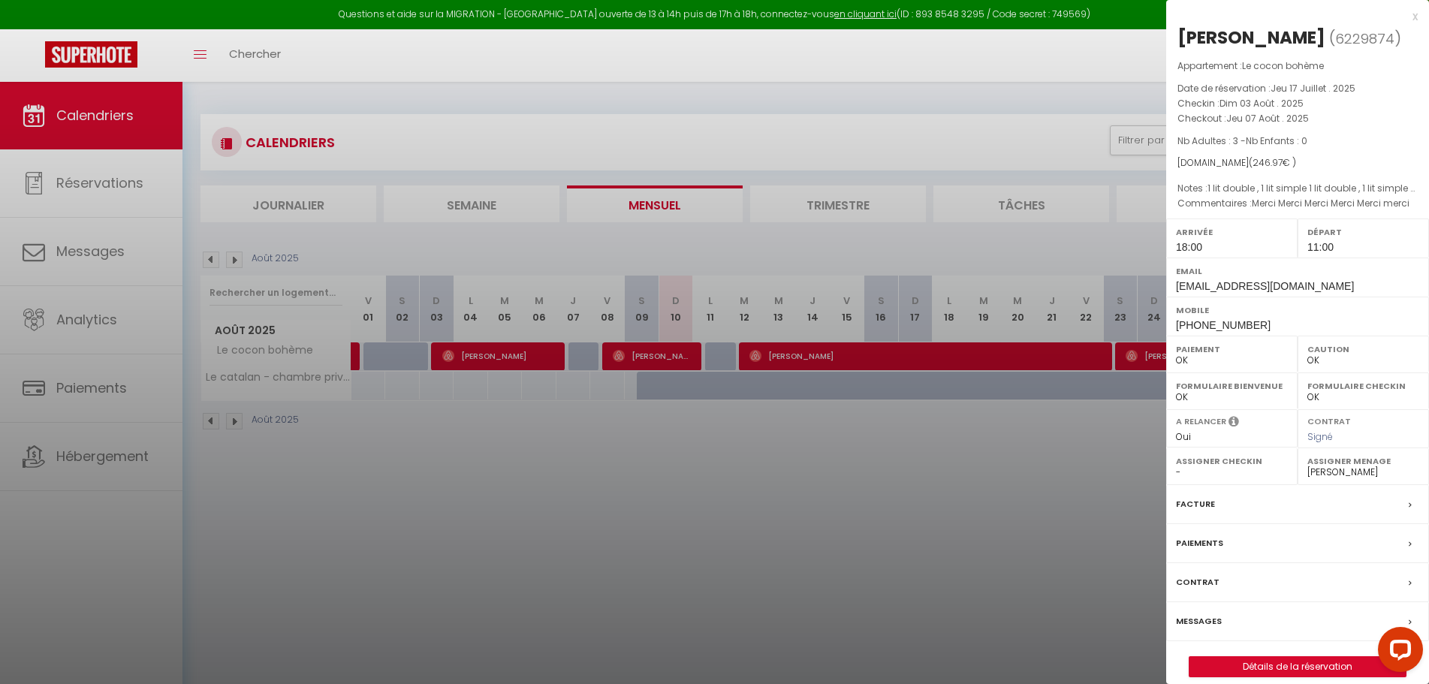
click at [369, 56] on div at bounding box center [714, 342] width 1429 height 684
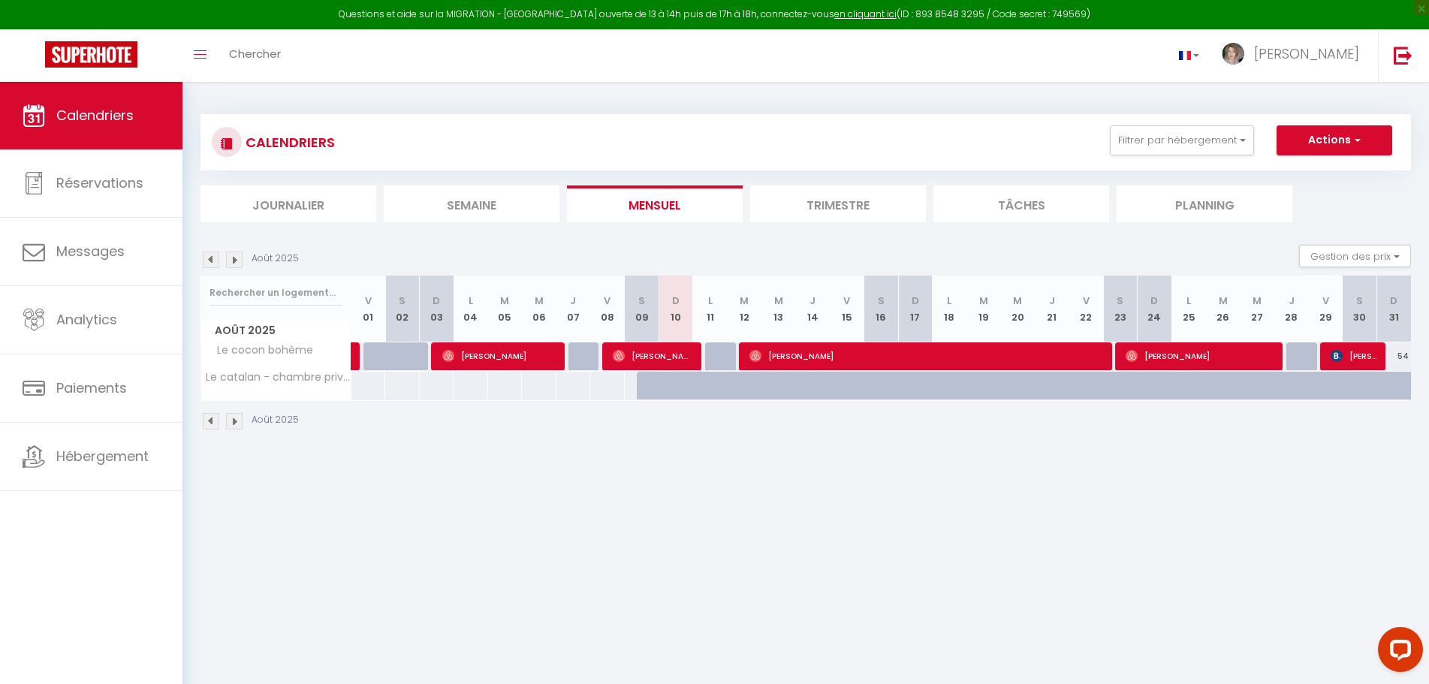
click at [487, 204] on li "Semaine" at bounding box center [472, 203] width 176 height 37
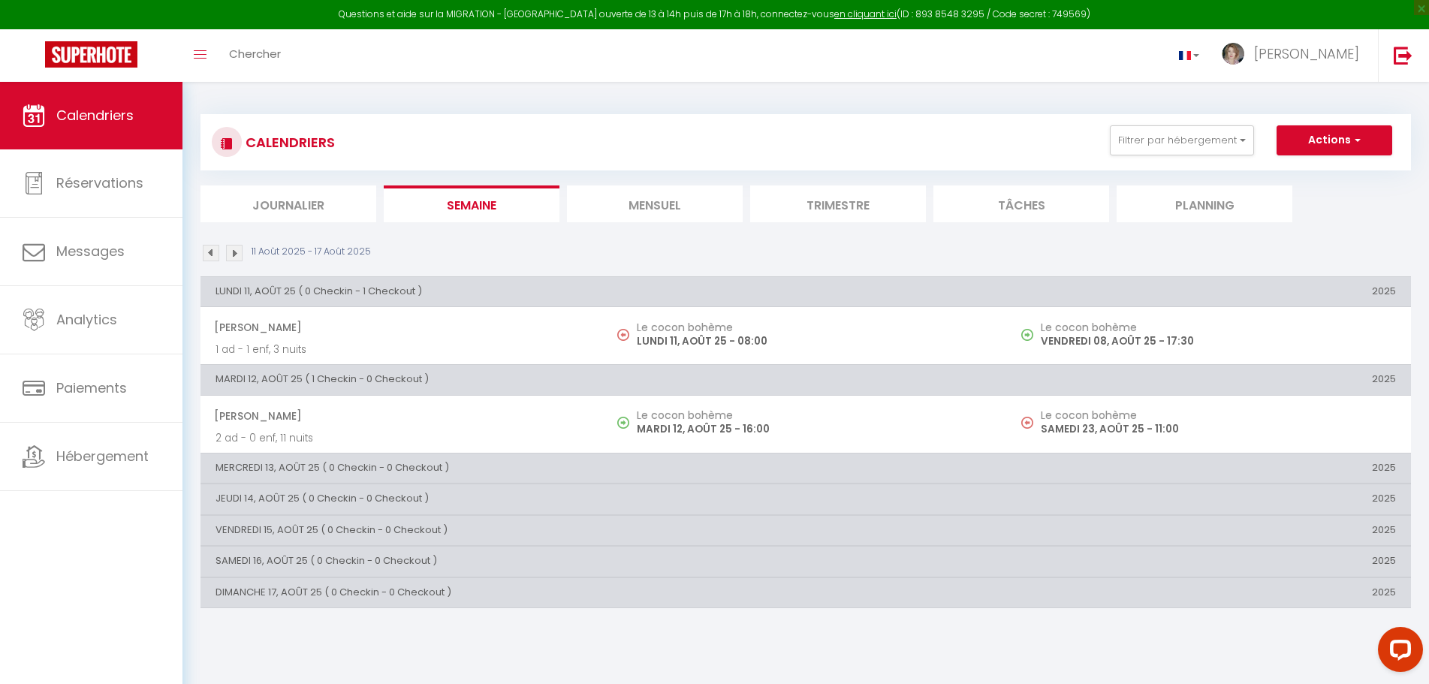
click at [279, 206] on li "Journalier" at bounding box center [288, 203] width 176 height 37
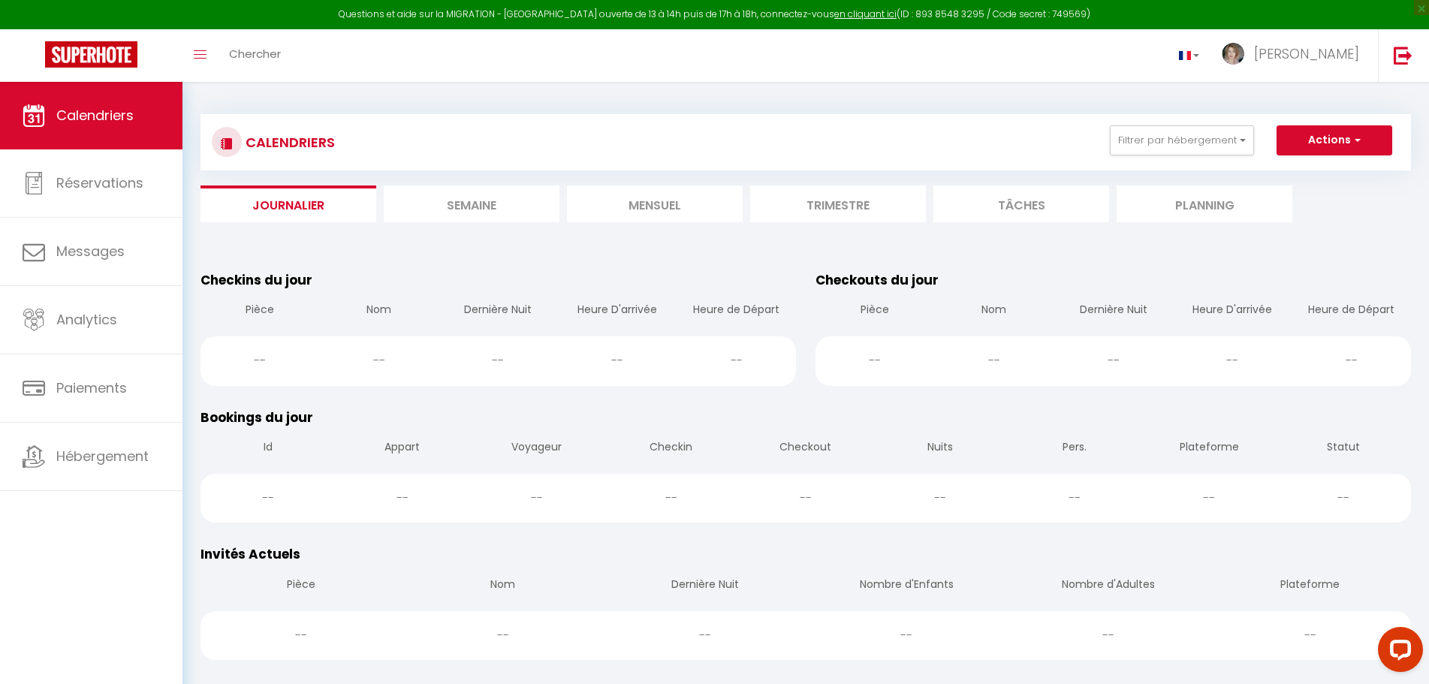
click at [445, 211] on li "Semaine" at bounding box center [472, 203] width 176 height 37
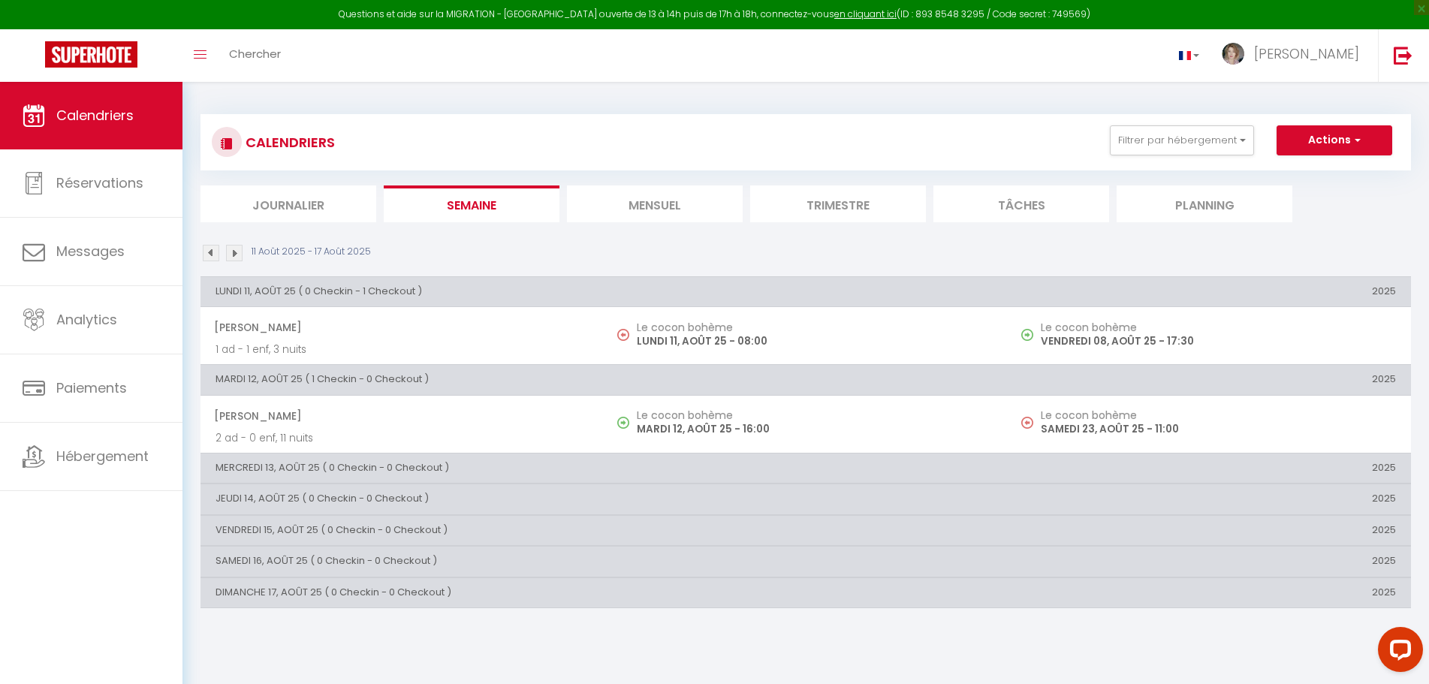
click at [658, 199] on li "Mensuel" at bounding box center [655, 203] width 176 height 37
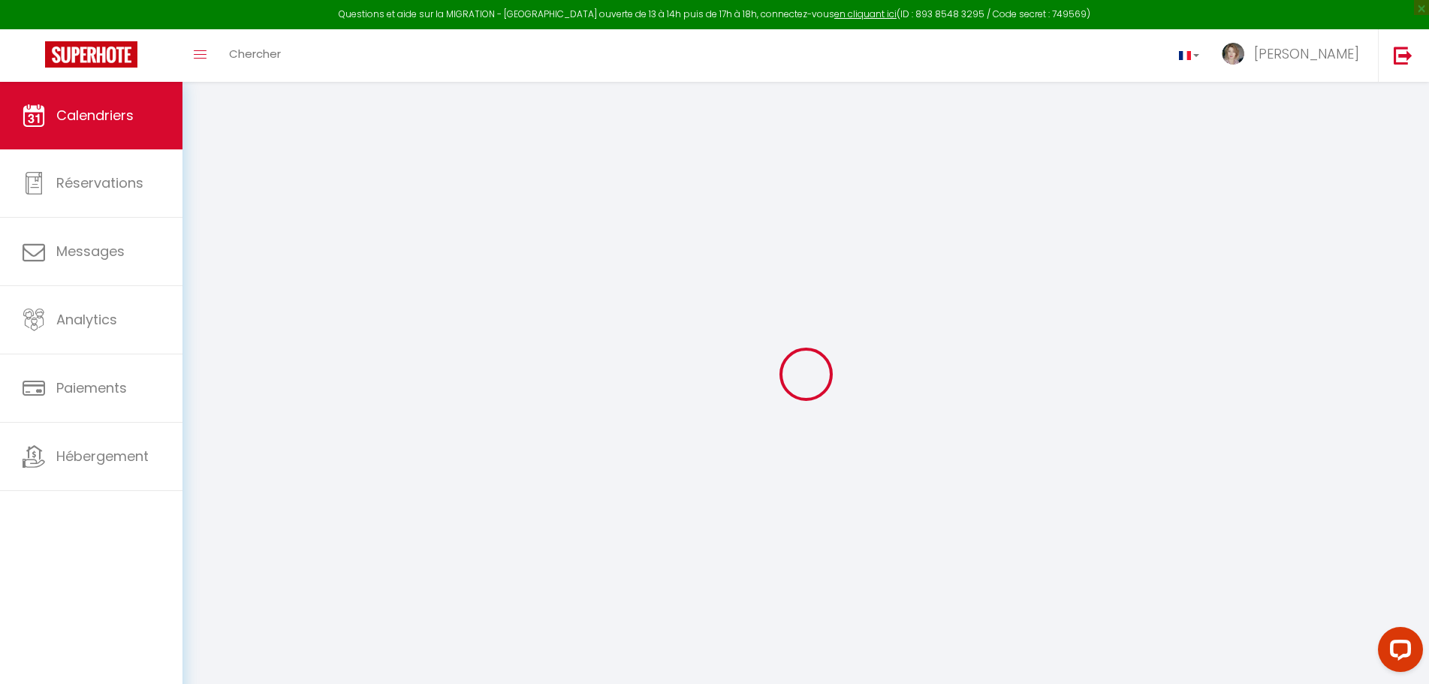
select select "25145"
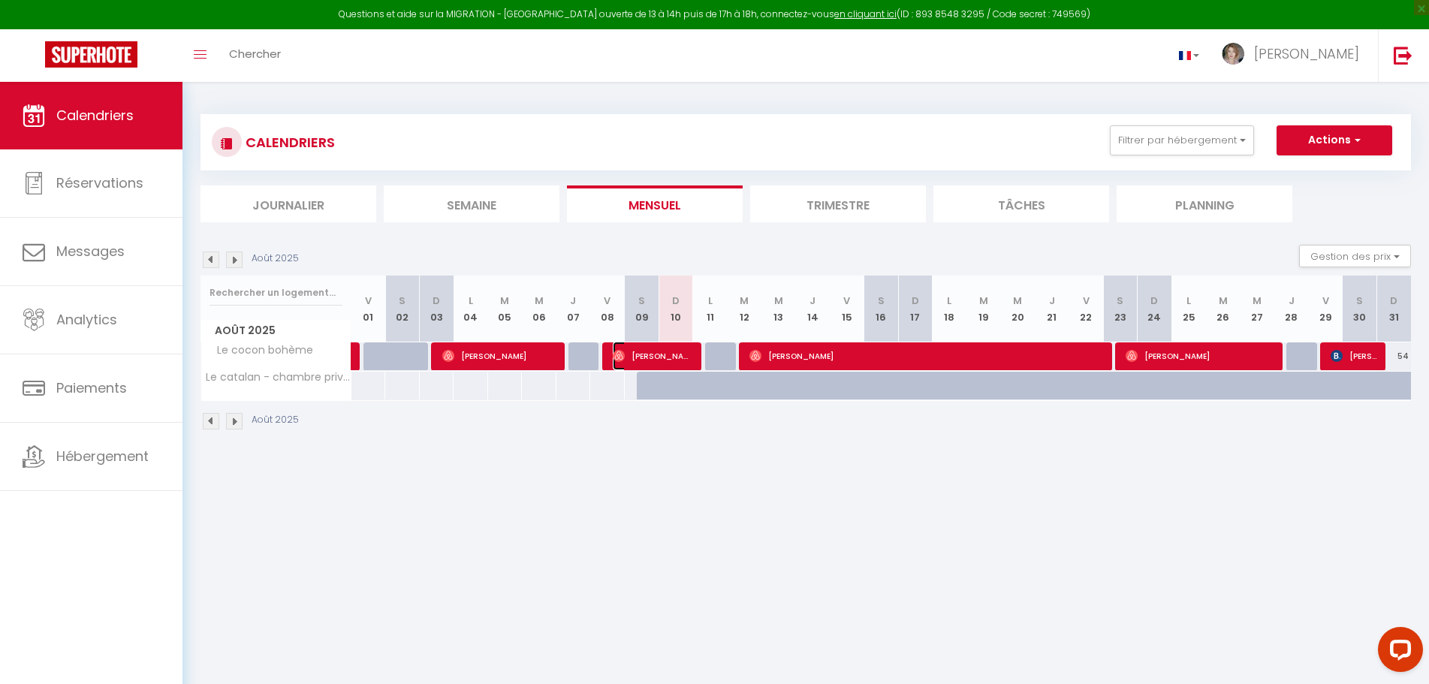
click at [633, 357] on span "[PERSON_NAME]" at bounding box center [653, 356] width 80 height 29
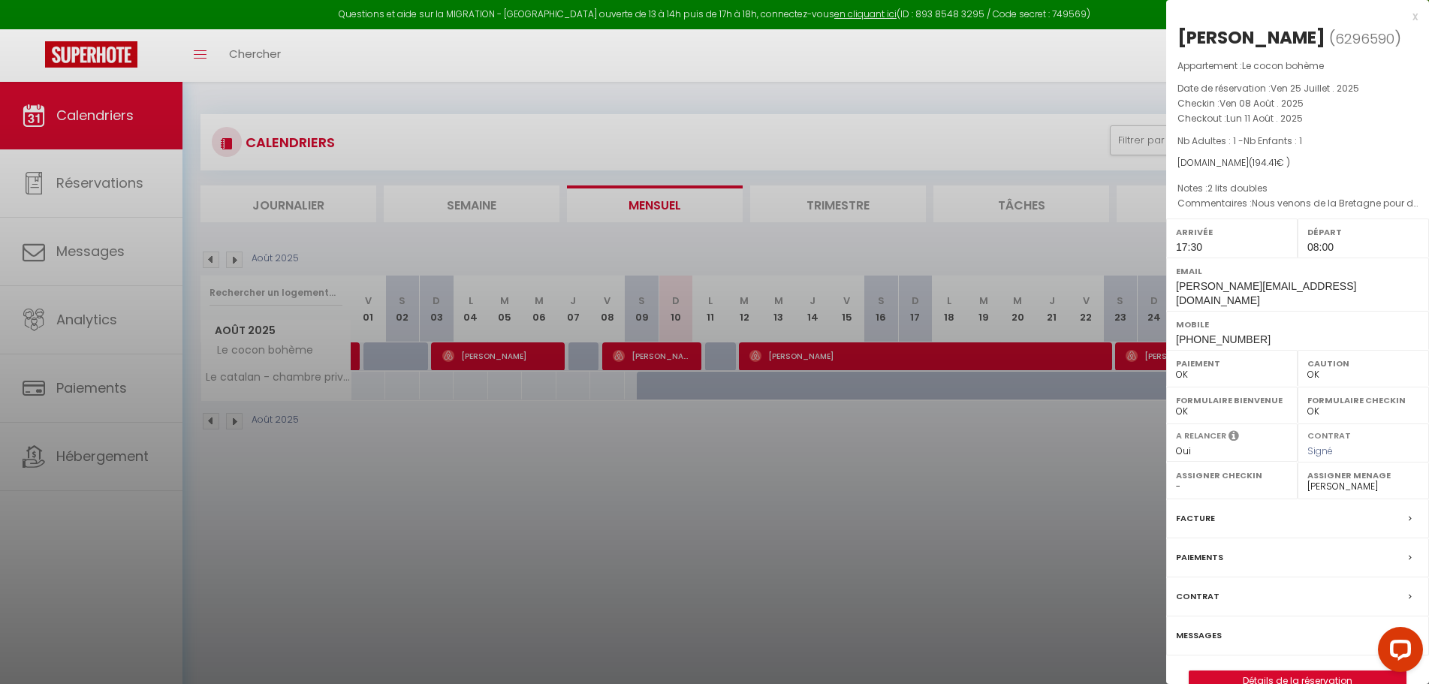
drag, startPoint x: 974, startPoint y: 566, endPoint x: 1016, endPoint y: 491, distance: 86.0
click at [973, 566] on div at bounding box center [714, 342] width 1429 height 684
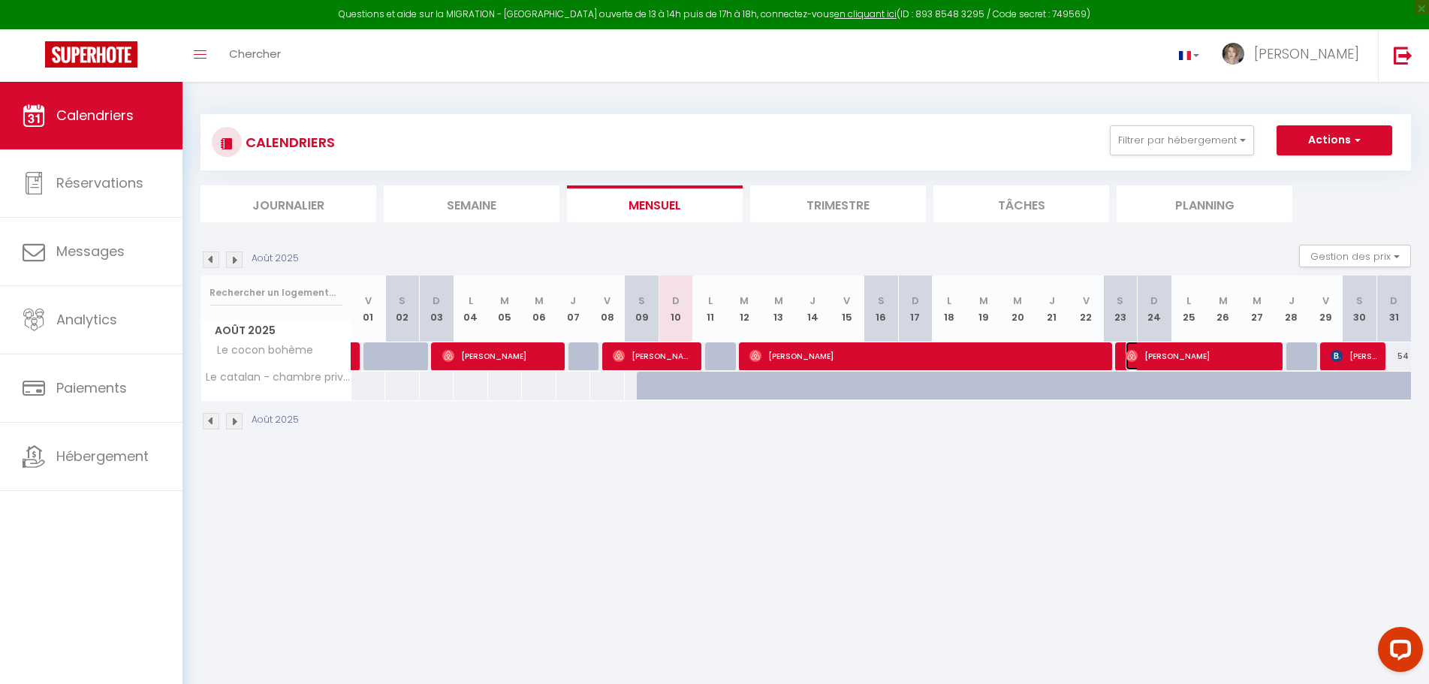
click at [1177, 355] on span "[PERSON_NAME]" at bounding box center [1199, 356] width 149 height 29
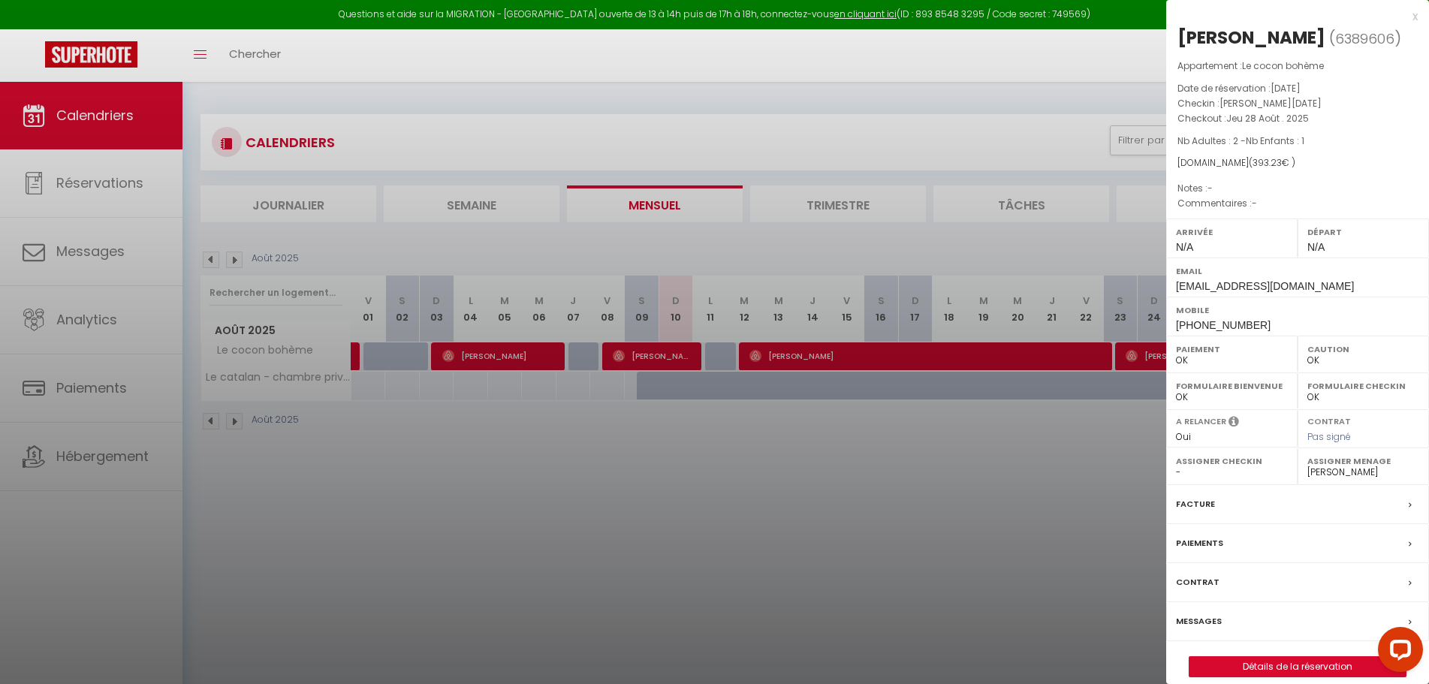
click at [1117, 453] on div at bounding box center [714, 342] width 1429 height 684
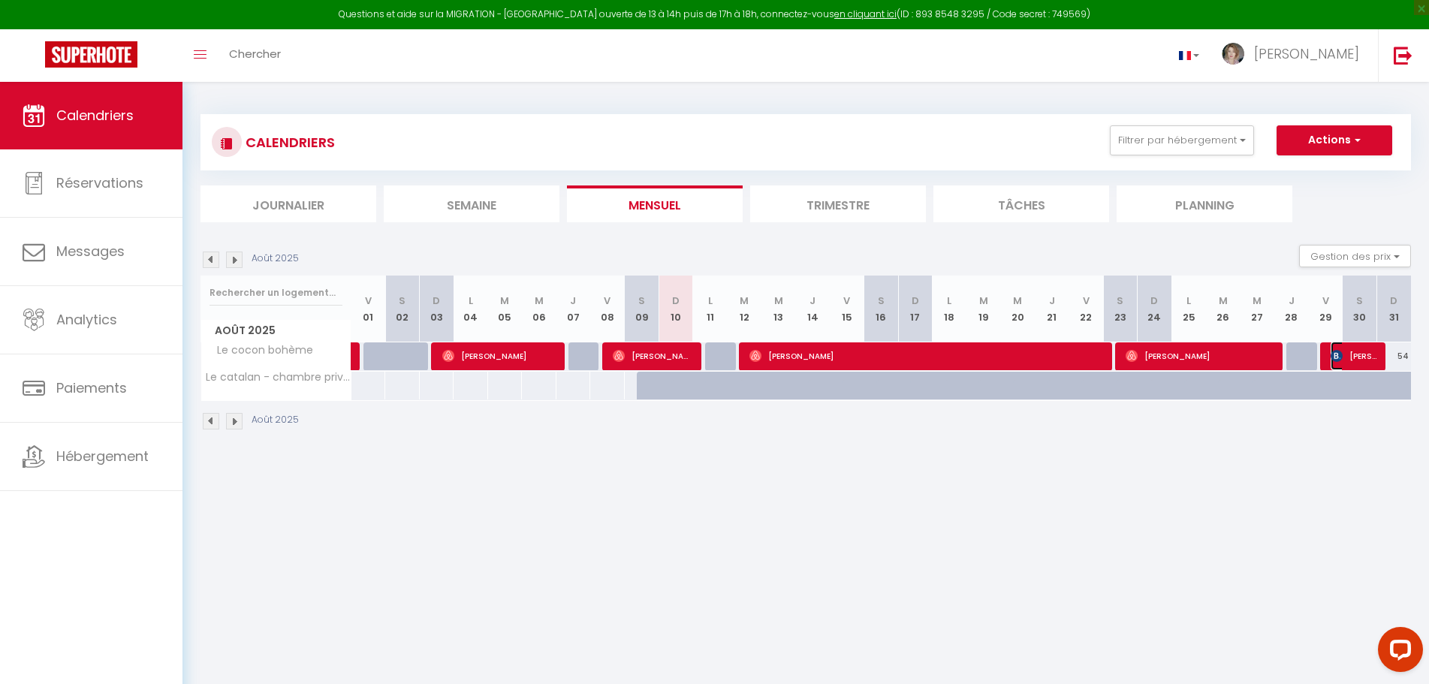
click at [1360, 357] on span "[PERSON_NAME]" at bounding box center [1353, 356] width 46 height 29
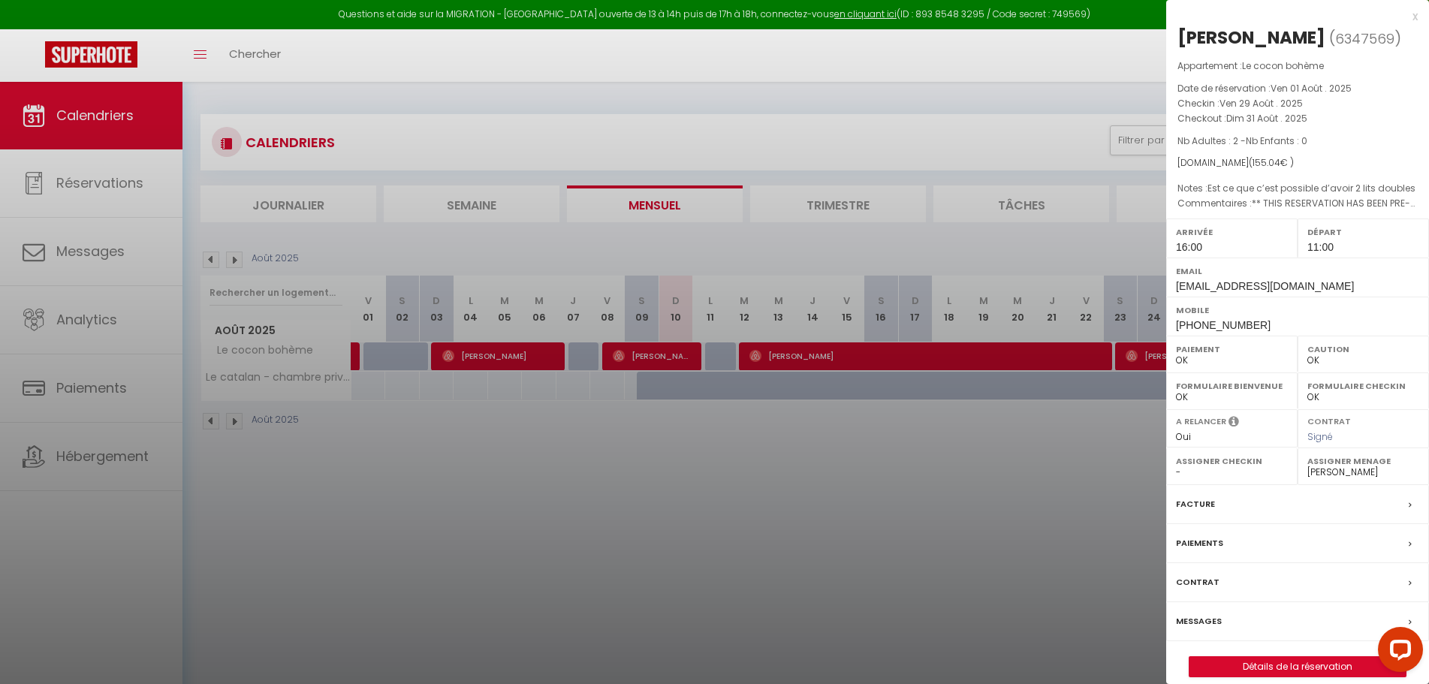
click at [799, 553] on div at bounding box center [714, 342] width 1429 height 684
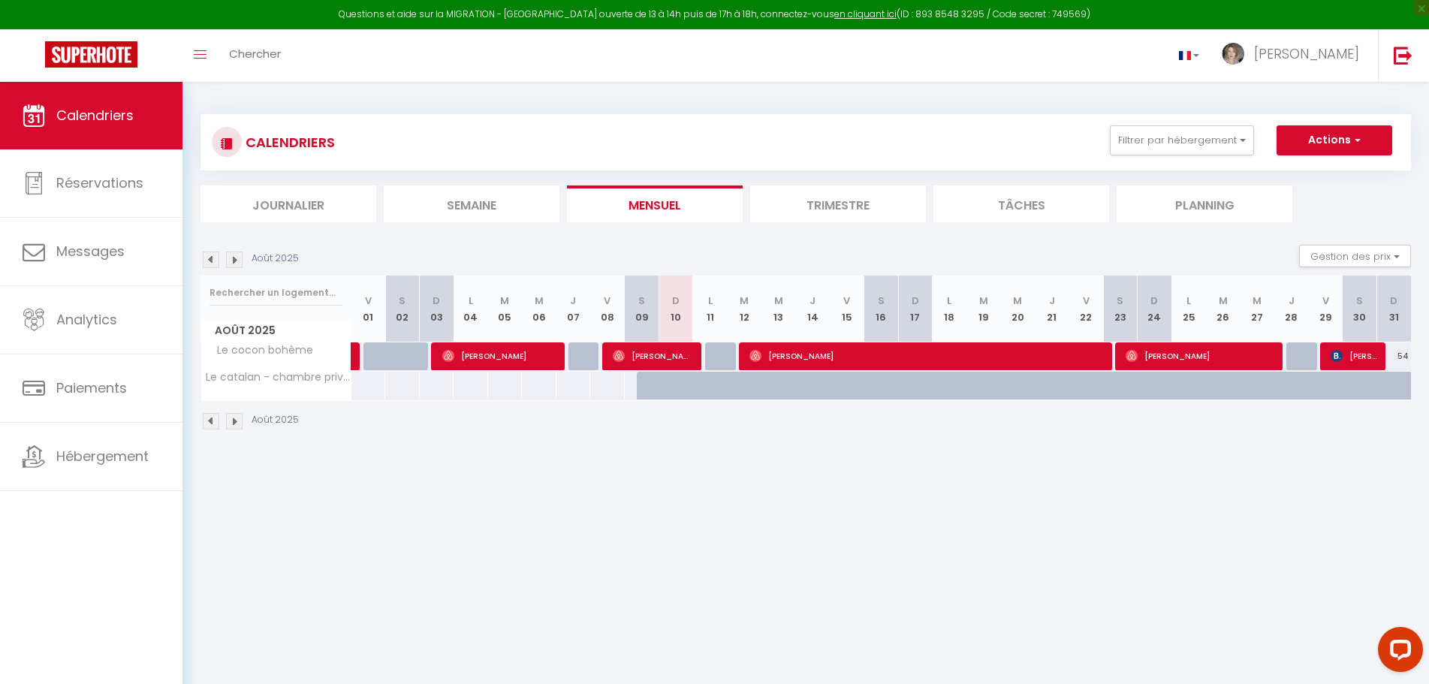
click at [233, 426] on img at bounding box center [234, 421] width 17 height 17
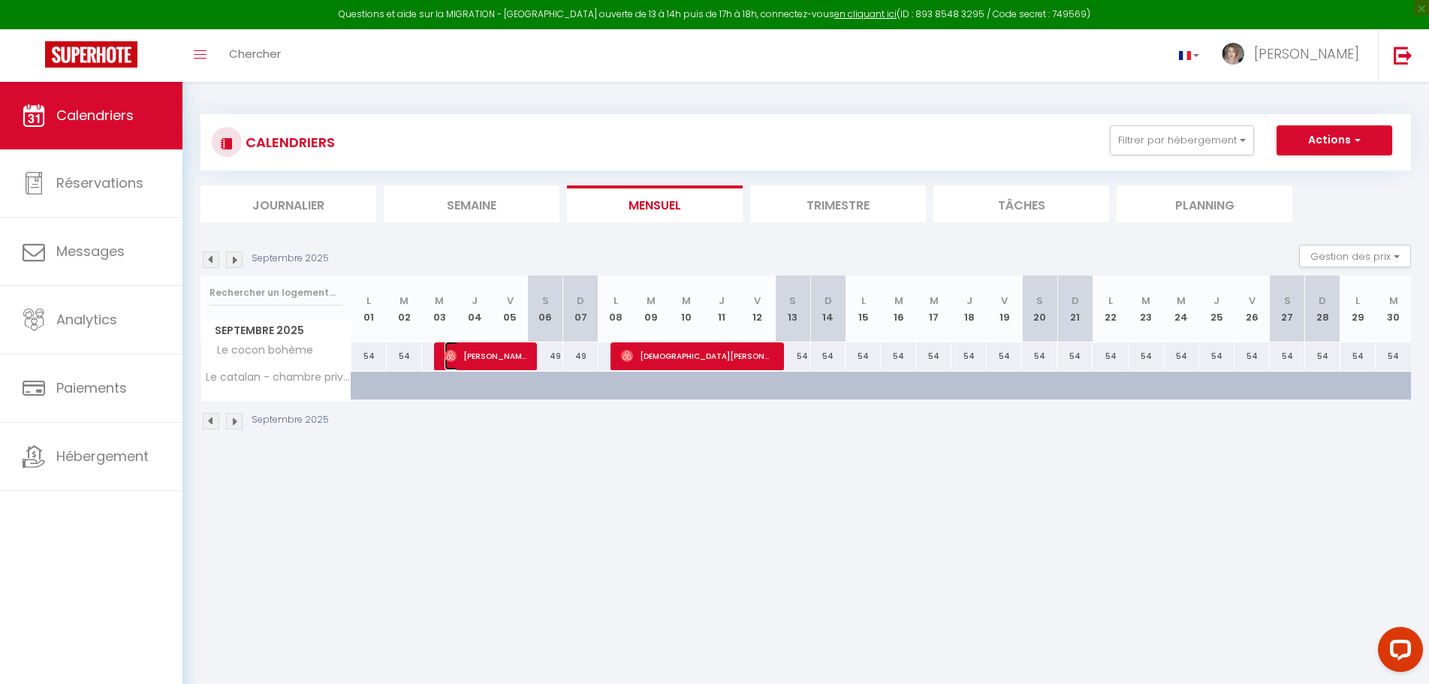
click at [490, 352] on span "[PERSON_NAME]" at bounding box center [485, 356] width 83 height 29
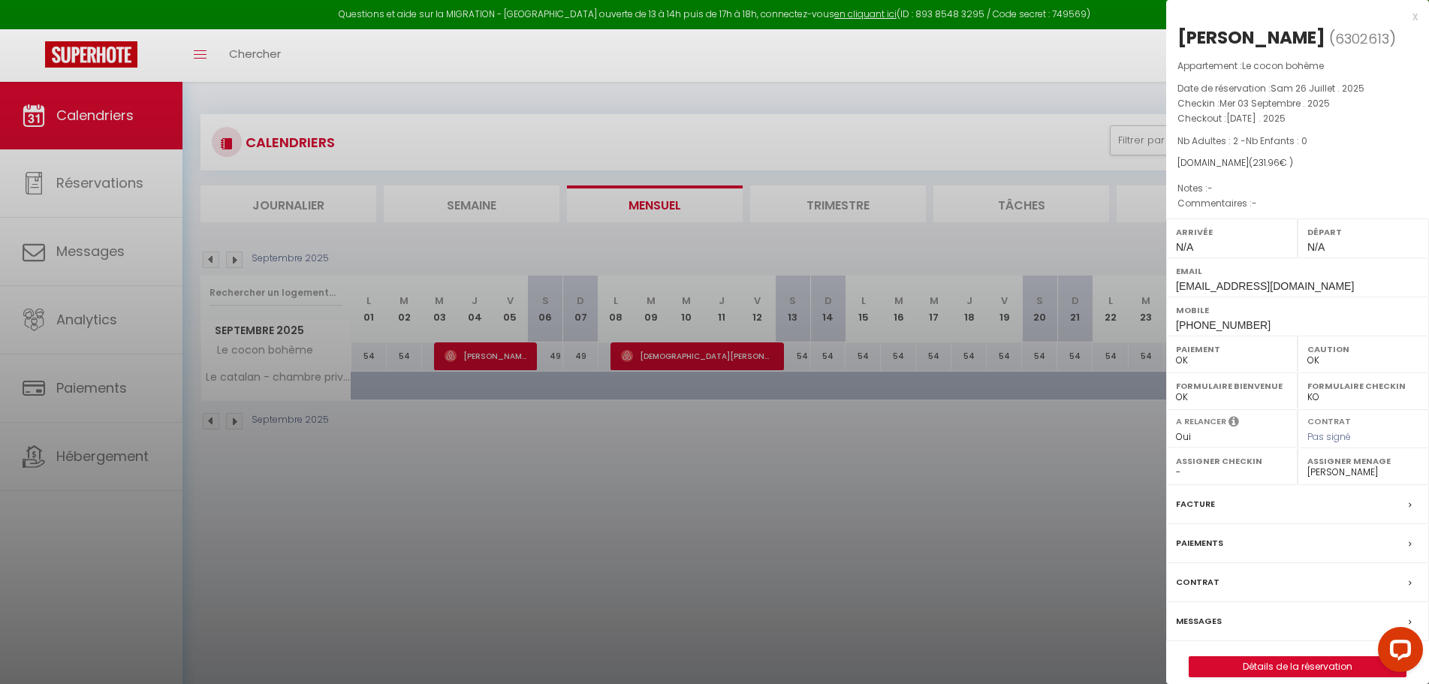
click at [675, 362] on div at bounding box center [714, 342] width 1429 height 684
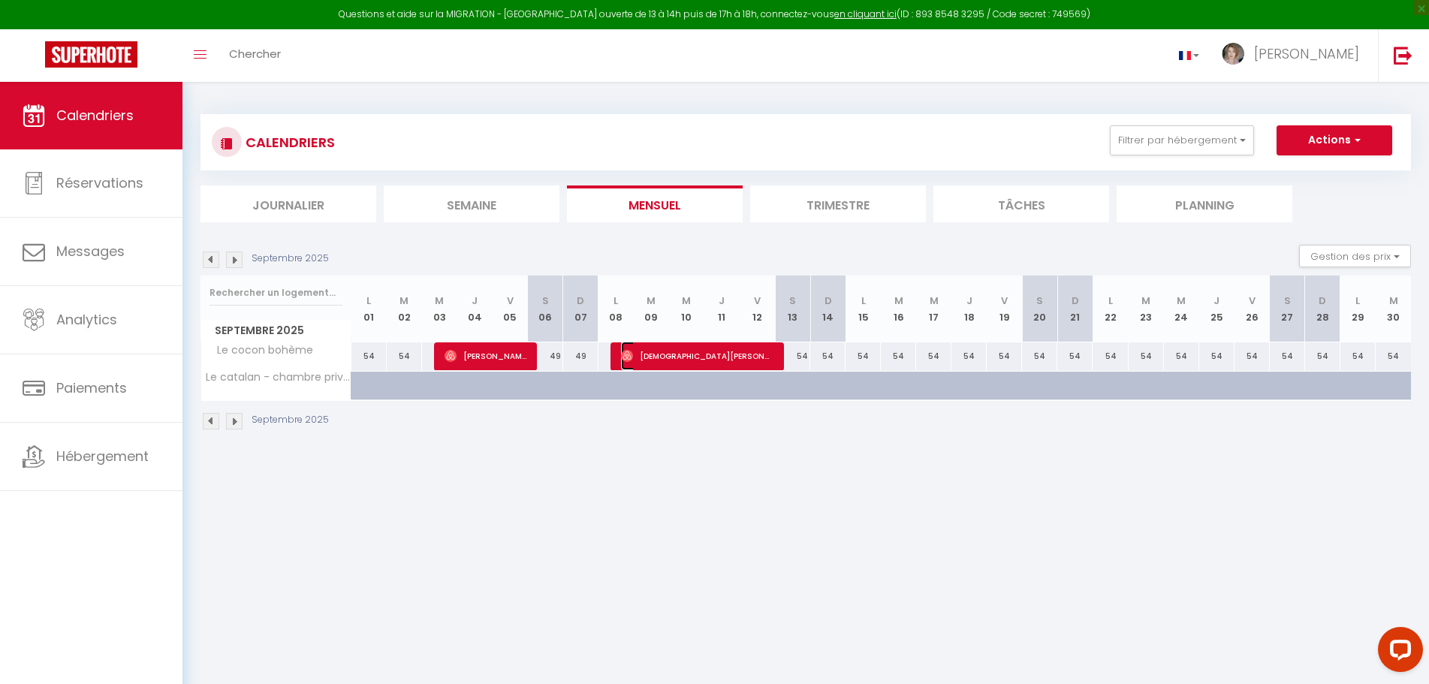
click at [688, 355] on span "[DEMOGRAPHIC_DATA][PERSON_NAME]" at bounding box center [697, 356] width 153 height 29
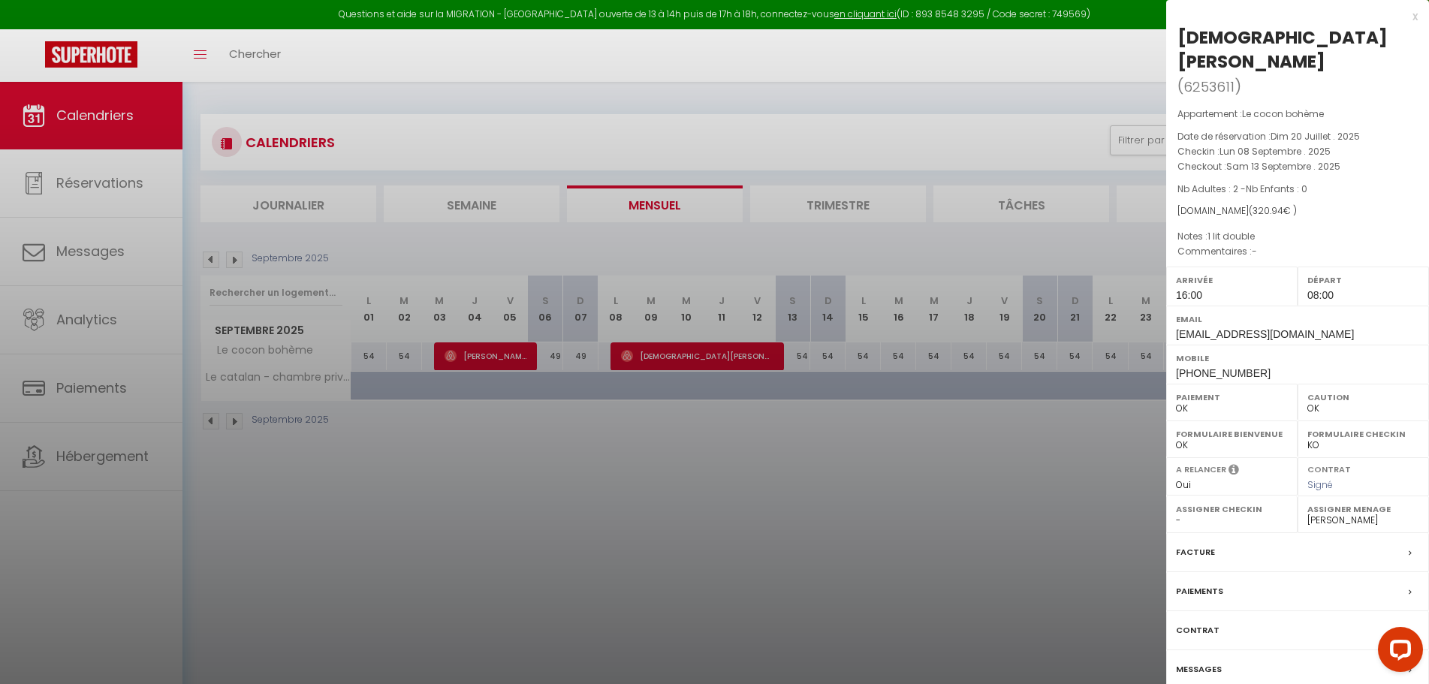
click at [514, 358] on div at bounding box center [714, 342] width 1429 height 684
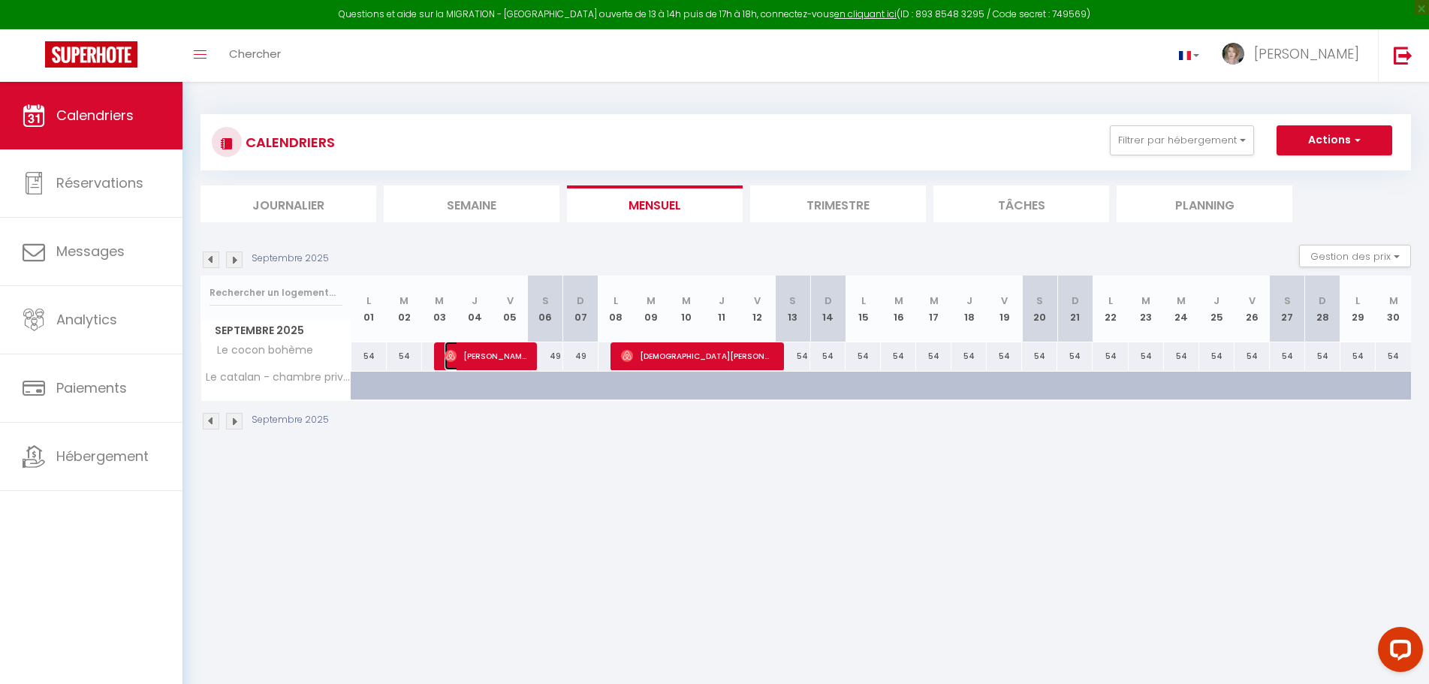
click at [511, 355] on span "[PERSON_NAME]" at bounding box center [485, 356] width 83 height 29
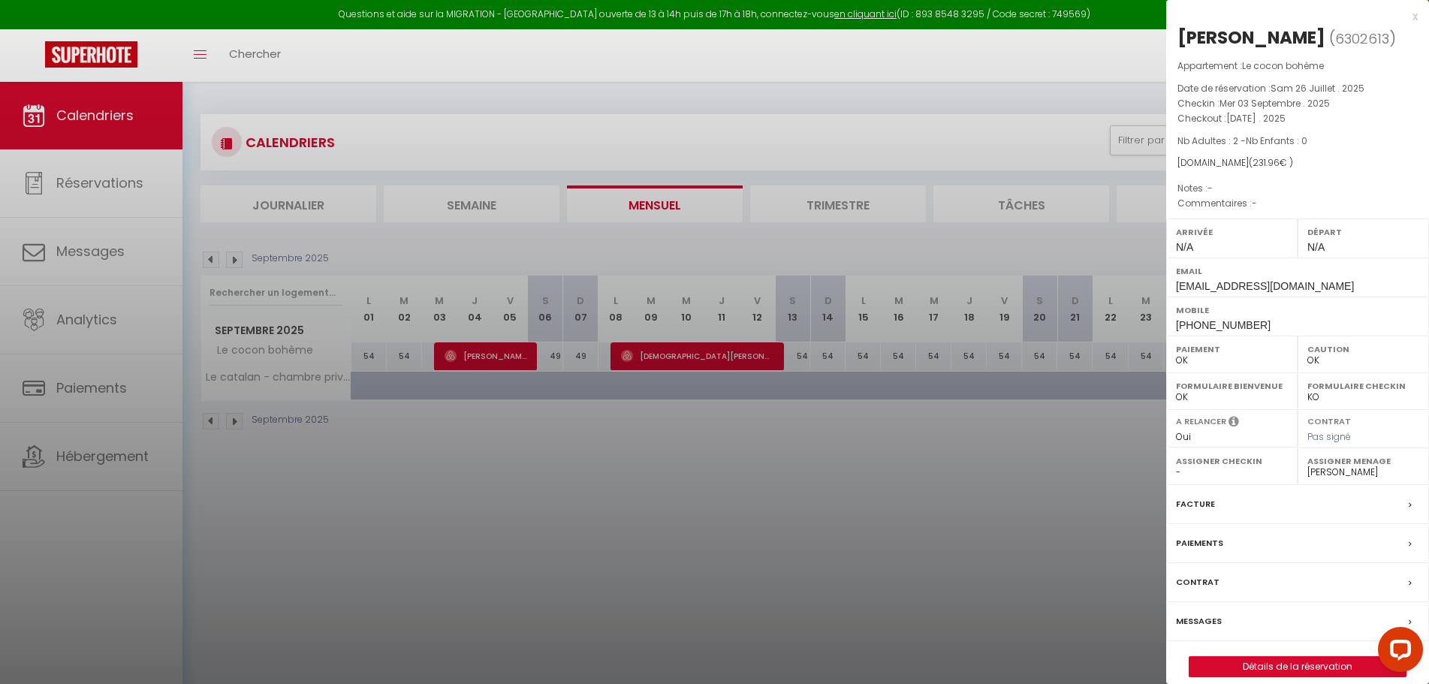
drag, startPoint x: 444, startPoint y: 556, endPoint x: 444, endPoint y: 546, distance: 9.8
click at [444, 555] on div at bounding box center [714, 342] width 1429 height 684
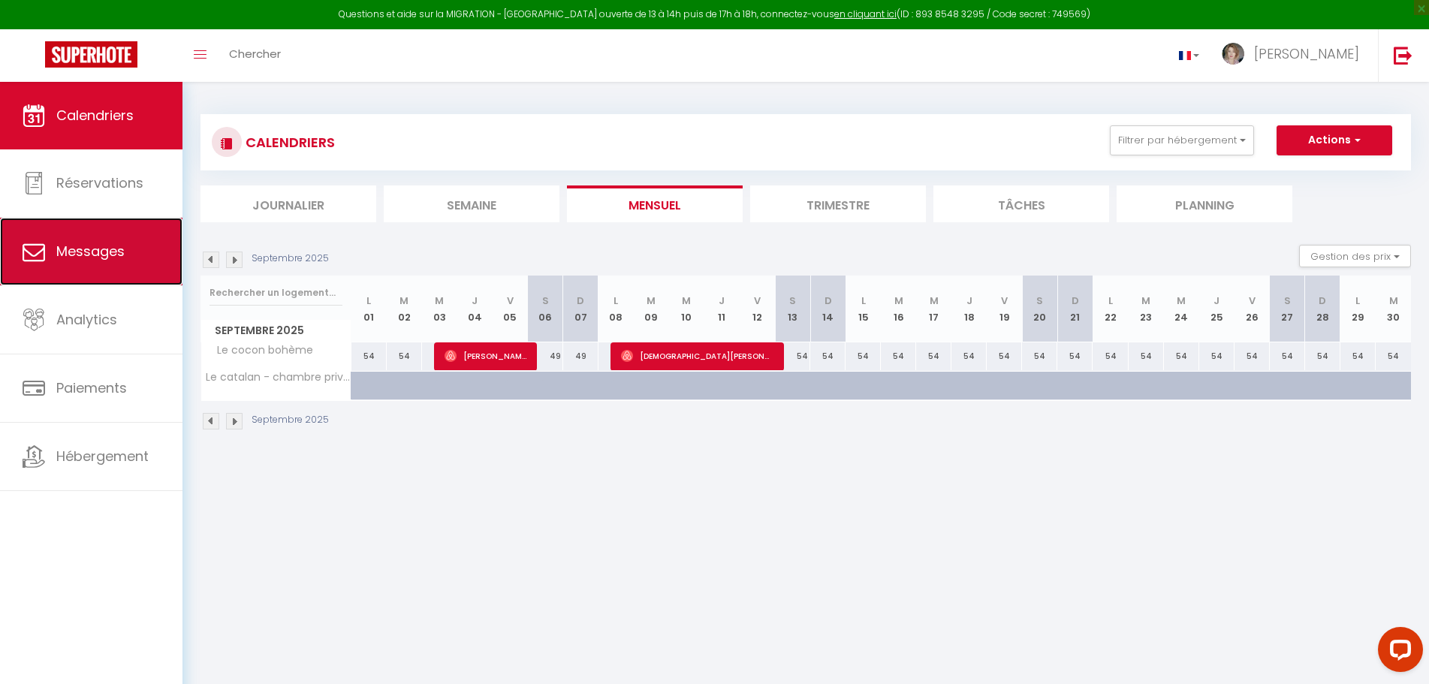
click at [97, 260] on span "Messages" at bounding box center [90, 251] width 68 height 19
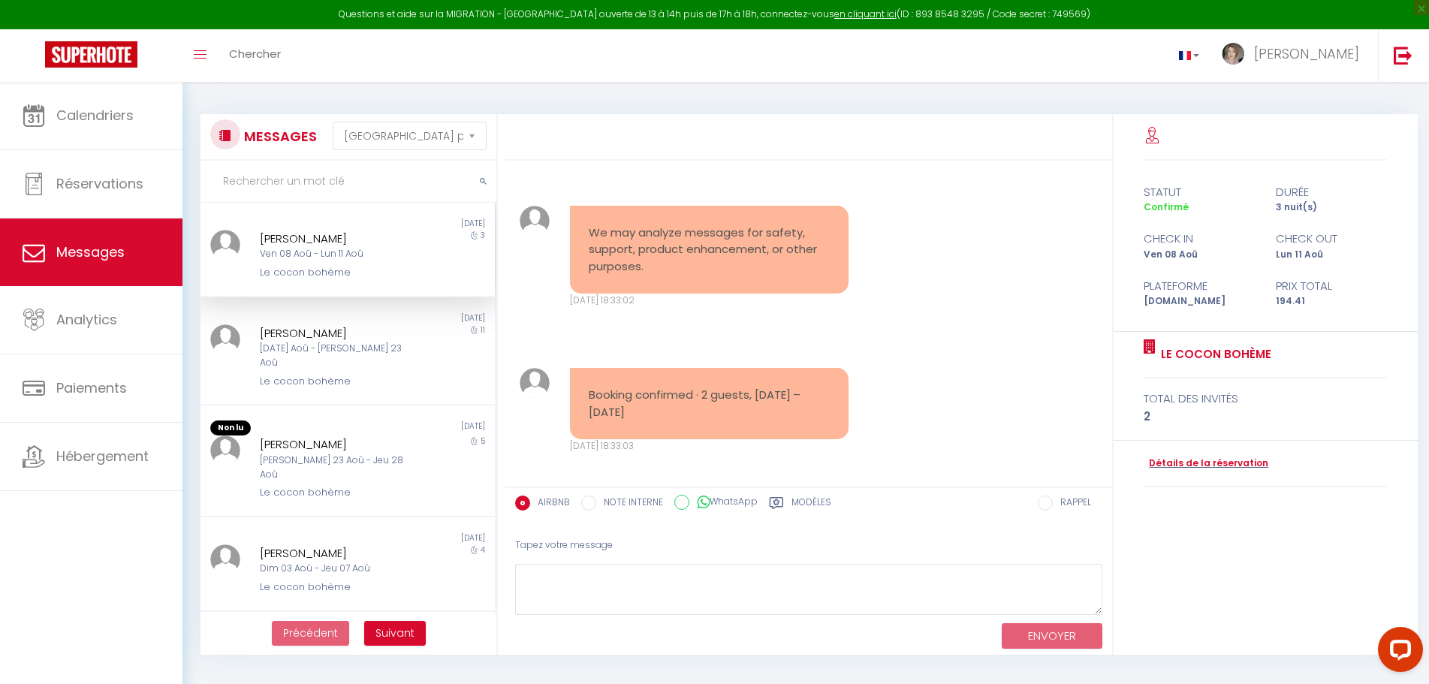
scroll to position [6202, 0]
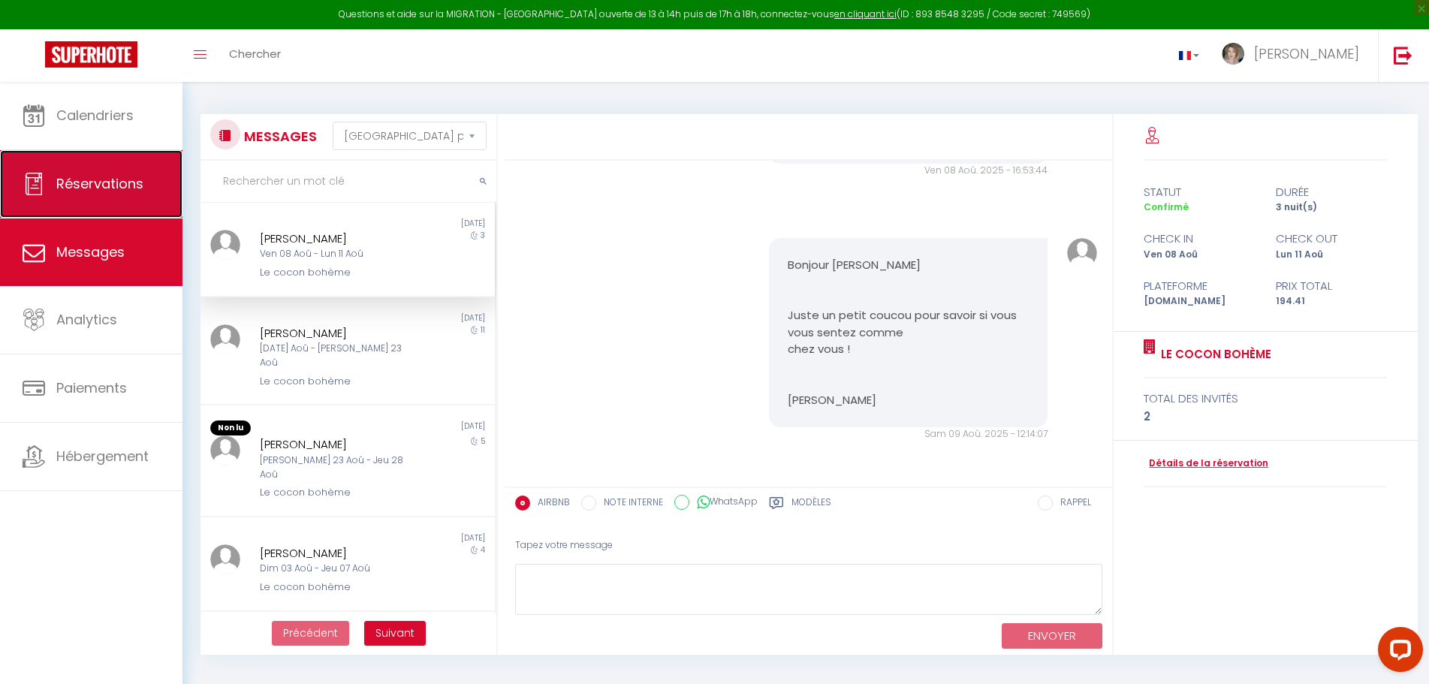
click at [101, 180] on span "Réservations" at bounding box center [99, 183] width 87 height 19
